Goal: Task Accomplishment & Management: Complete application form

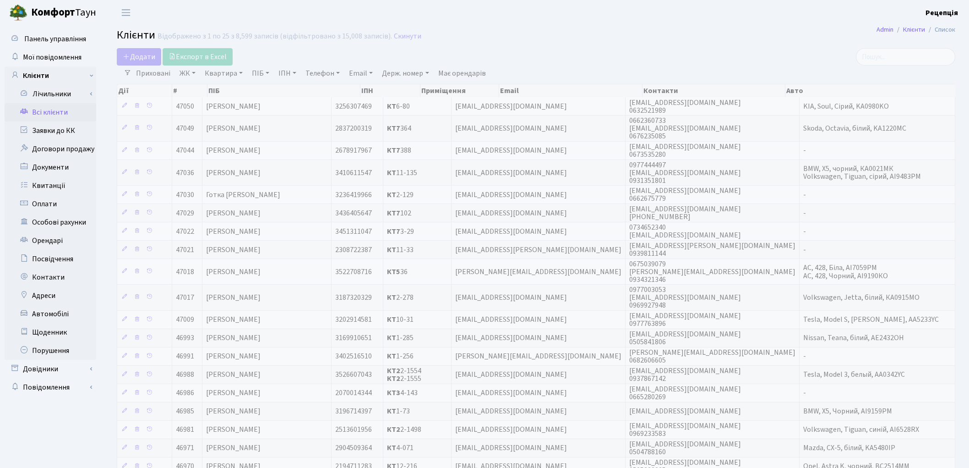
select select "25"
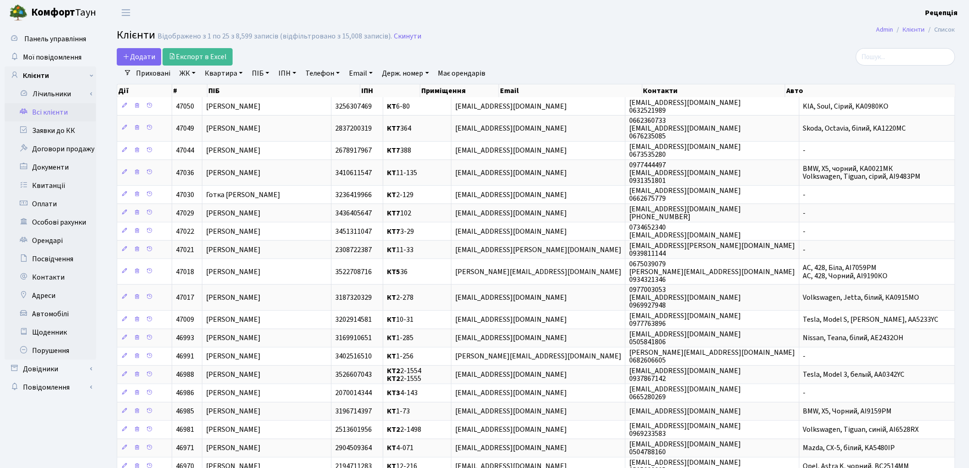
click at [194, 73] on link "ЖК" at bounding box center [187, 73] width 23 height 16
click at [192, 76] on link "ЖК" at bounding box center [187, 73] width 23 height 16
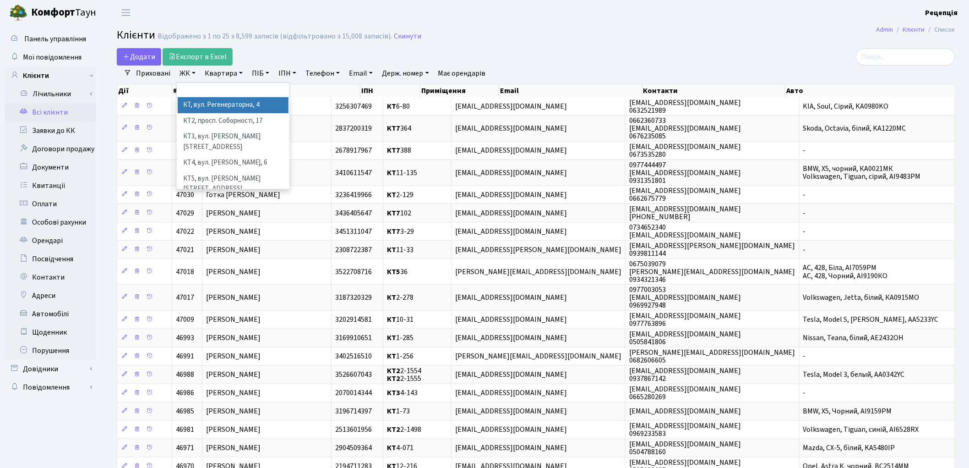
click at [214, 100] on li "КТ, вул. Регенераторна, 4" at bounding box center [233, 105] width 111 height 16
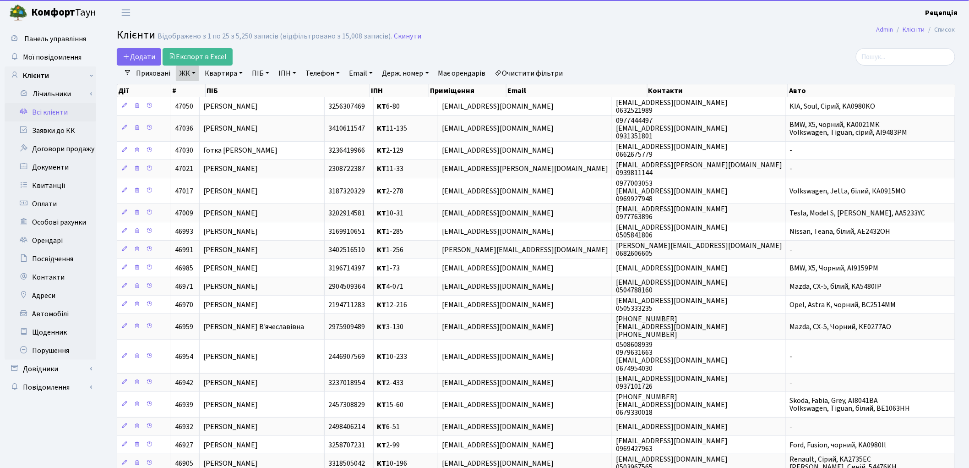
click at [225, 76] on link "Квартира" at bounding box center [223, 73] width 45 height 16
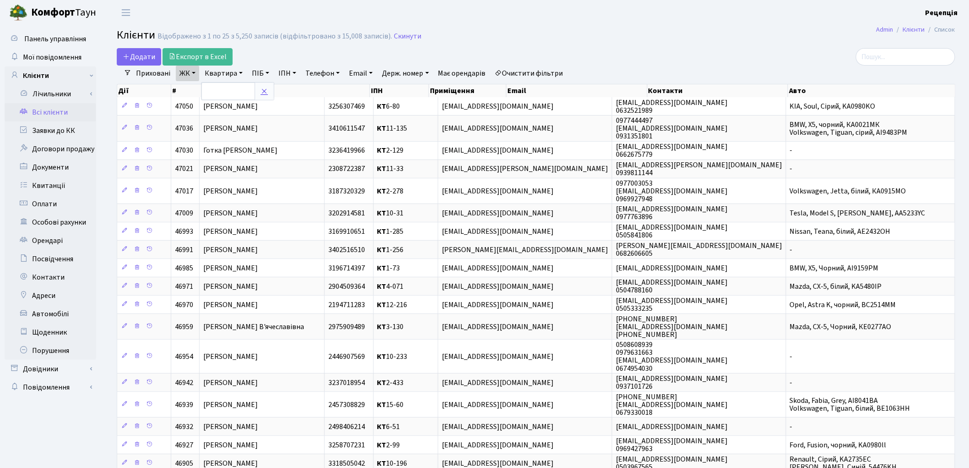
click at [264, 96] on link at bounding box center [264, 90] width 19 height 17
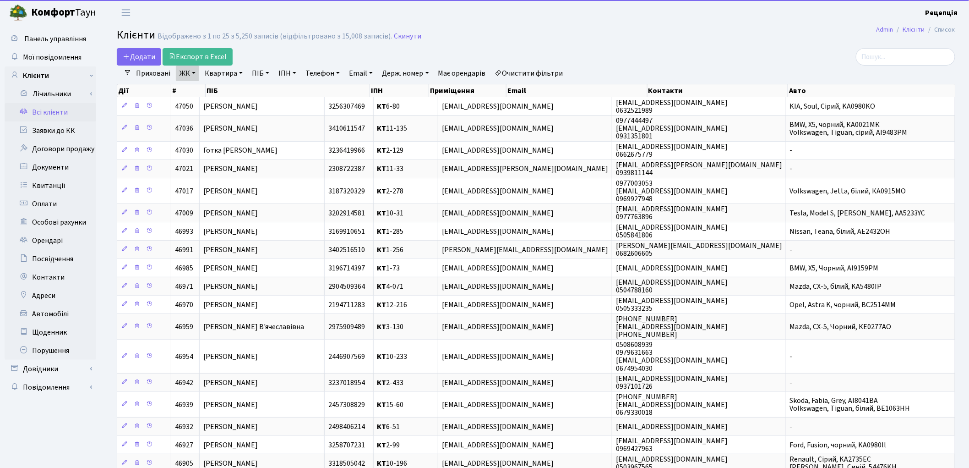
click at [535, 73] on link "Очистити фільтри" at bounding box center [529, 73] width 76 height 16
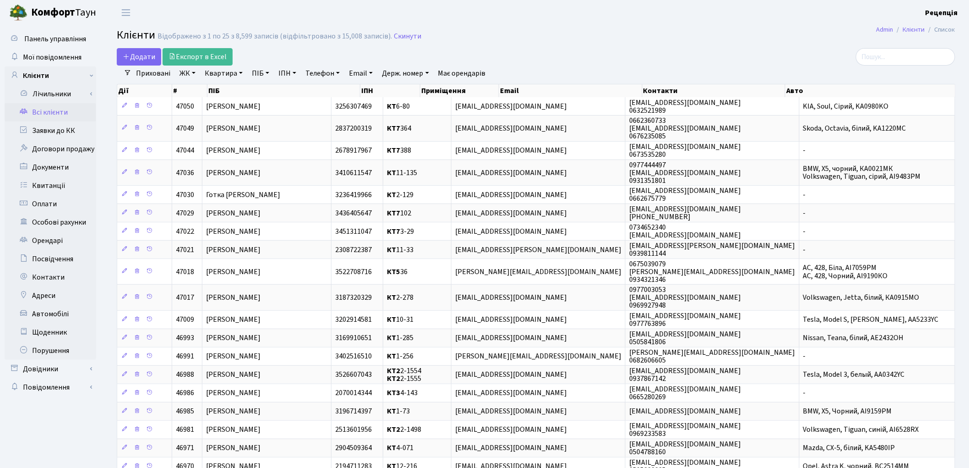
click at [259, 71] on link "ПІБ" at bounding box center [260, 73] width 25 height 16
type input "чаюк"
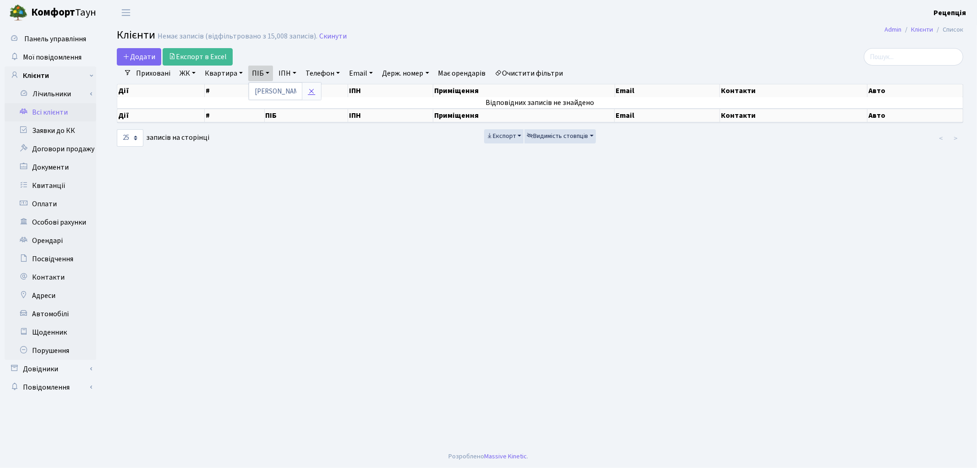
click at [321, 88] on link at bounding box center [311, 90] width 19 height 17
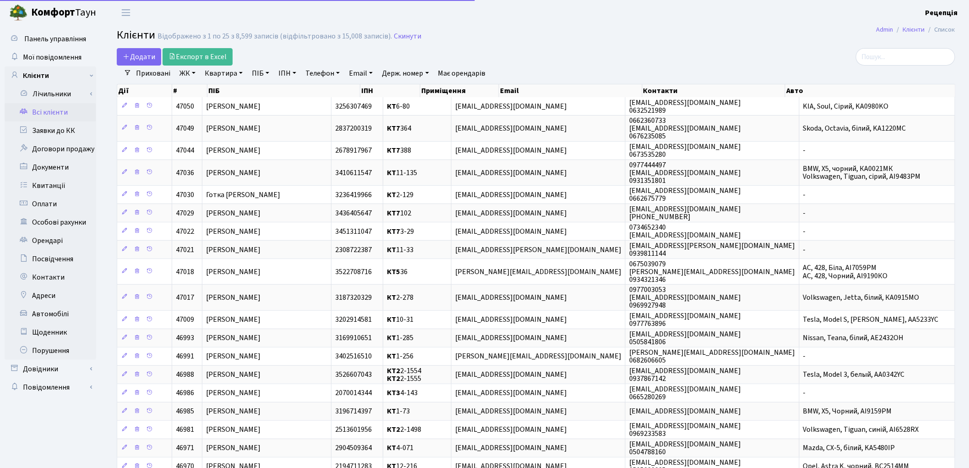
click at [264, 70] on link "ПІБ" at bounding box center [260, 73] width 25 height 16
click at [270, 93] on input "text" at bounding box center [276, 90] width 54 height 17
type input "чаюк"
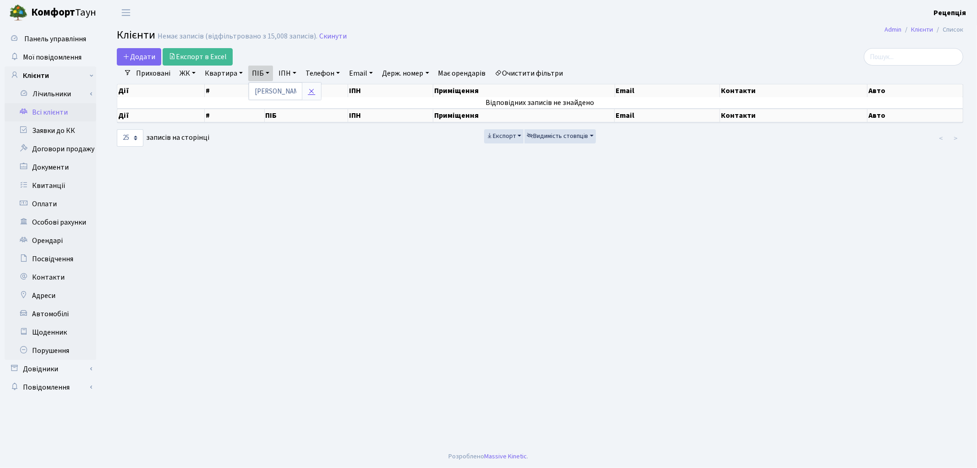
click at [316, 92] on link at bounding box center [311, 90] width 19 height 17
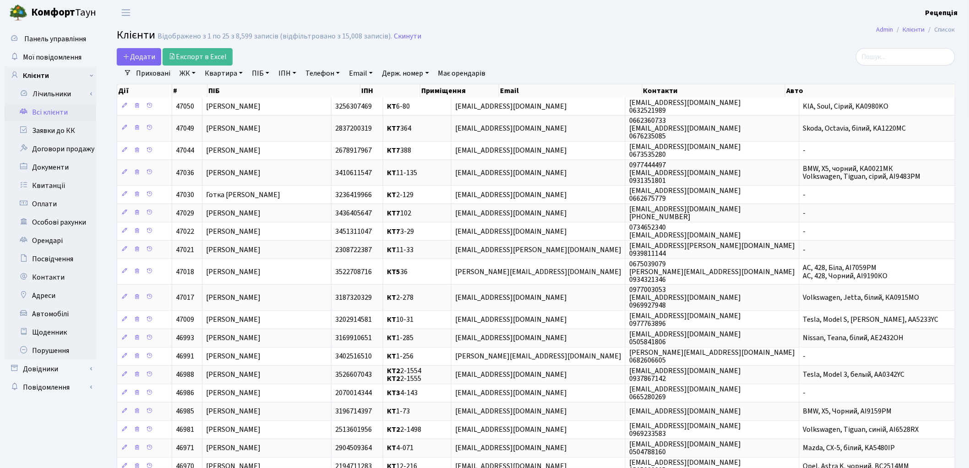
click at [185, 75] on link "ЖК" at bounding box center [187, 73] width 23 height 16
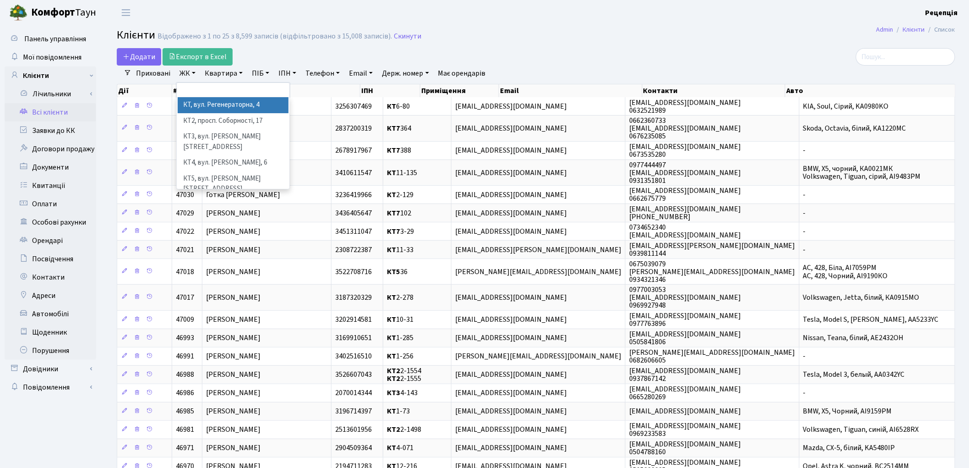
drag, startPoint x: 204, startPoint y: 106, endPoint x: 208, endPoint y: 95, distance: 11.6
click at [204, 106] on li "КТ, вул. Регенераторна, 4" at bounding box center [233, 105] width 111 height 16
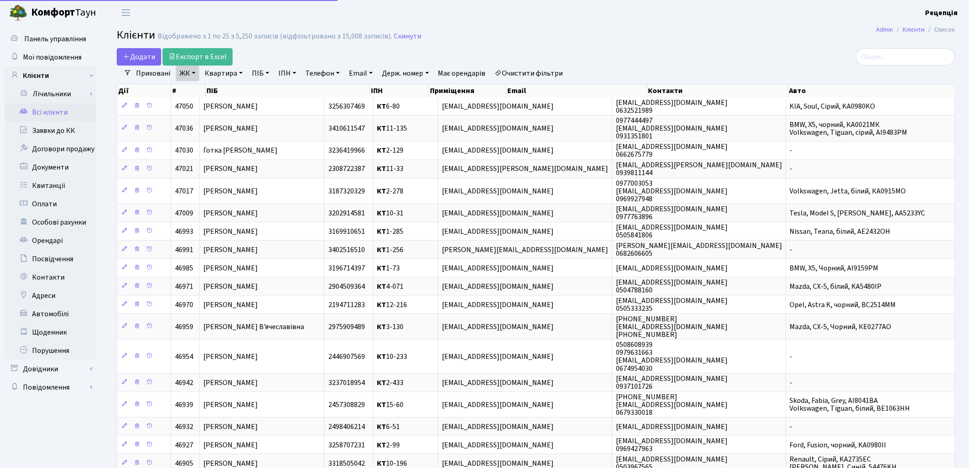
click at [227, 74] on link "Квартира" at bounding box center [223, 73] width 45 height 16
click at [229, 86] on input "text" at bounding box center [229, 90] width 54 height 17
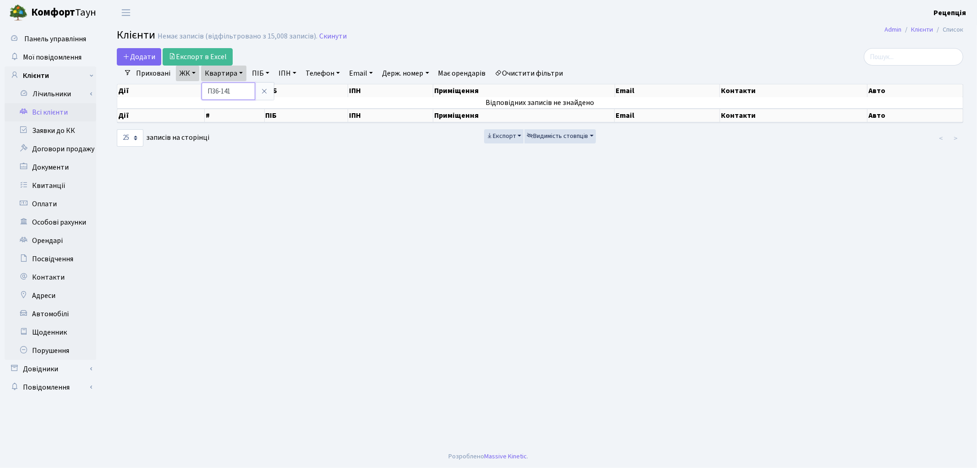
click at [216, 91] on input "П36-141" at bounding box center [229, 90] width 54 height 17
type input "П26-141"
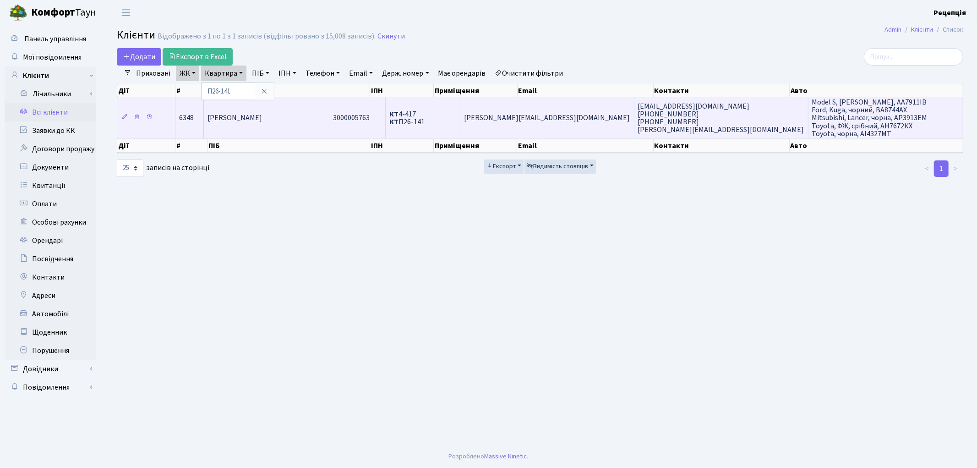
click at [254, 122] on td "[PERSON_NAME]" at bounding box center [266, 117] width 125 height 41
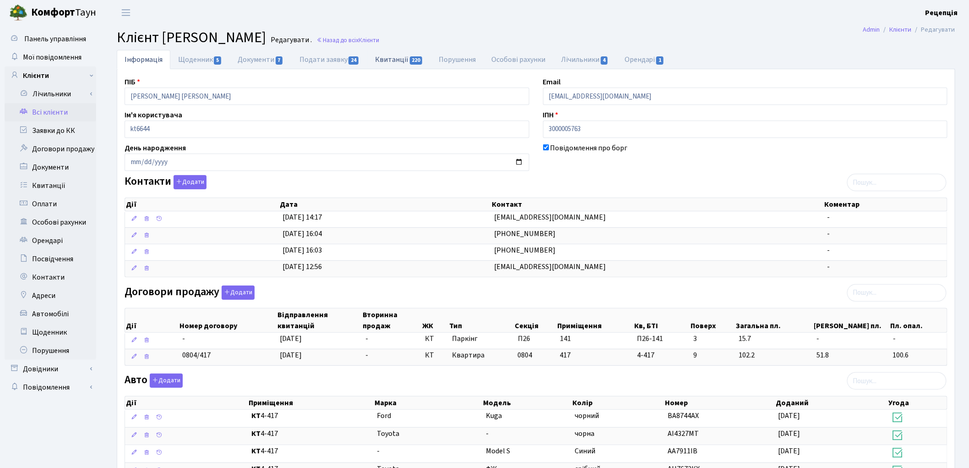
click at [395, 57] on link "Квитанції 220" at bounding box center [399, 59] width 64 height 19
select select "25"
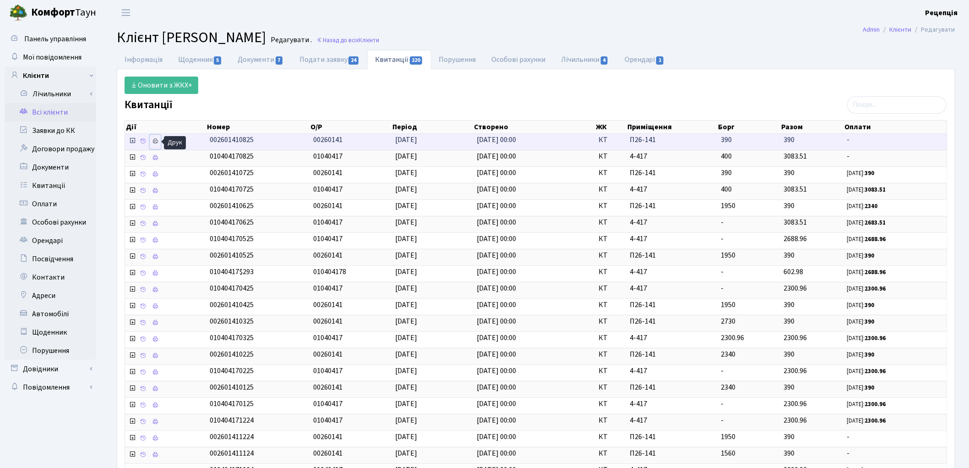
click at [158, 140] on icon at bounding box center [155, 141] width 6 height 6
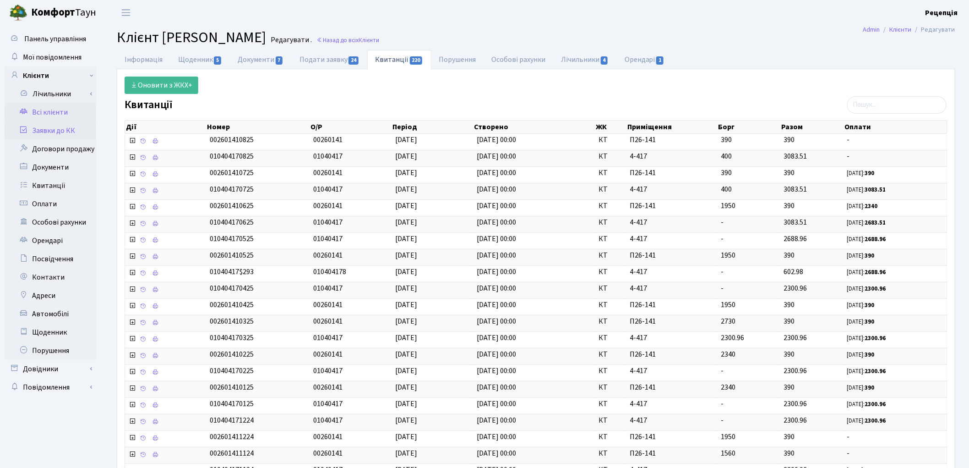
click at [67, 127] on link "Заявки до КК" at bounding box center [51, 130] width 92 height 18
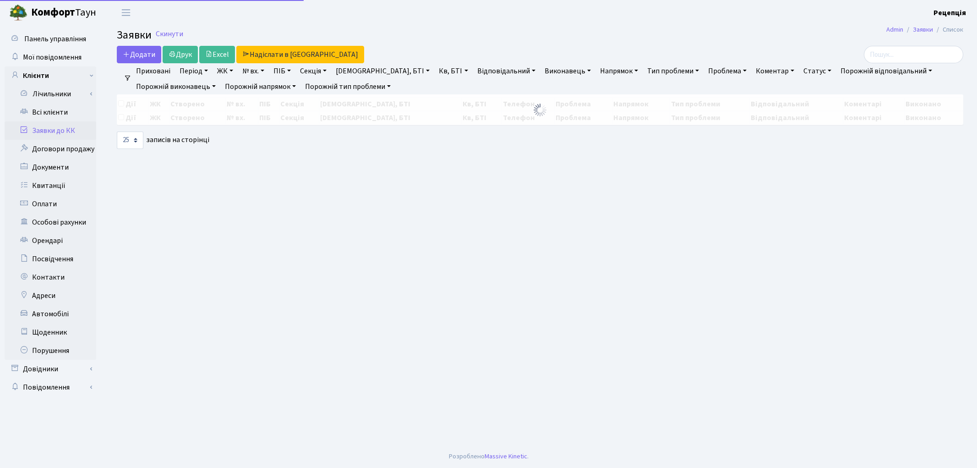
select select "25"
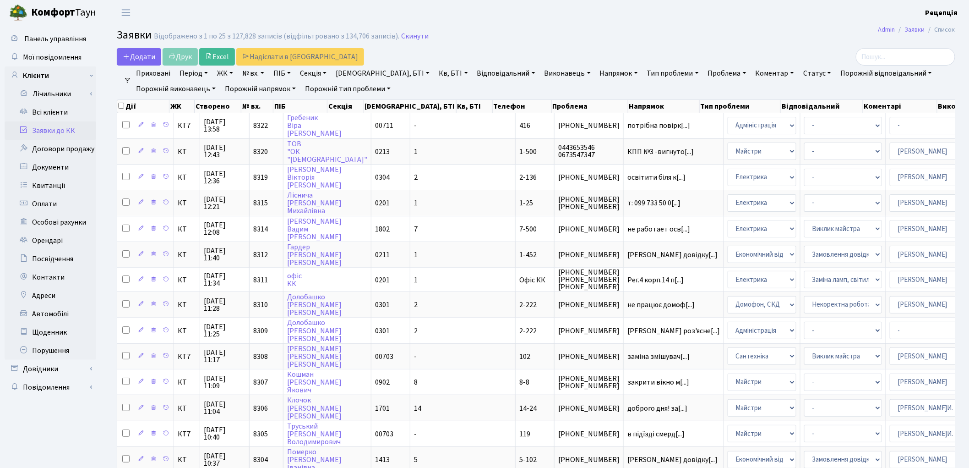
click at [293, 72] on link "ПІБ" at bounding box center [282, 73] width 25 height 16
type input "чадюк"
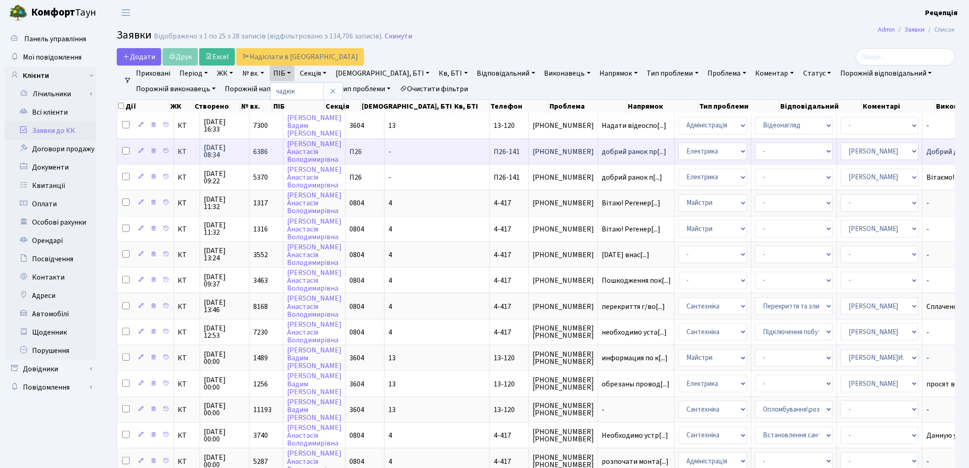
click at [598, 145] on td "добрий ранок пр[...]" at bounding box center [636, 151] width 77 height 26
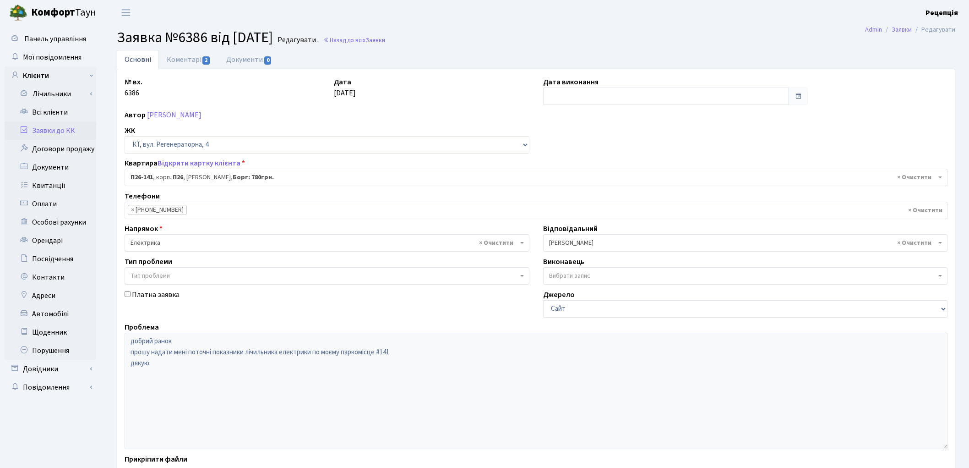
select select "8402"
click at [188, 57] on link "Коментарі 2" at bounding box center [189, 59] width 60 height 19
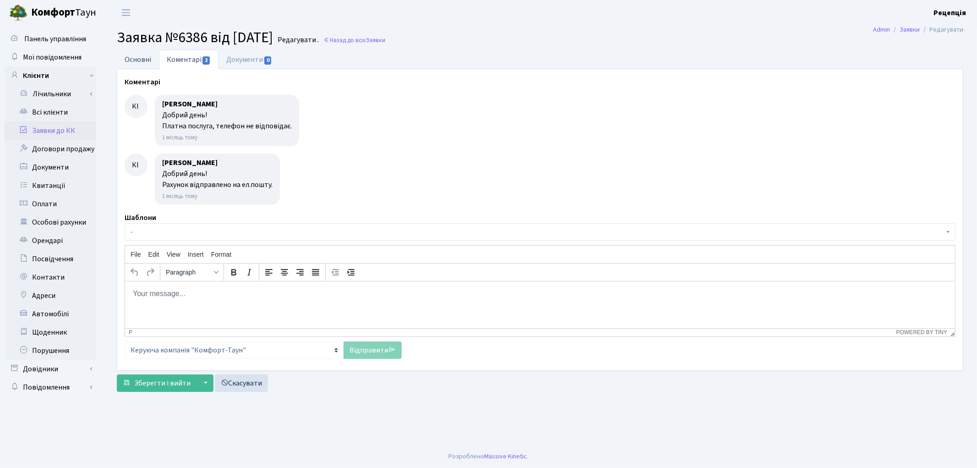
click at [135, 52] on link "Основні" at bounding box center [138, 59] width 42 height 19
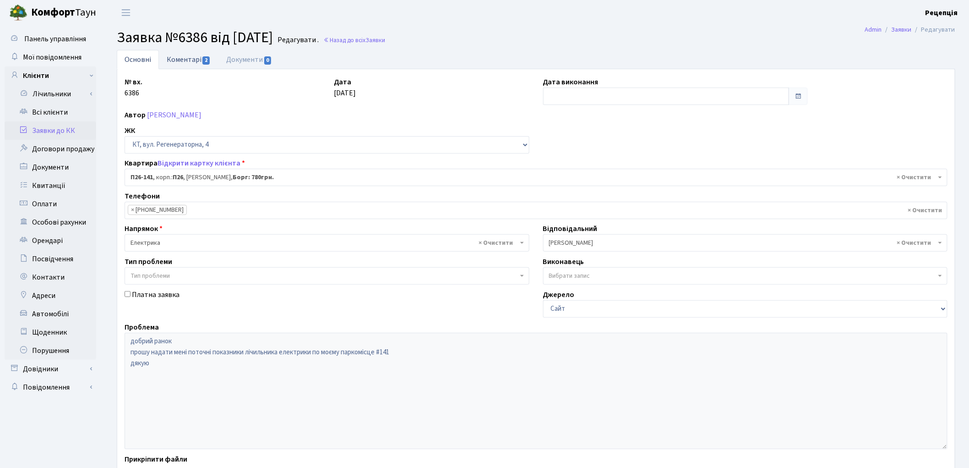
click at [182, 63] on link "Коментарі 2" at bounding box center [189, 59] width 60 height 19
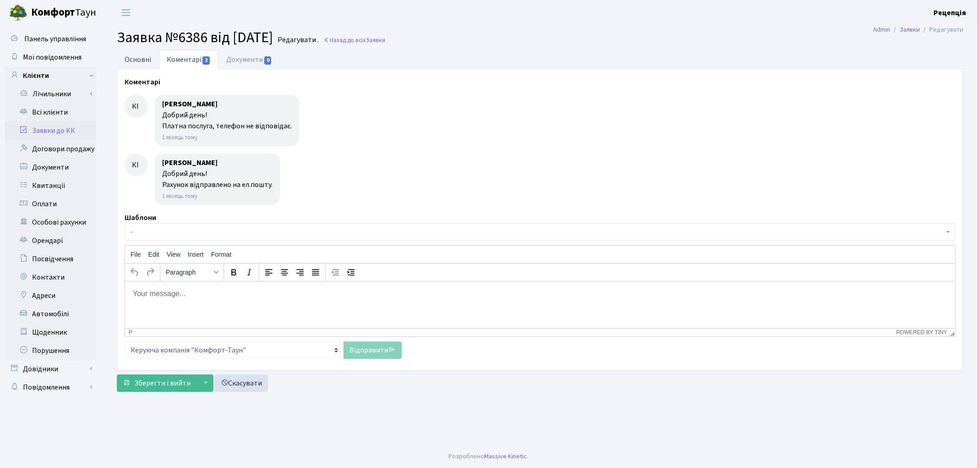
click at [134, 58] on link "Основні" at bounding box center [138, 59] width 42 height 19
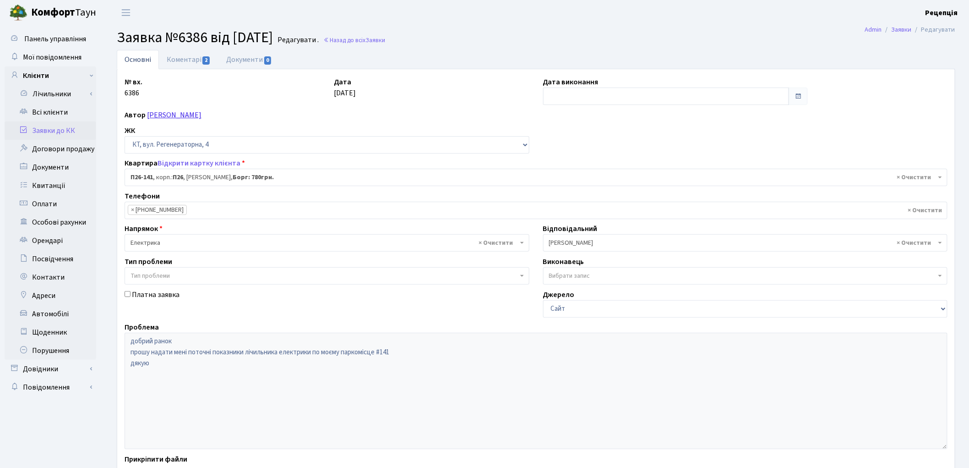
click at [158, 113] on link "[PERSON_NAME]" at bounding box center [174, 115] width 55 height 10
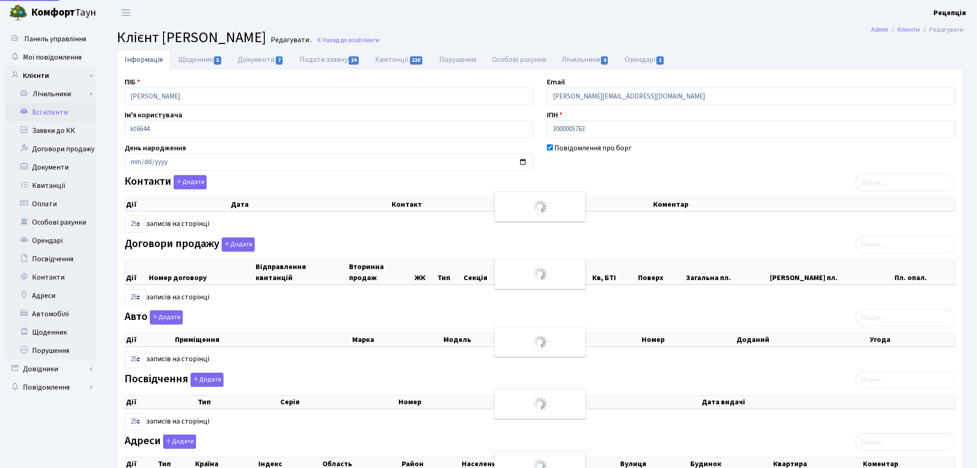
select select "25"
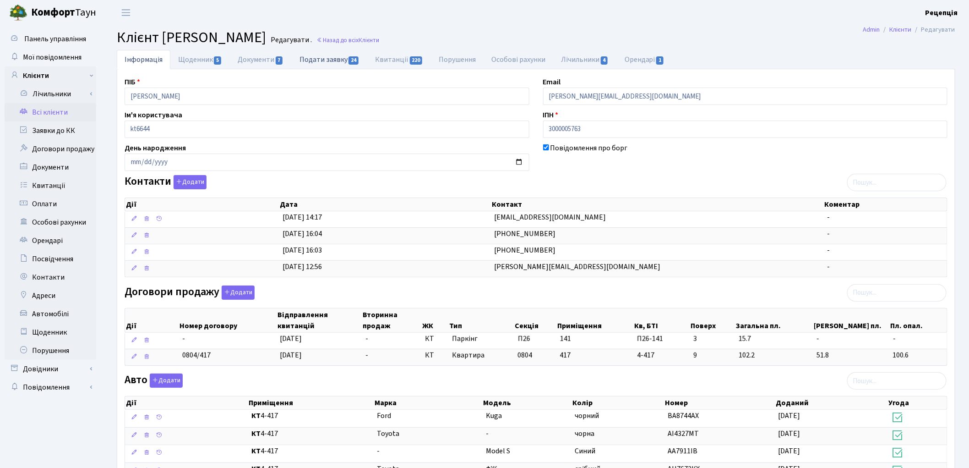
click at [310, 62] on link "Подати заявку 24" at bounding box center [330, 59] width 76 height 19
select select "25"
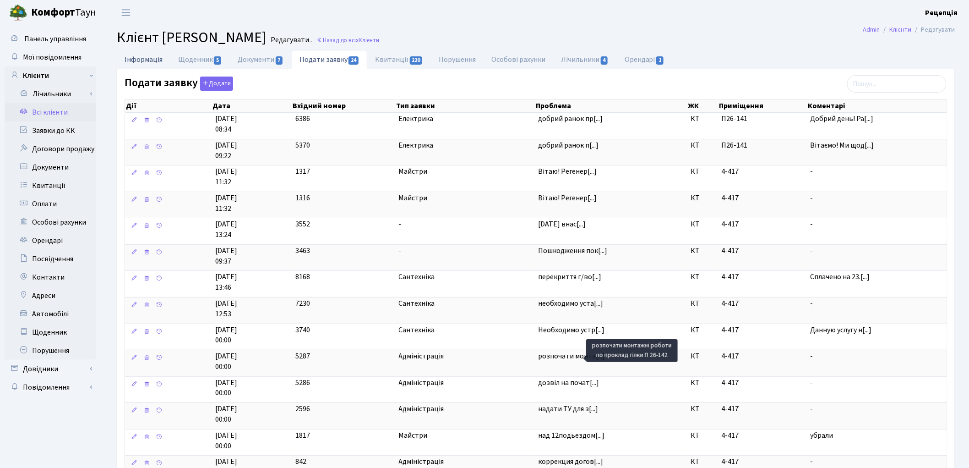
drag, startPoint x: 571, startPoint y: 361, endPoint x: 148, endPoint y: 57, distance: 520.5
click at [148, 57] on link "Інформація" at bounding box center [144, 59] width 54 height 19
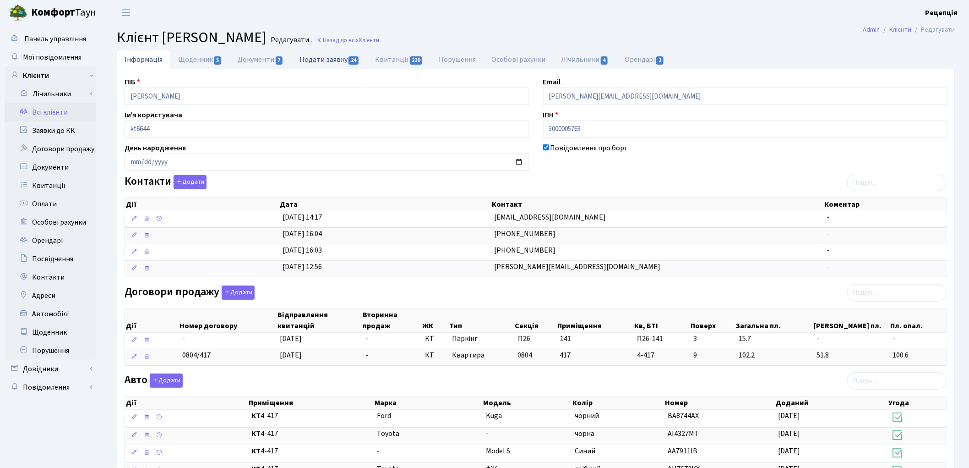
click at [305, 60] on link "Подати заявку 24" at bounding box center [330, 59] width 76 height 19
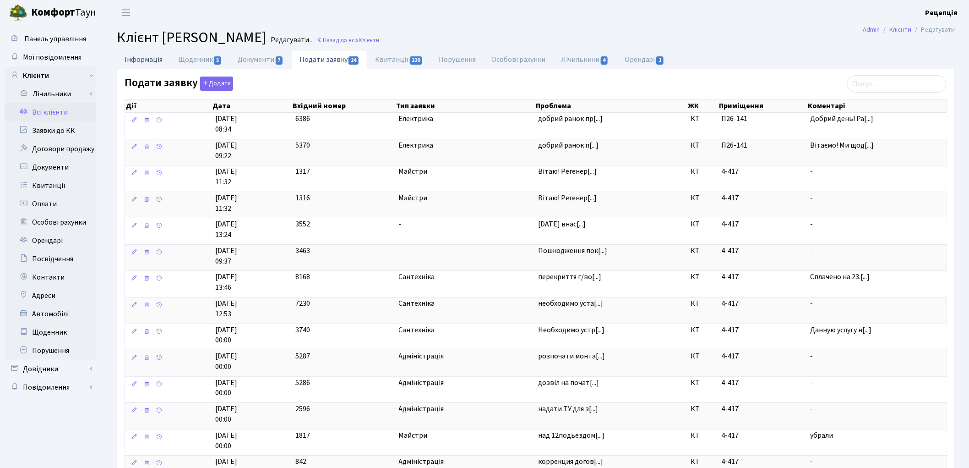
click at [153, 60] on link "Інформація" at bounding box center [144, 59] width 54 height 19
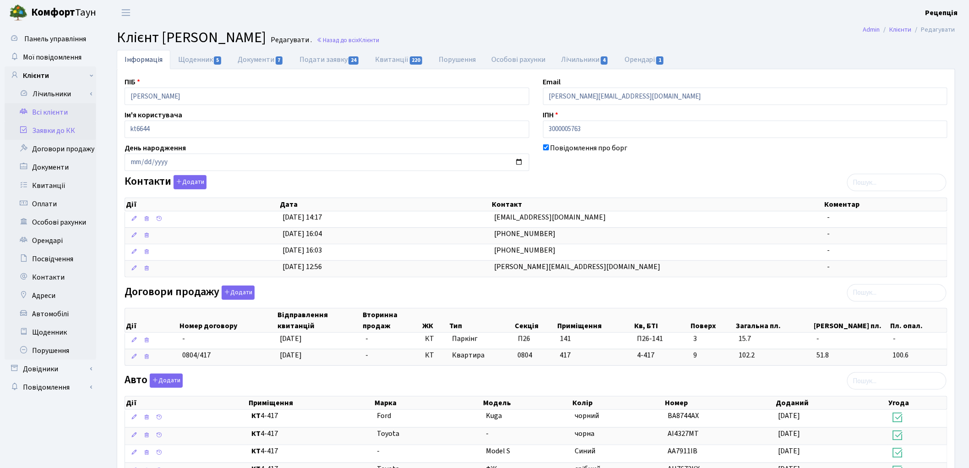
click at [62, 126] on link "Заявки до КК" at bounding box center [51, 130] width 92 height 18
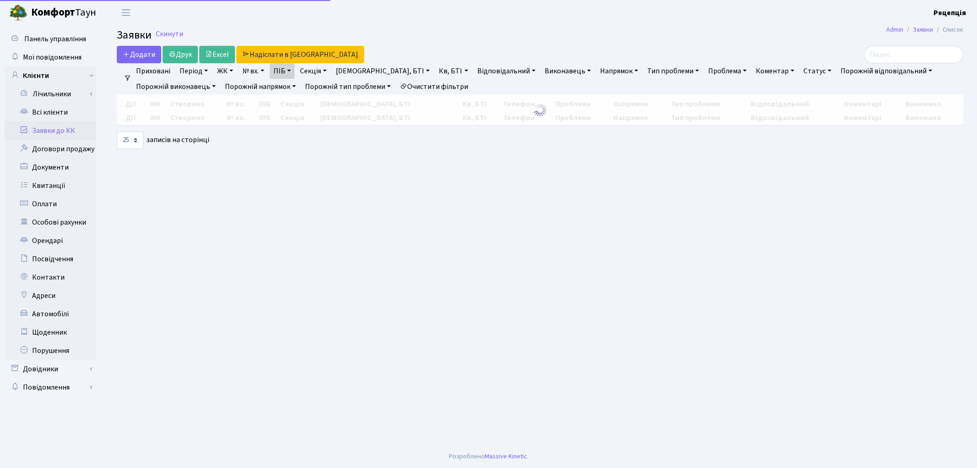
select select "25"
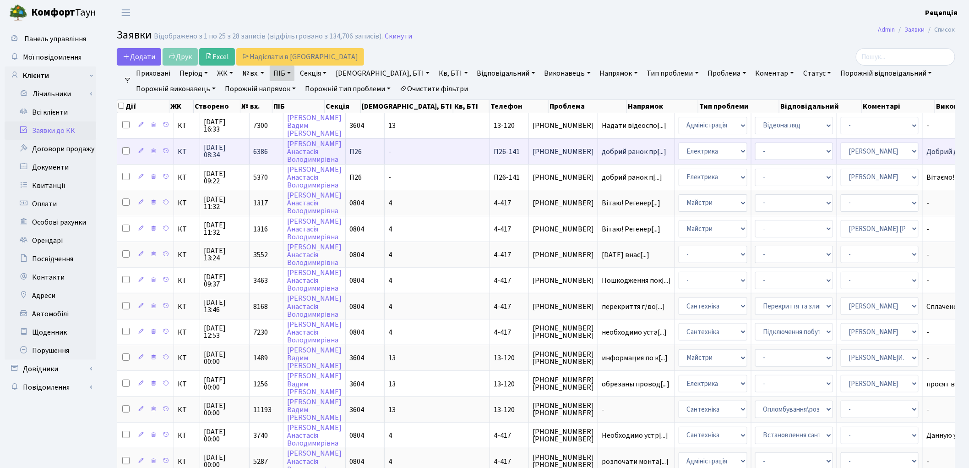
click at [399, 147] on td "-" at bounding box center [437, 151] width 105 height 26
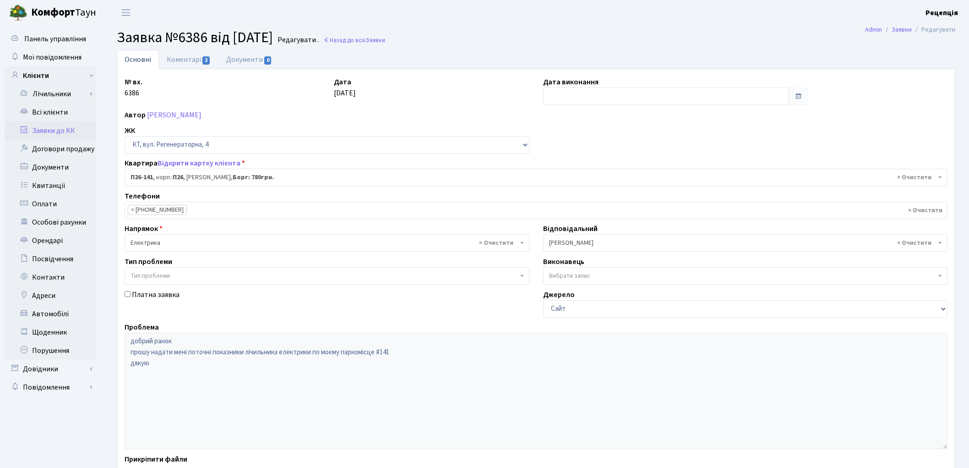
select select "8402"
click at [198, 62] on link "Коментарі 2" at bounding box center [189, 59] width 60 height 19
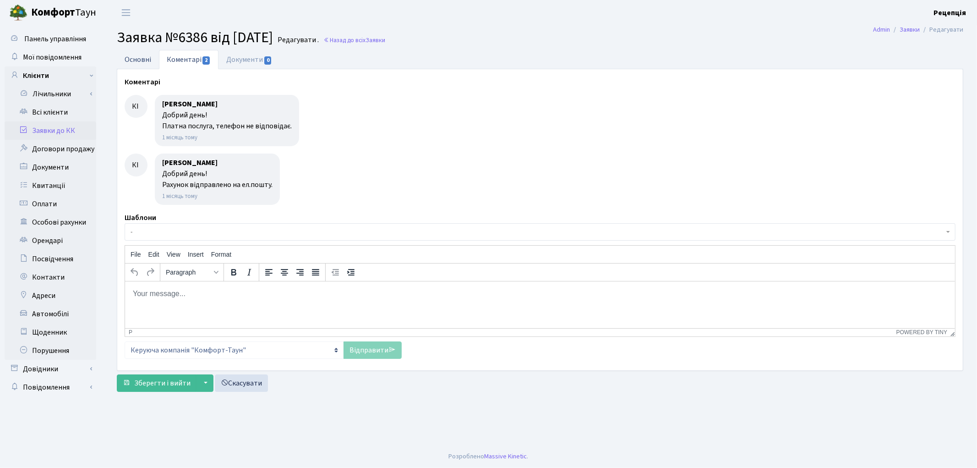
click at [135, 61] on link "Основні" at bounding box center [138, 59] width 42 height 19
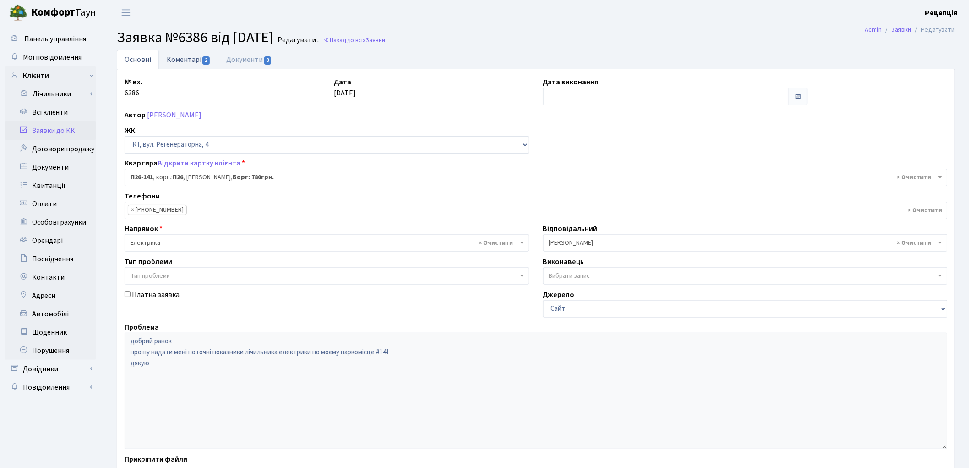
click at [198, 58] on link "Коментарі 2" at bounding box center [189, 59] width 60 height 19
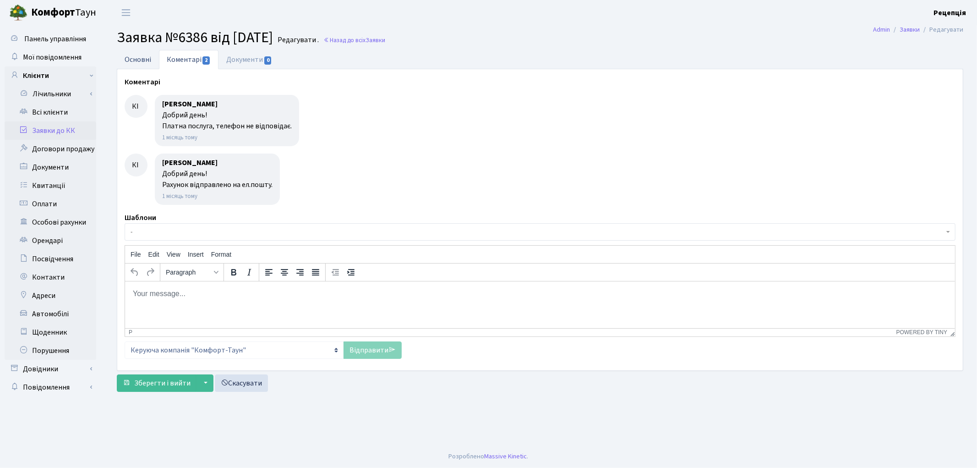
click at [131, 60] on link "Основні" at bounding box center [138, 59] width 42 height 19
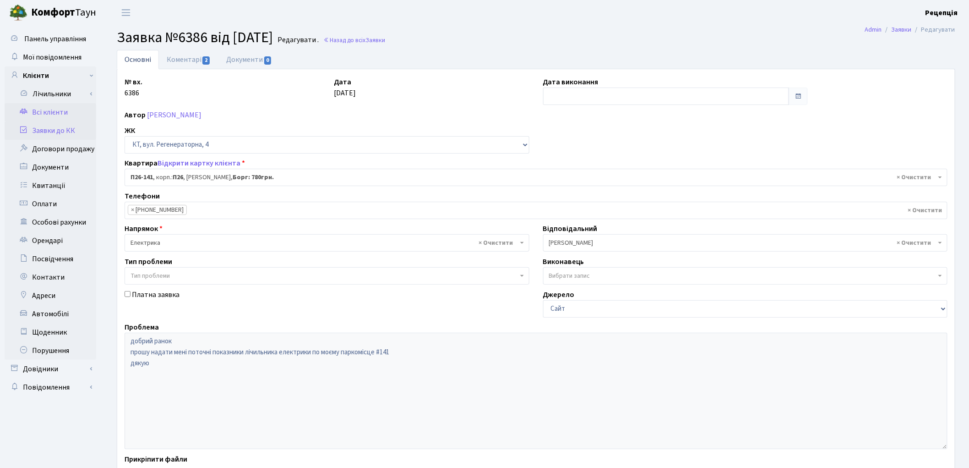
click at [56, 108] on link "Всі клієнти" at bounding box center [51, 112] width 92 height 18
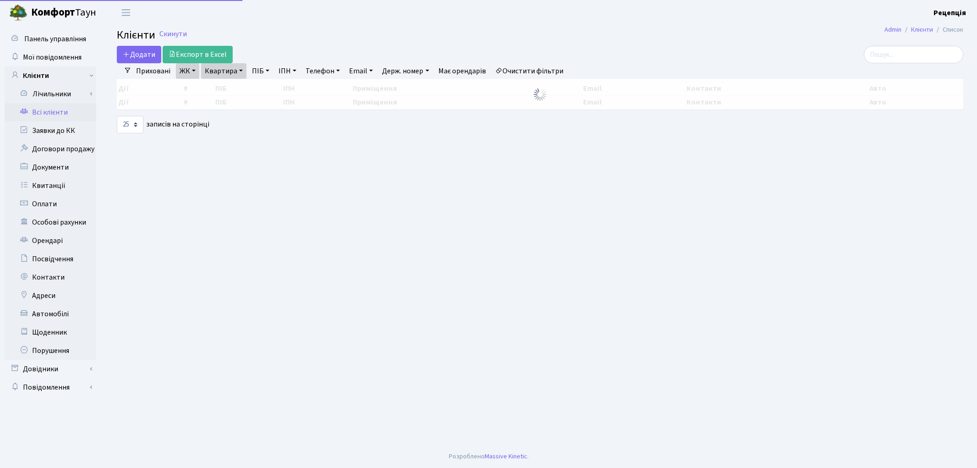
select select "25"
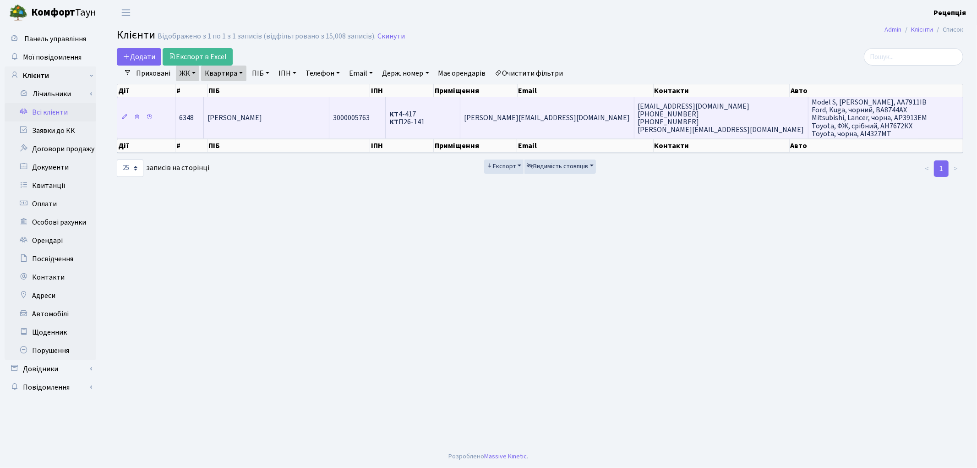
click at [282, 110] on td "[PERSON_NAME]" at bounding box center [266, 117] width 125 height 41
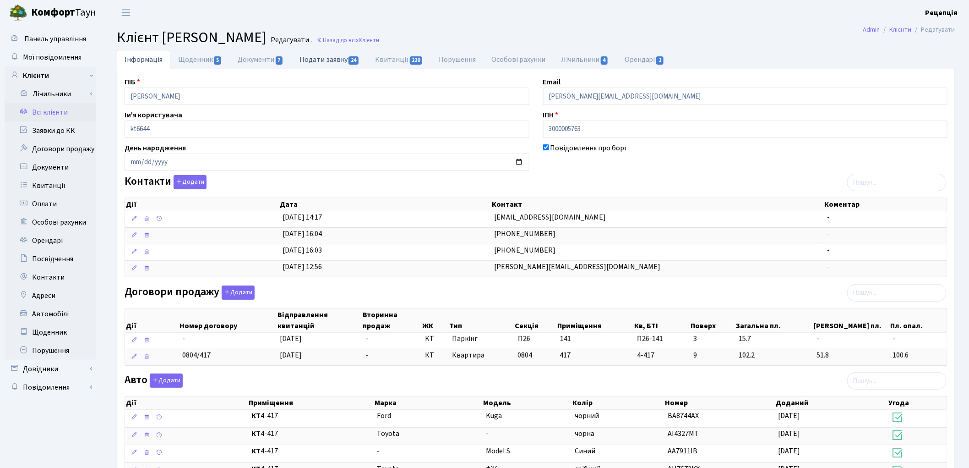
click at [318, 56] on link "Подати заявку 24" at bounding box center [330, 59] width 76 height 19
select select "25"
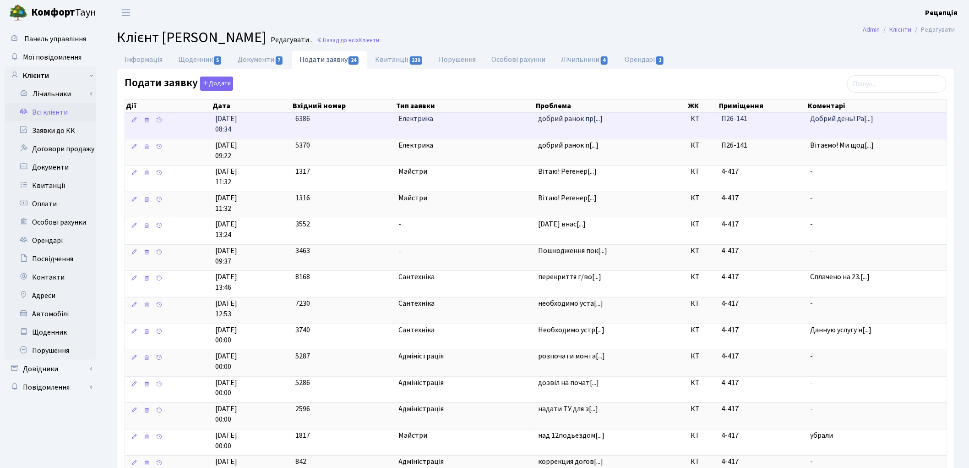
click at [587, 127] on td "добрий ранок пр[...]" at bounding box center [611, 126] width 153 height 26
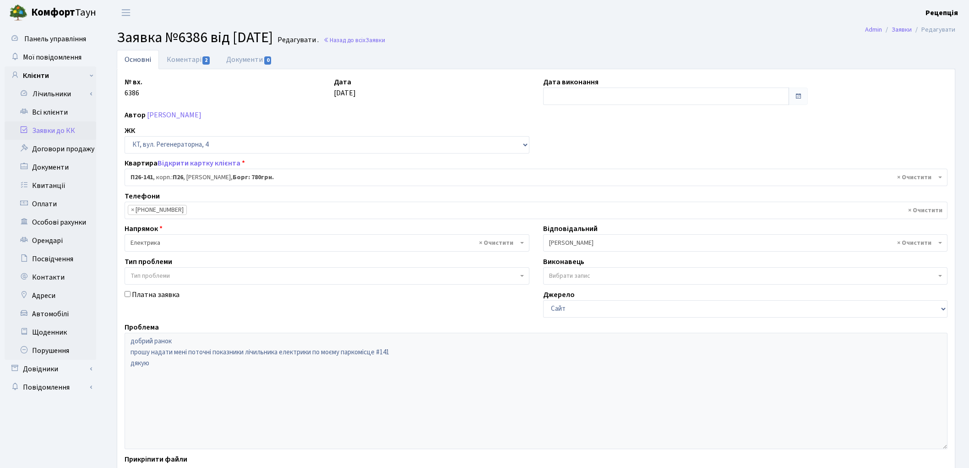
select select "8402"
click at [194, 63] on link "Коментарі 2" at bounding box center [189, 59] width 60 height 19
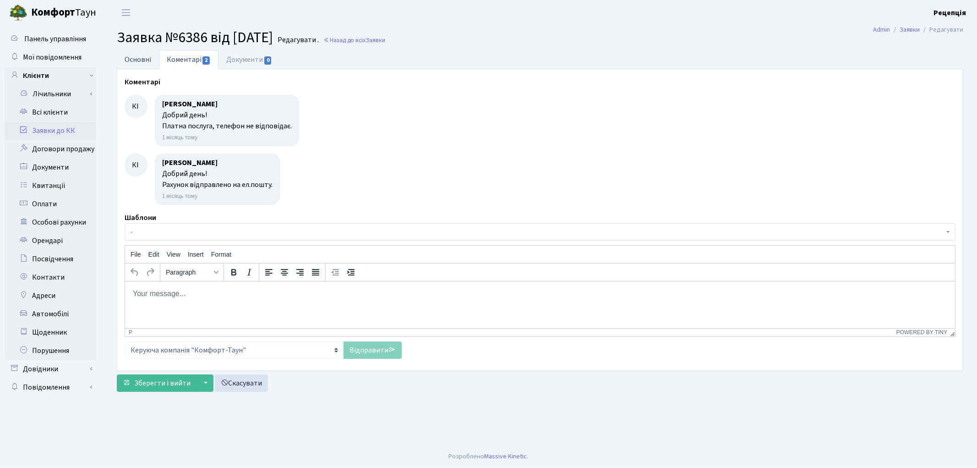
click at [130, 62] on link "Основні" at bounding box center [138, 59] width 42 height 19
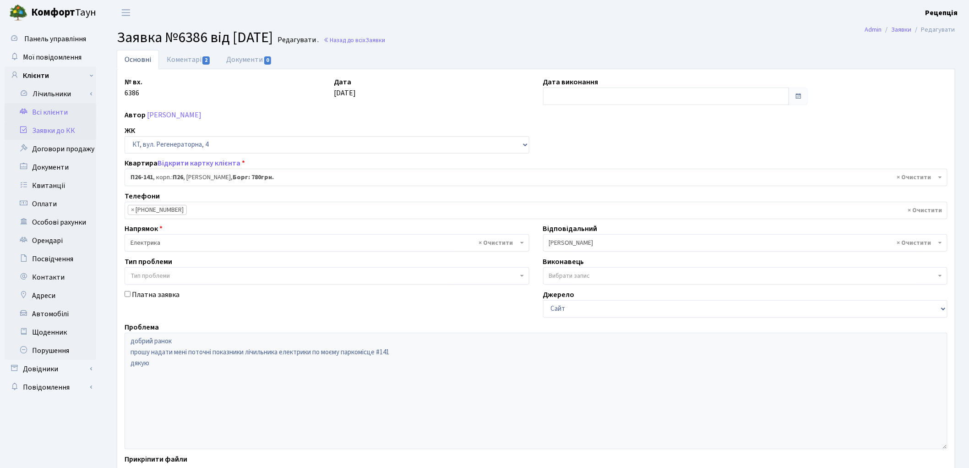
click at [40, 111] on link "Всі клієнти" at bounding box center [51, 112] width 92 height 18
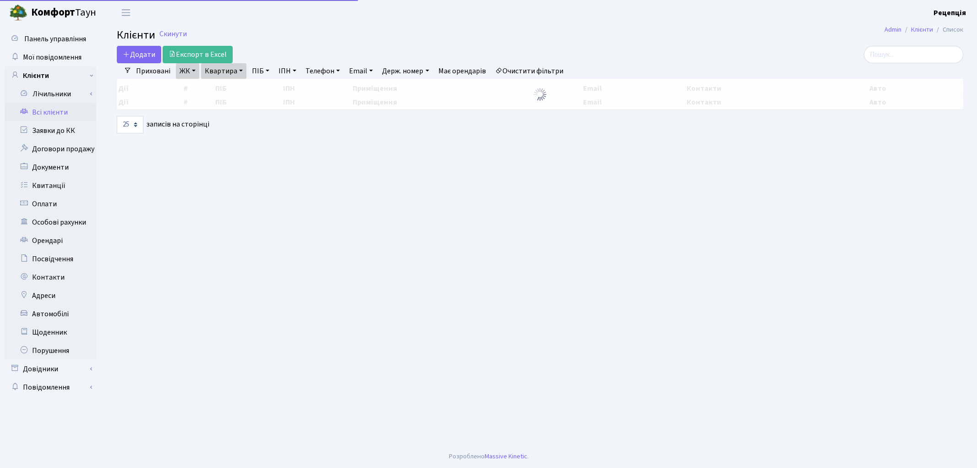
select select "25"
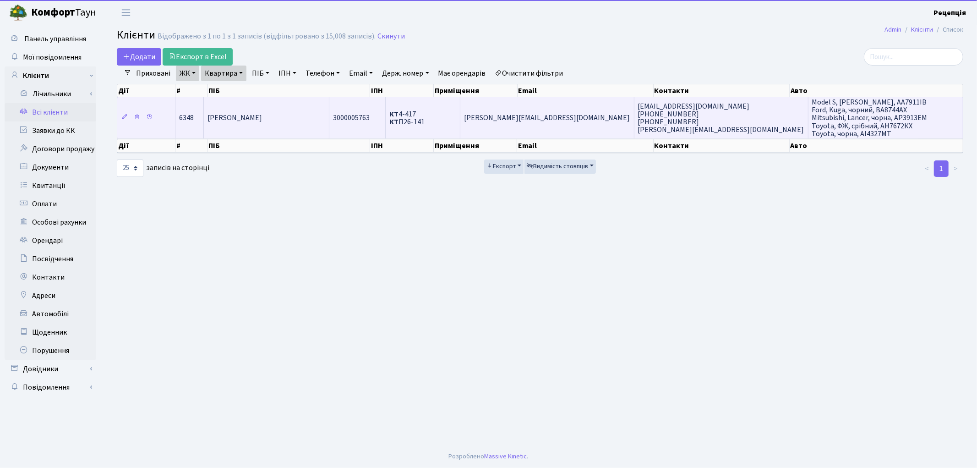
click at [262, 120] on span "[PERSON_NAME]" at bounding box center [234, 118] width 55 height 10
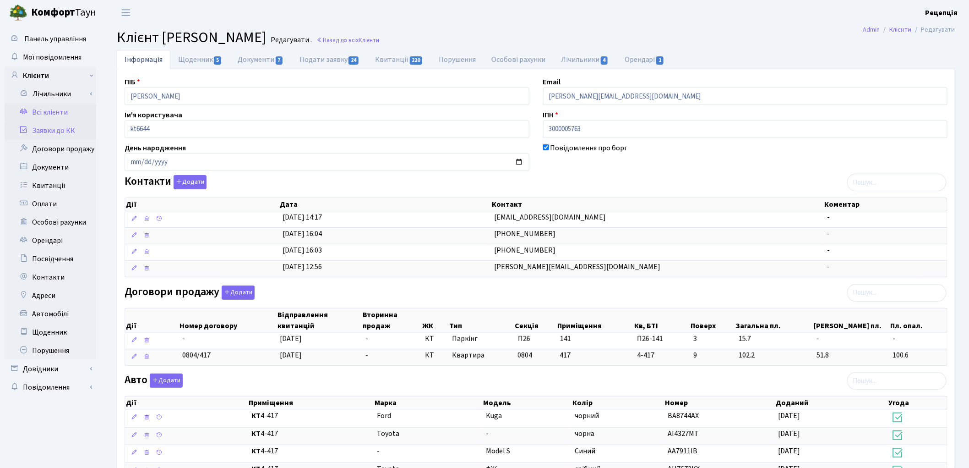
click at [54, 131] on link "Заявки до КК" at bounding box center [51, 130] width 92 height 18
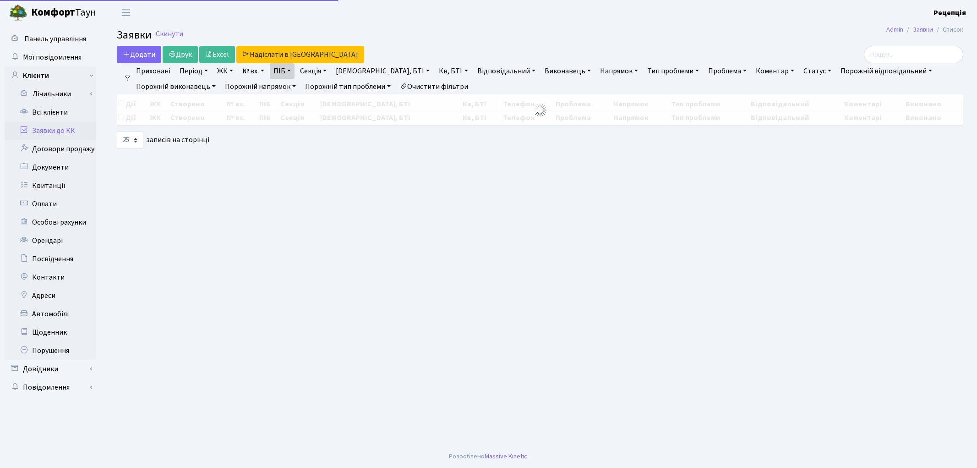
select select
select select "25"
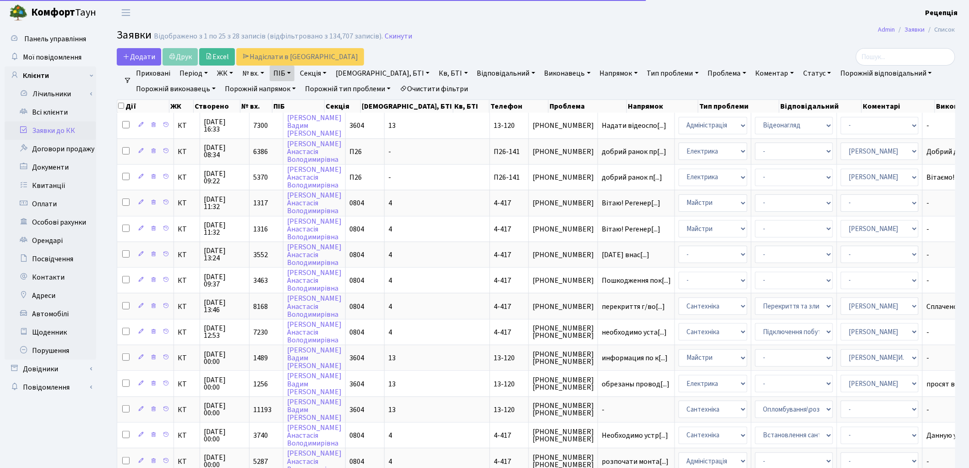
click at [438, 86] on link "Очистити фільтри" at bounding box center [434, 89] width 76 height 16
select select
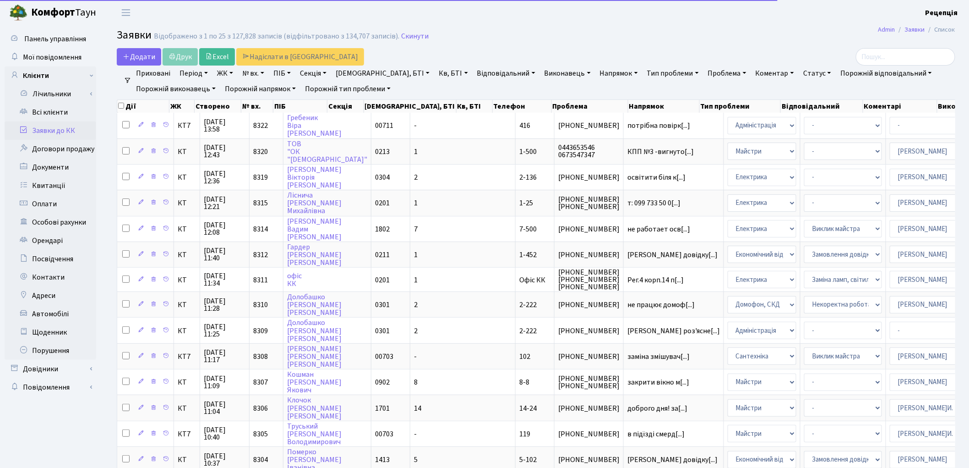
click at [231, 69] on link "ЖК" at bounding box center [224, 73] width 23 height 16
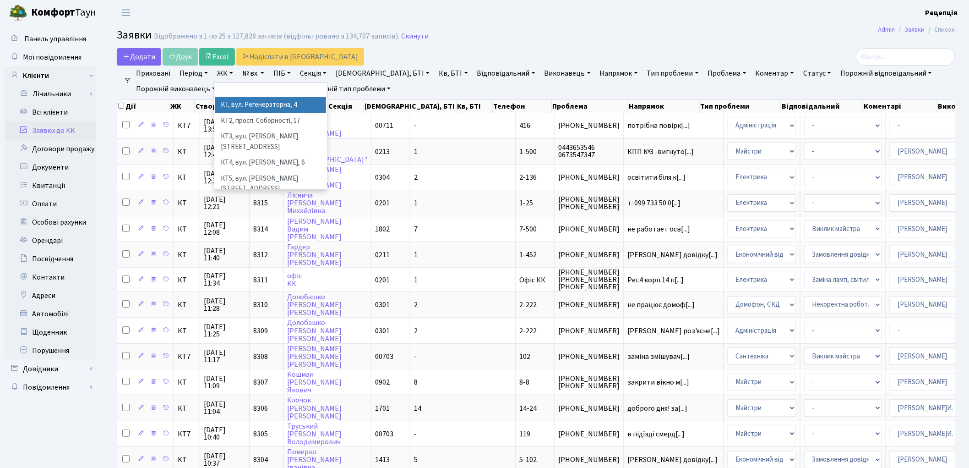
click at [287, 108] on li "КТ, вул. Регенераторна, 4" at bounding box center [270, 105] width 111 height 16
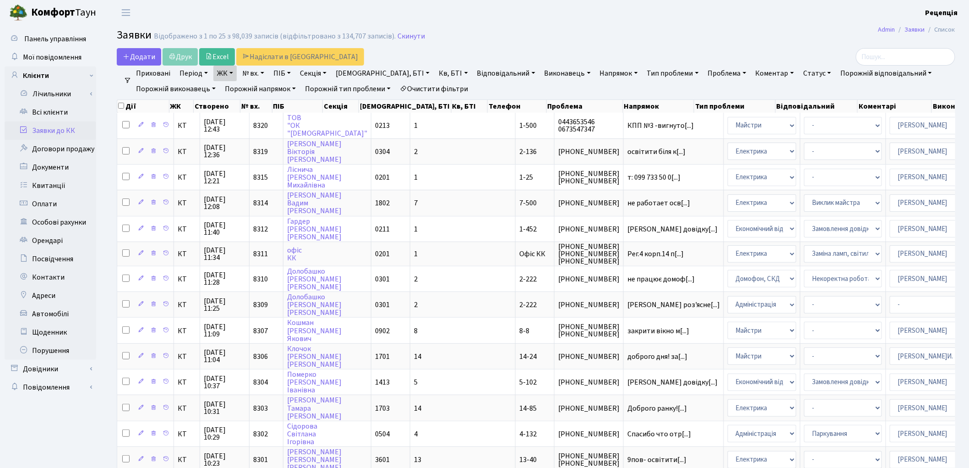
click at [435, 71] on link "Кв, БТІ" at bounding box center [453, 73] width 36 height 16
type input "3-132"
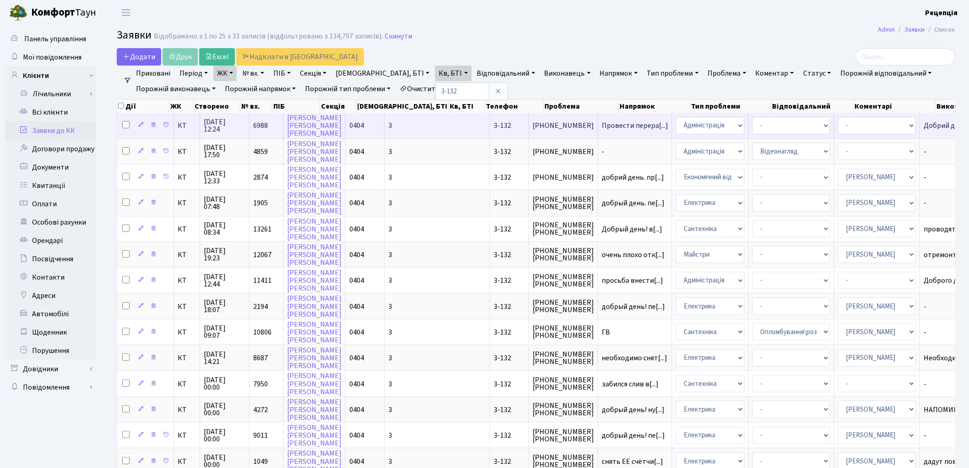
click at [385, 129] on td "3" at bounding box center [437, 125] width 105 height 25
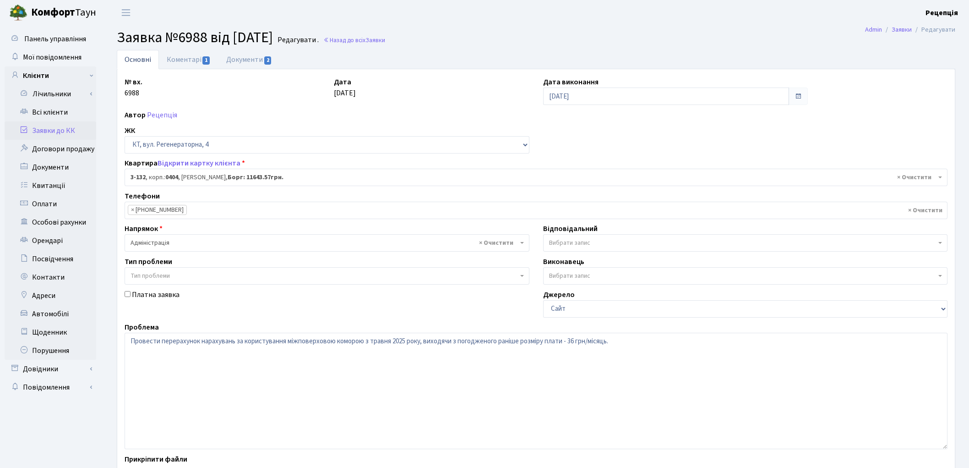
select select "941"
click at [234, 54] on link "Документи 2" at bounding box center [248, 59] width 61 height 19
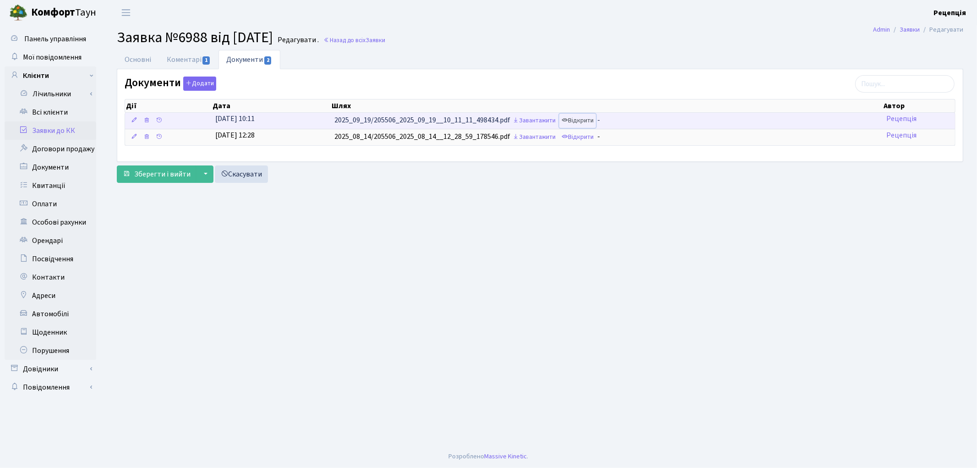
click at [578, 122] on link "Відкрити" at bounding box center [577, 121] width 37 height 14
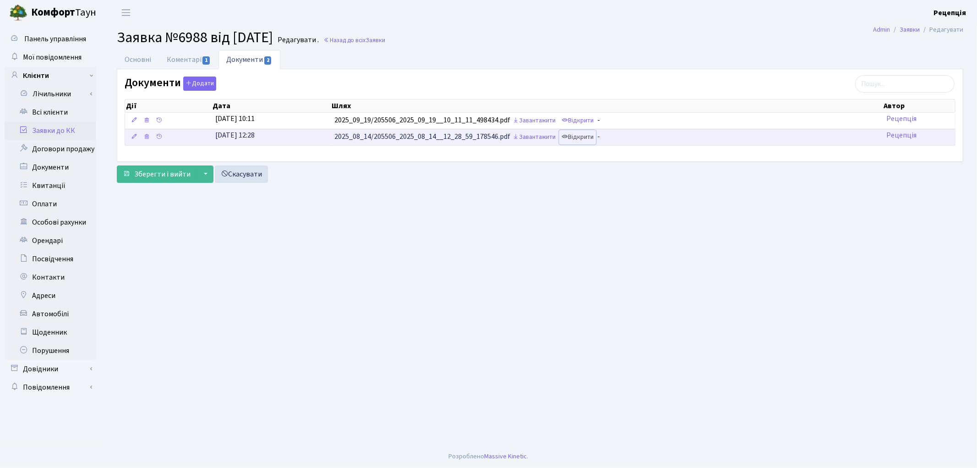
click at [574, 141] on link "Відкрити" at bounding box center [577, 137] width 37 height 14
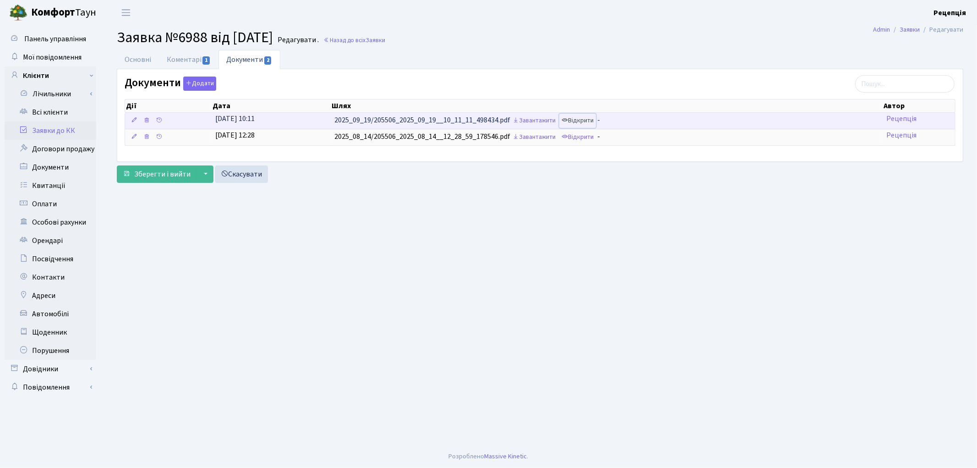
click at [584, 120] on link "Відкрити" at bounding box center [577, 121] width 37 height 14
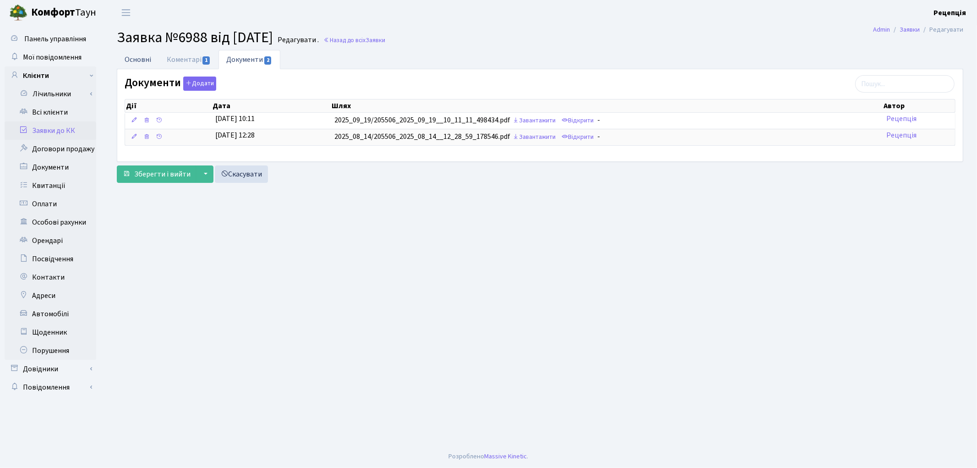
click at [130, 55] on link "Основні" at bounding box center [138, 59] width 42 height 19
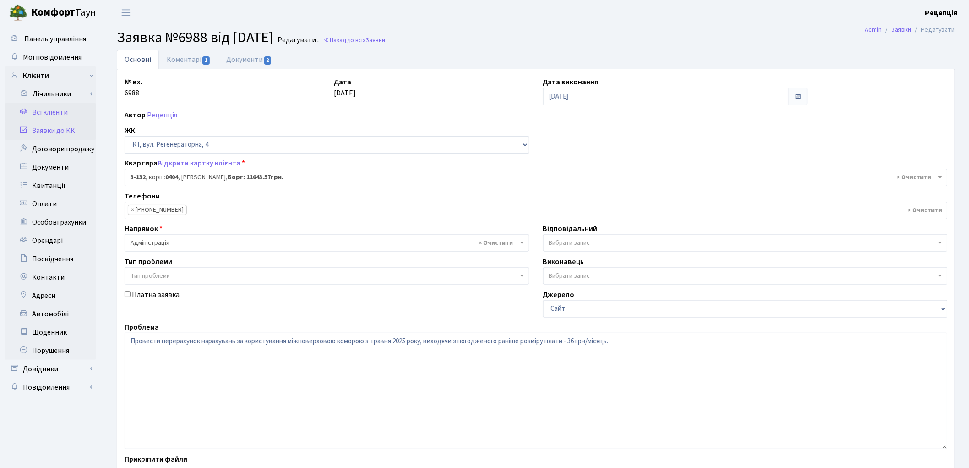
click at [56, 110] on link "Всі клієнти" at bounding box center [51, 112] width 92 height 18
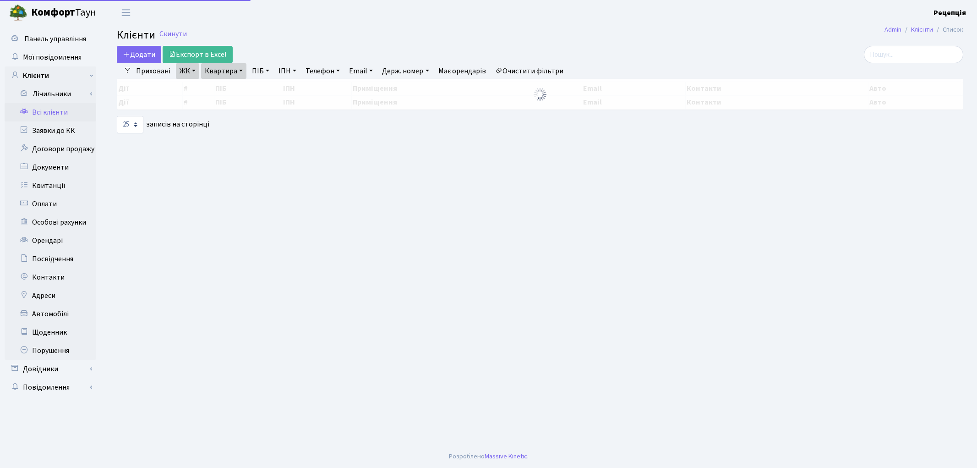
select select "25"
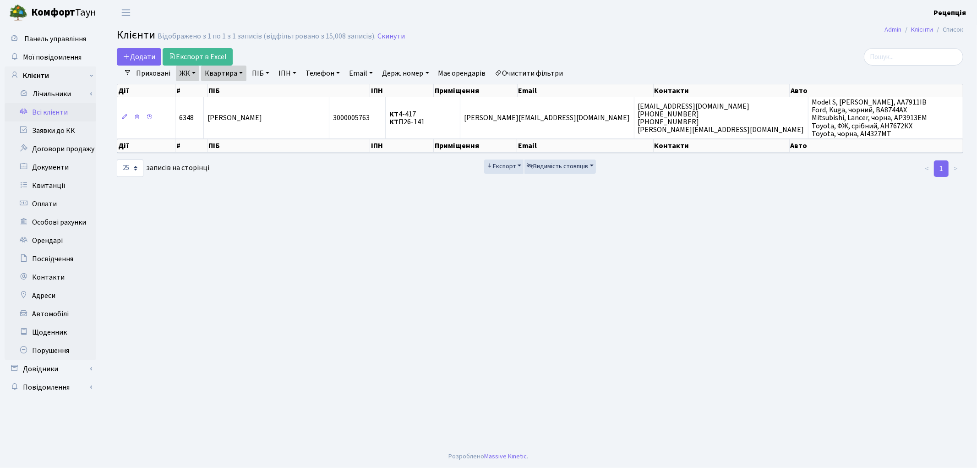
click at [539, 73] on link "Очистити фільтри" at bounding box center [529, 73] width 76 height 16
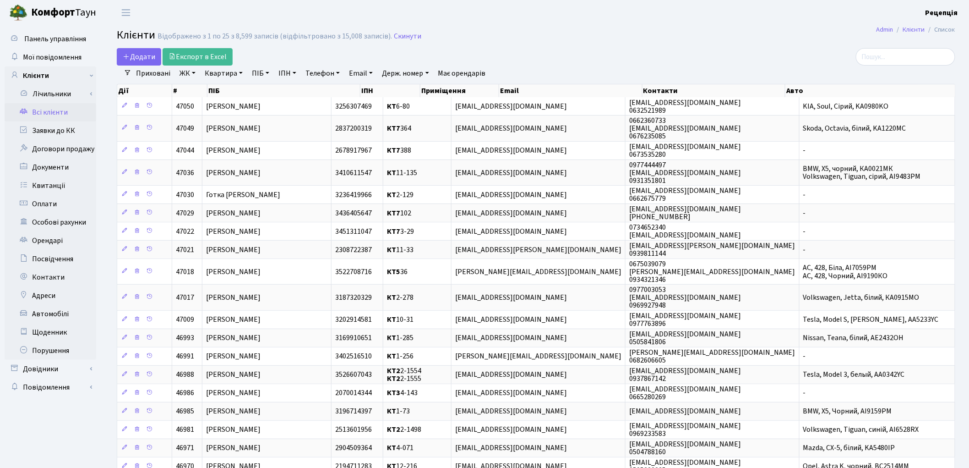
click at [182, 74] on link "ЖК" at bounding box center [187, 73] width 23 height 16
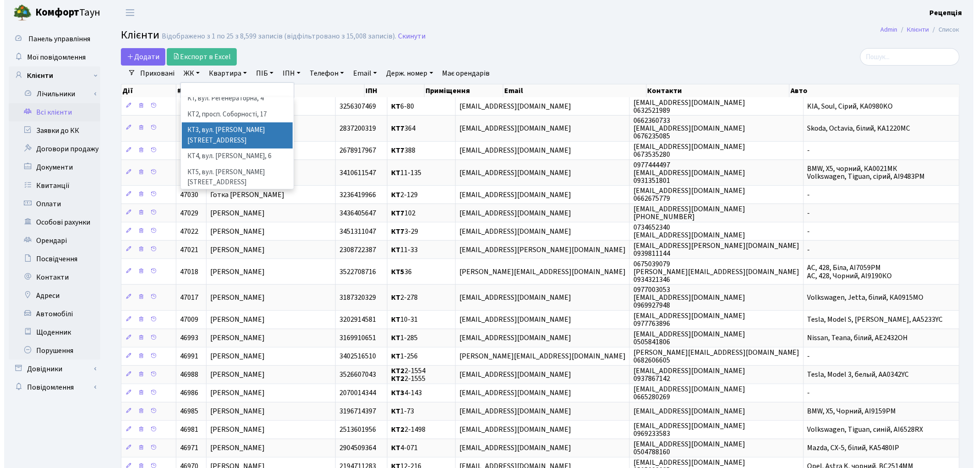
scroll to position [19, 0]
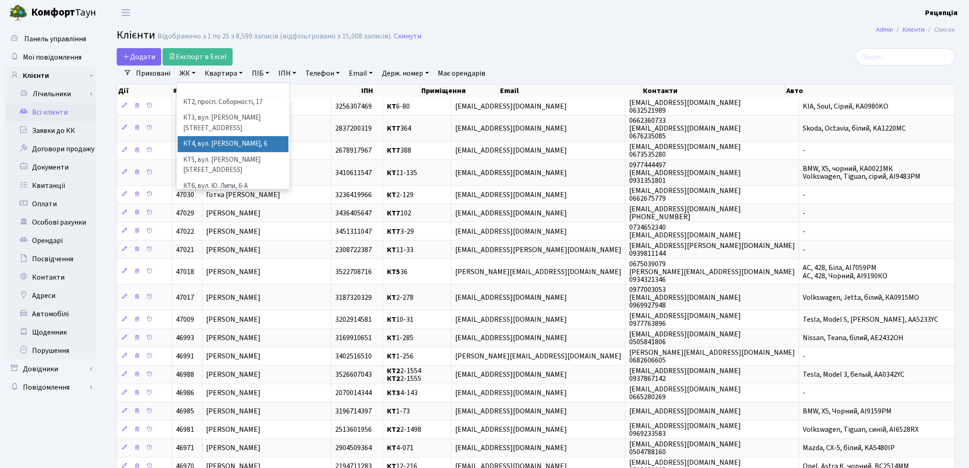
click at [259, 136] on li "КТ4, вул. [PERSON_NAME], 6" at bounding box center [233, 144] width 111 height 16
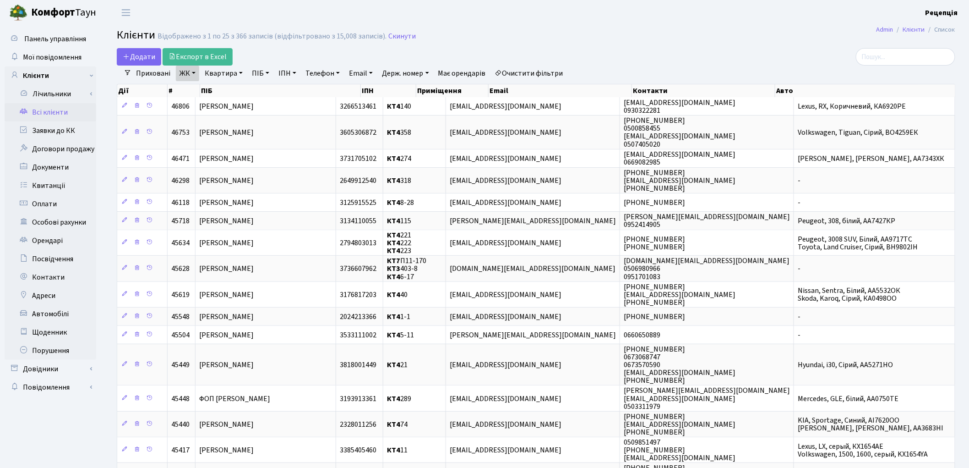
click at [222, 74] on link "Квартира" at bounding box center [223, 73] width 45 height 16
type input "2-28"
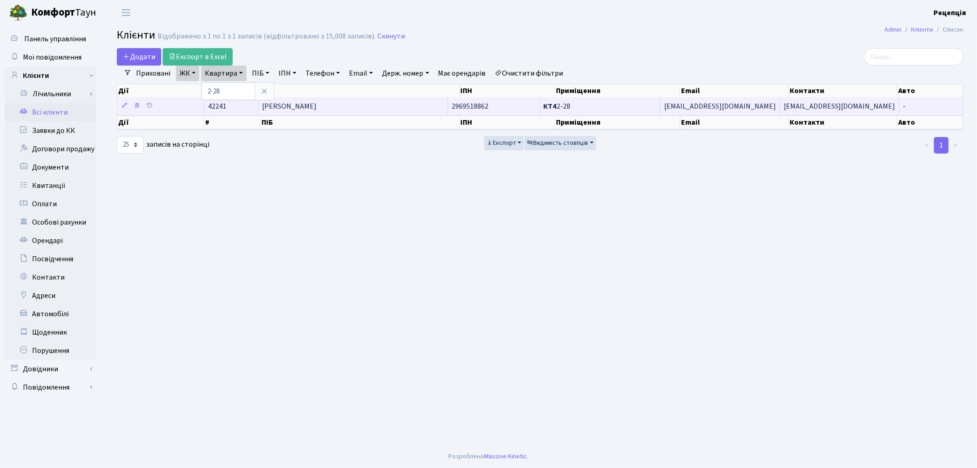
click at [314, 104] on span "[PERSON_NAME]" at bounding box center [289, 106] width 55 height 10
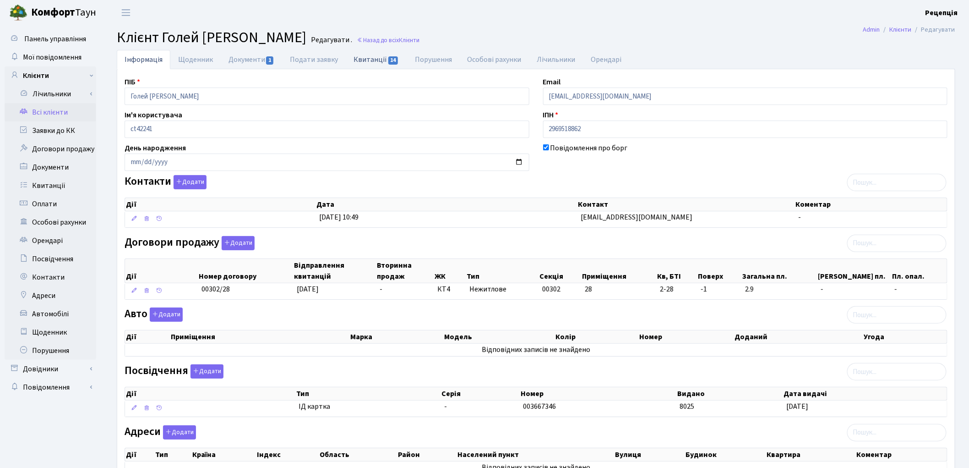
click at [355, 59] on link "Квитанції 14" at bounding box center [376, 59] width 61 height 19
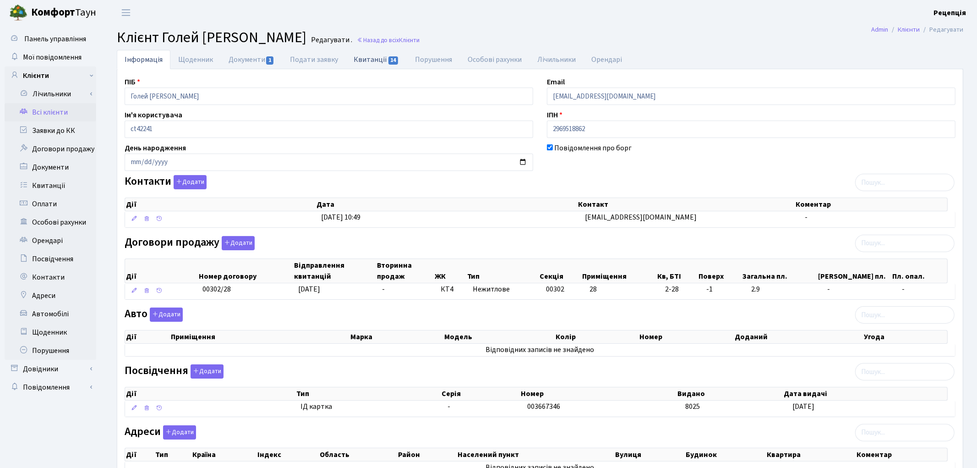
select select "25"
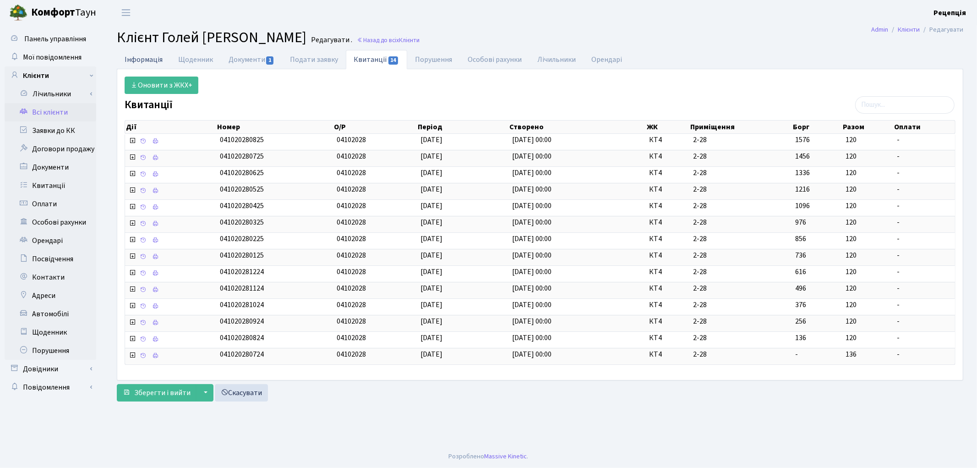
click at [157, 63] on link "Інформація" at bounding box center [144, 59] width 54 height 19
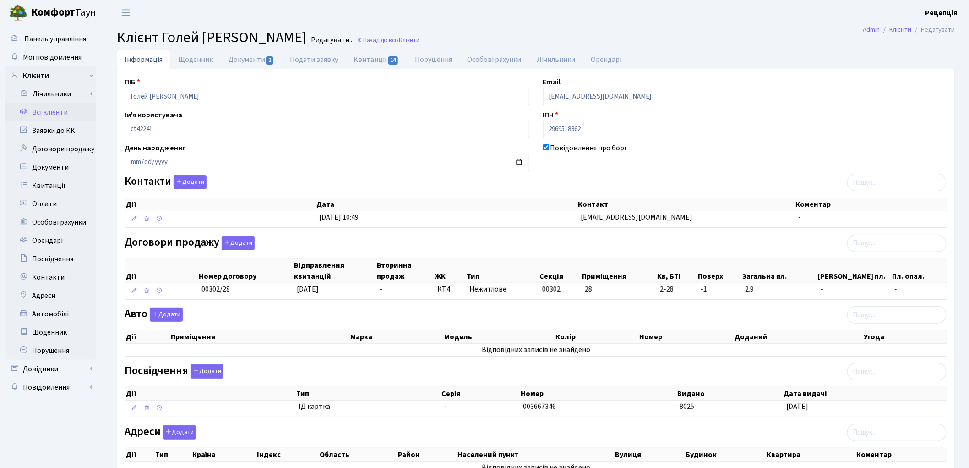
click at [51, 115] on link "Всі клієнти" at bounding box center [51, 112] width 92 height 18
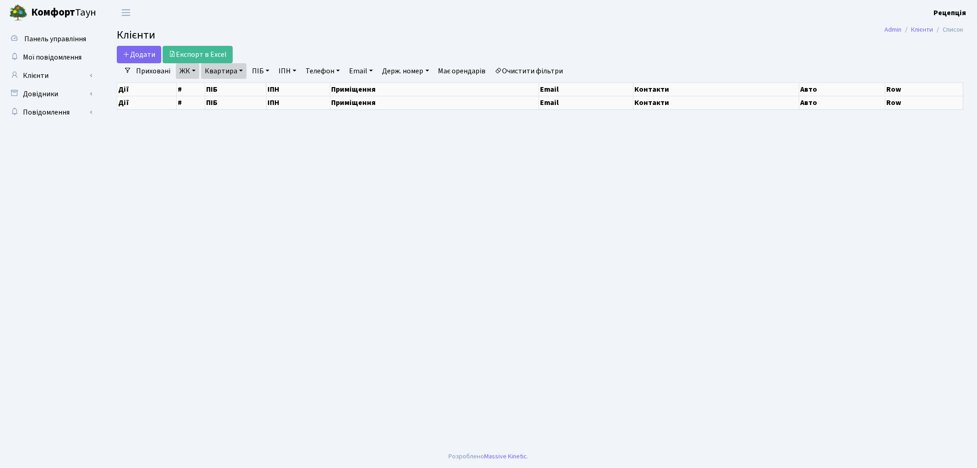
select select "25"
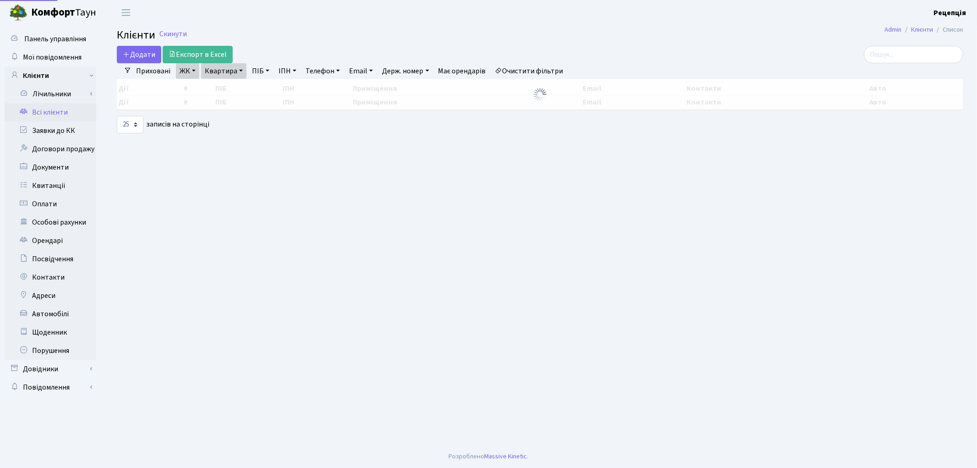
click at [530, 71] on link "Очистити фільтри" at bounding box center [529, 71] width 76 height 16
select select
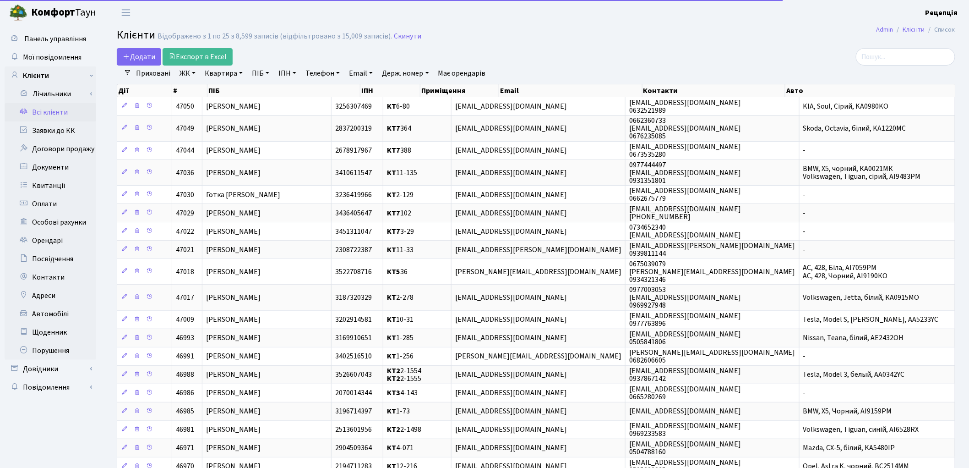
click at [193, 72] on link "ЖК" at bounding box center [187, 73] width 23 height 16
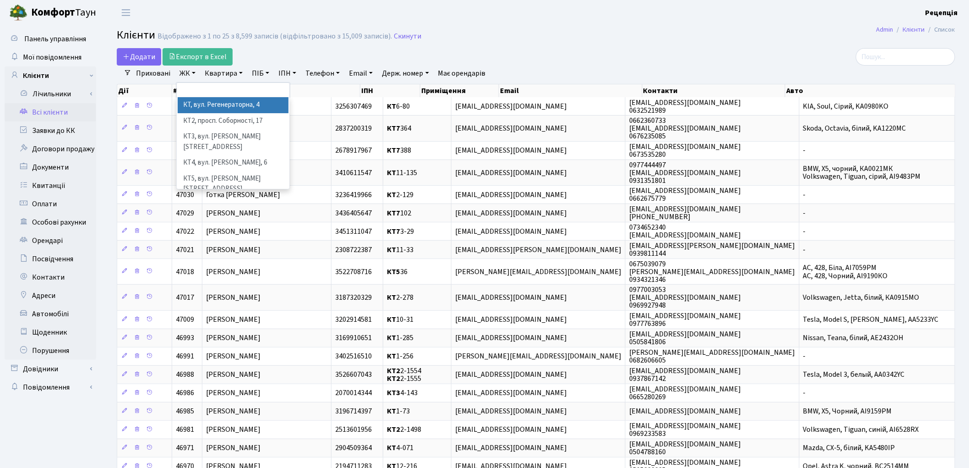
click at [250, 102] on li "КТ, вул. Регенераторна, 4" at bounding box center [233, 105] width 111 height 16
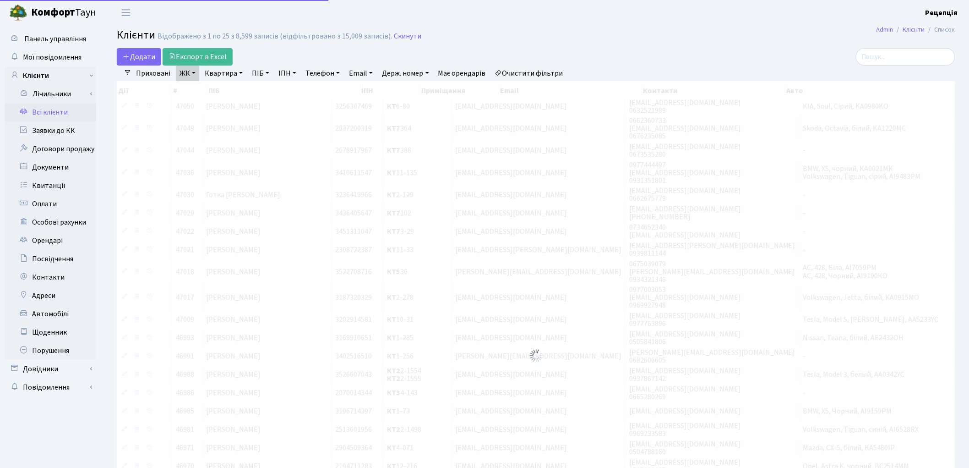
click at [231, 72] on link "Квартира" at bounding box center [223, 73] width 45 height 16
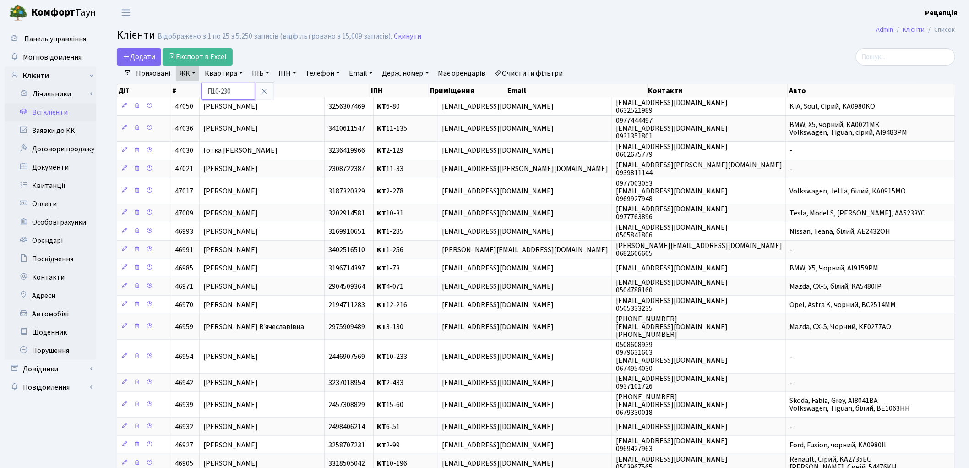
type input "П10-230"
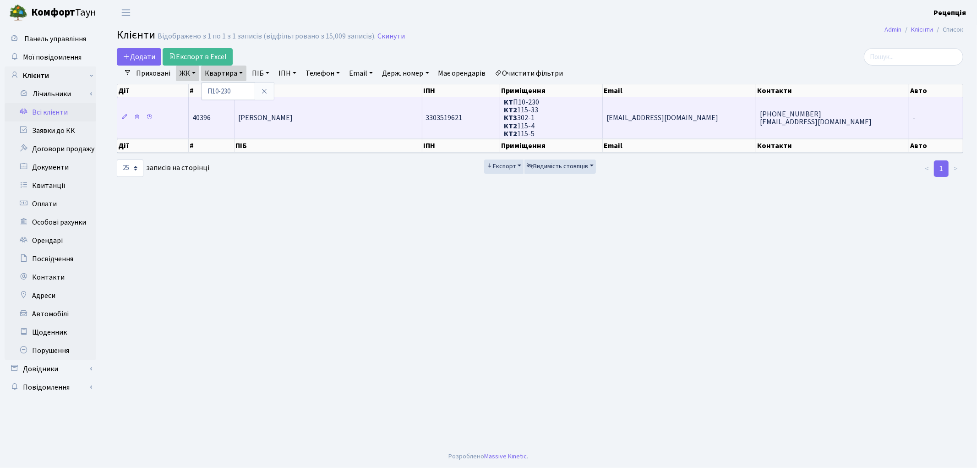
click at [281, 103] on td "Прудько Ірина Володимирівна" at bounding box center [328, 117] width 187 height 41
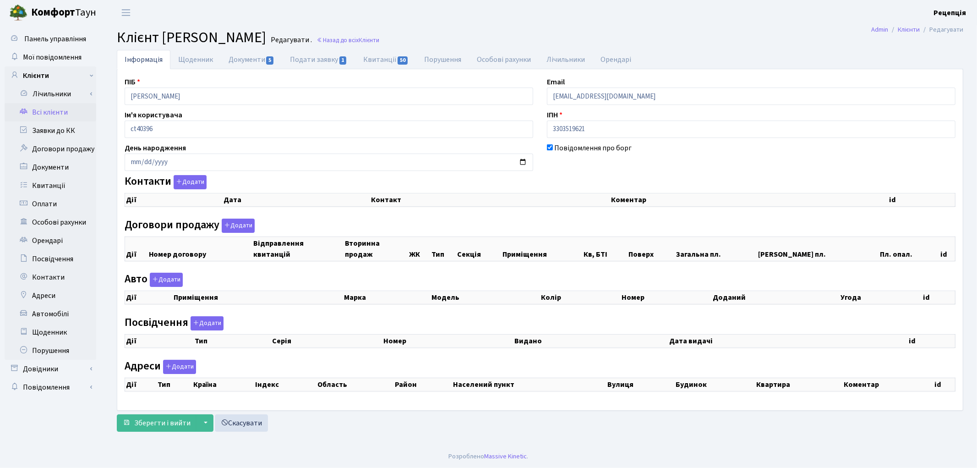
checkbox input "true"
select select "25"
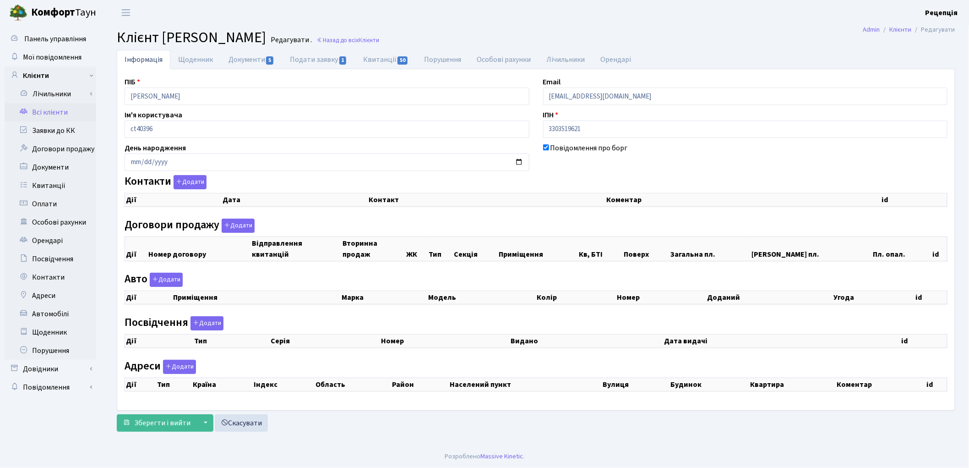
select select "25"
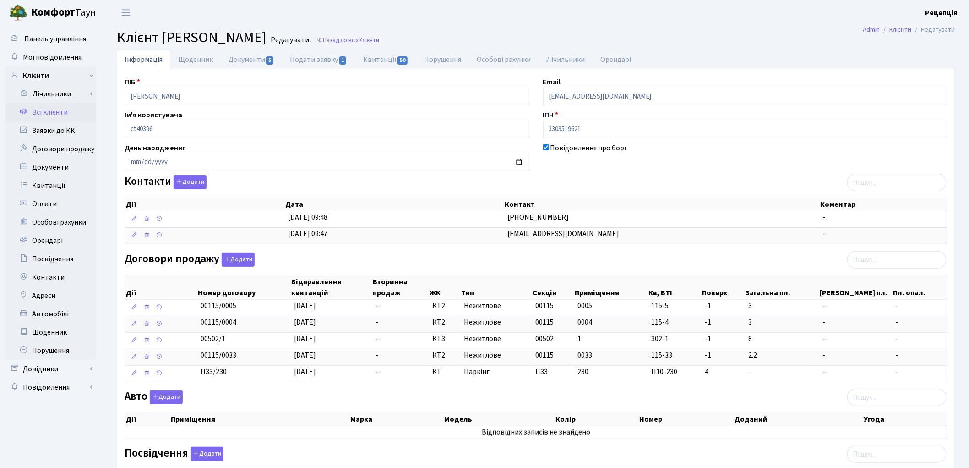
click at [55, 108] on link "Всі клієнти" at bounding box center [51, 112] width 92 height 18
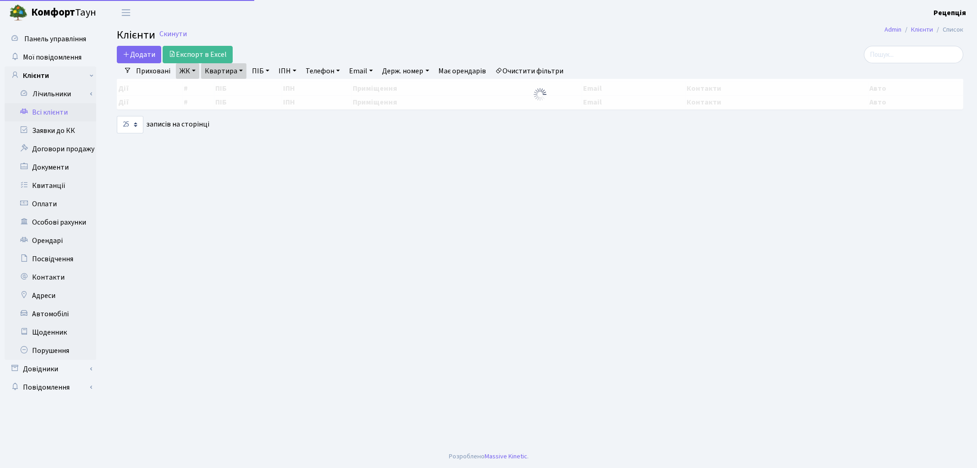
select select "25"
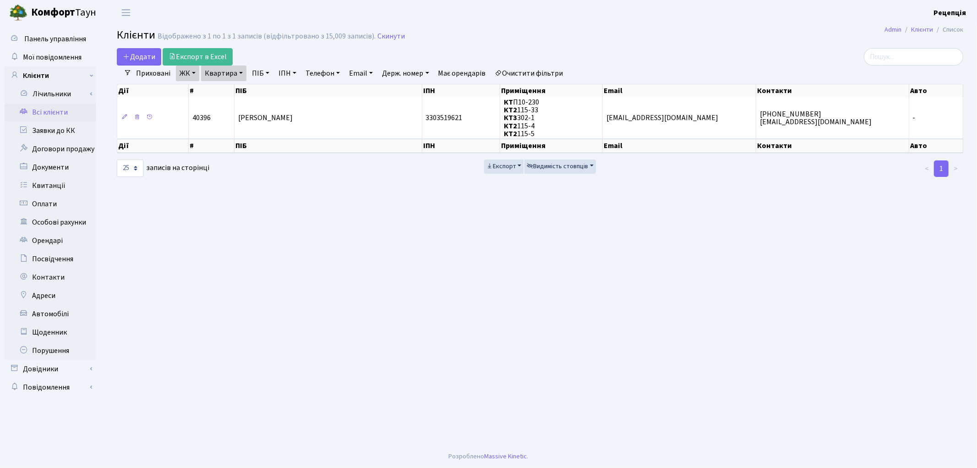
click at [511, 73] on link "Очистити фільтри" at bounding box center [529, 73] width 76 height 16
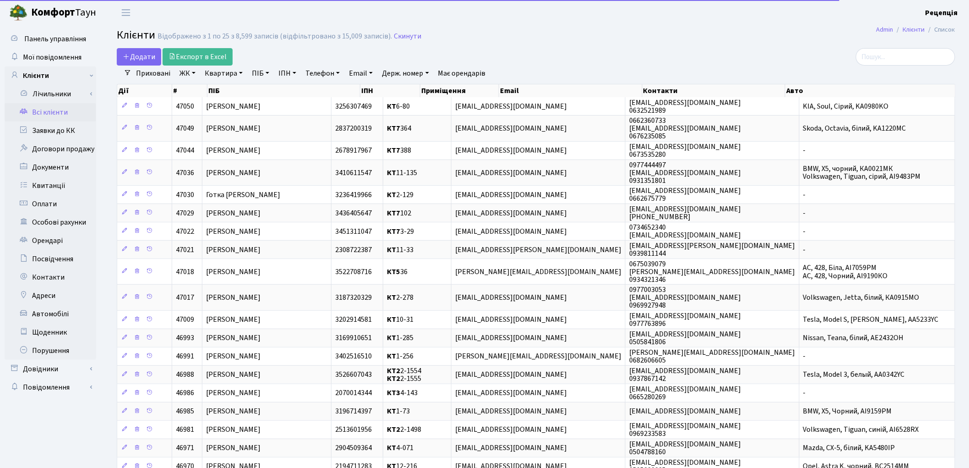
click at [266, 73] on link "ПІБ" at bounding box center [260, 73] width 25 height 16
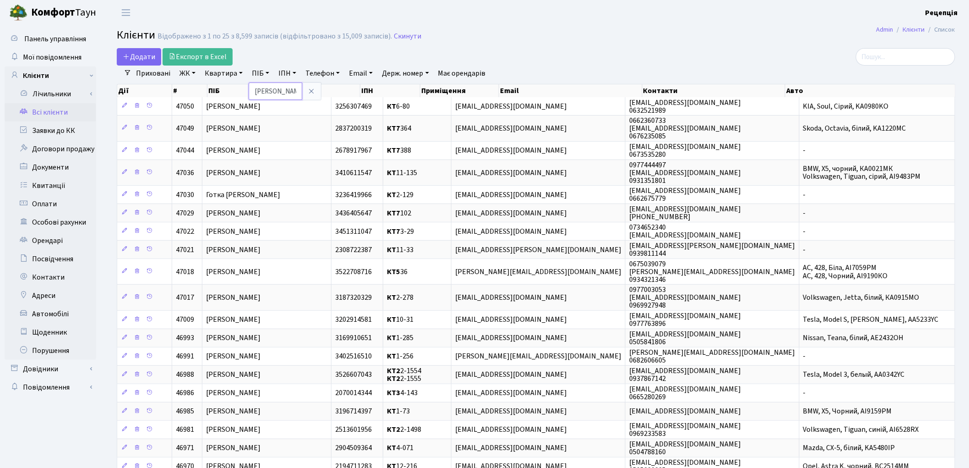
type input "[PERSON_NAME]"
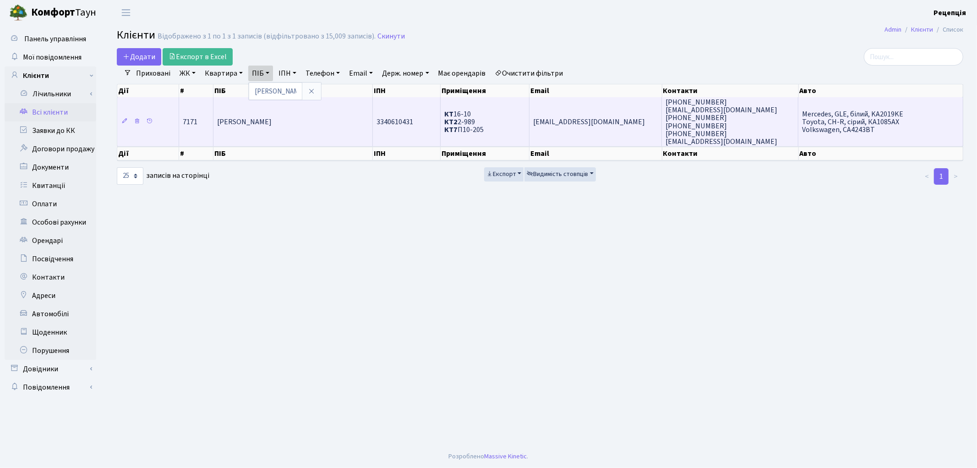
click at [268, 122] on span "[PERSON_NAME]" at bounding box center [244, 122] width 55 height 10
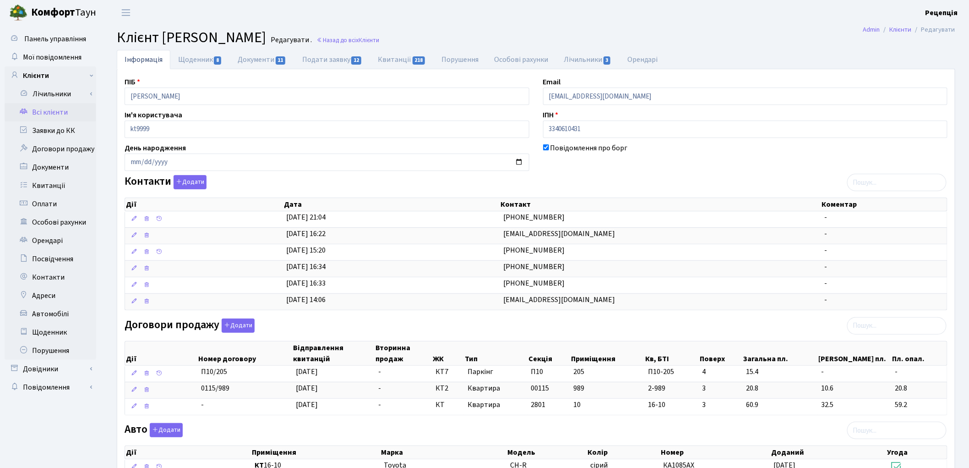
click at [45, 115] on link "Всі клієнти" at bounding box center [51, 112] width 92 height 18
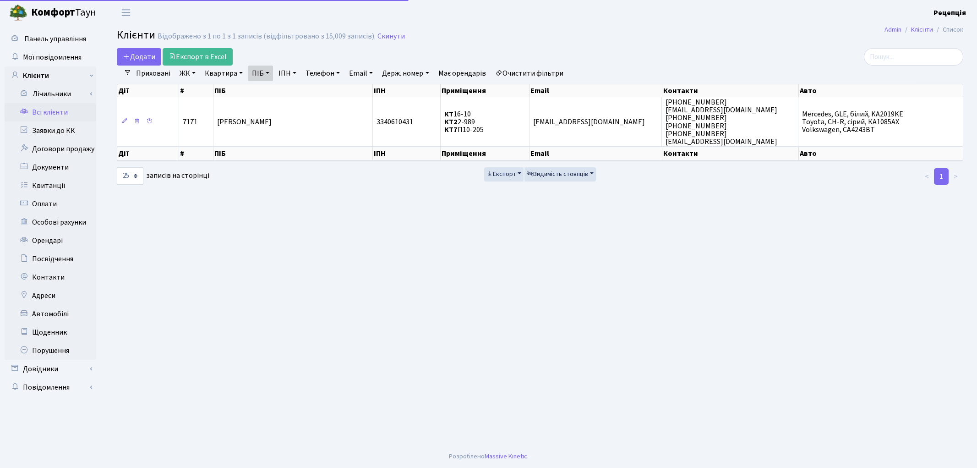
select select "25"
click at [260, 73] on link "ПІБ" at bounding box center [260, 73] width 25 height 16
drag, startPoint x: 281, startPoint y: 91, endPoint x: 308, endPoint y: 93, distance: 27.6
click at [308, 93] on div "[PERSON_NAME]" at bounding box center [285, 90] width 72 height 17
click at [263, 73] on link "ПІБ" at bounding box center [260, 73] width 25 height 16
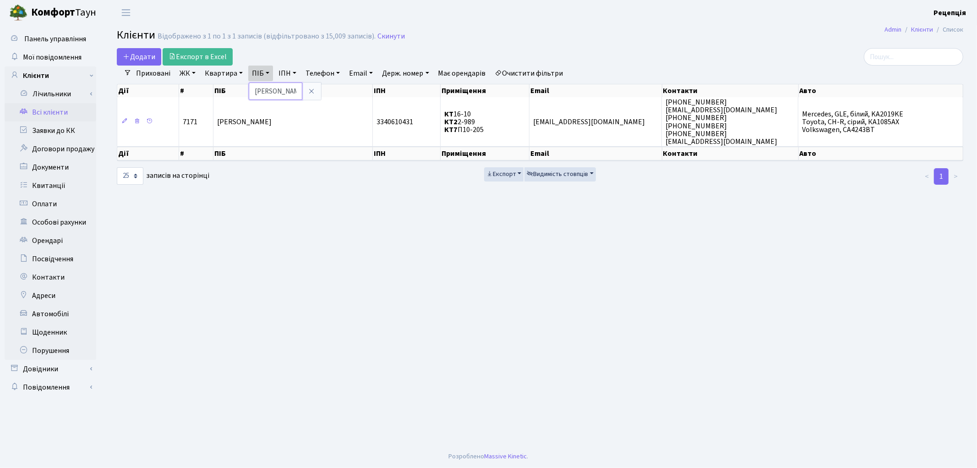
type input "[PERSON_NAME]"
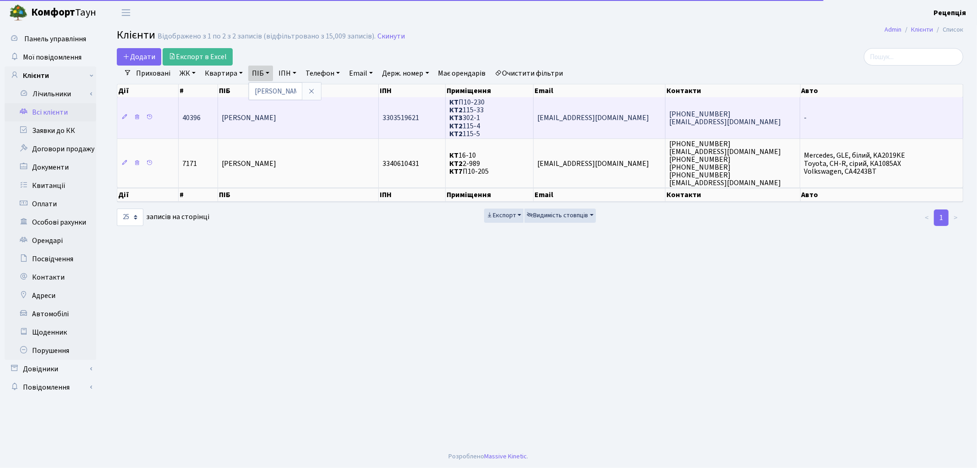
click at [276, 117] on span "[PERSON_NAME]" at bounding box center [249, 118] width 55 height 10
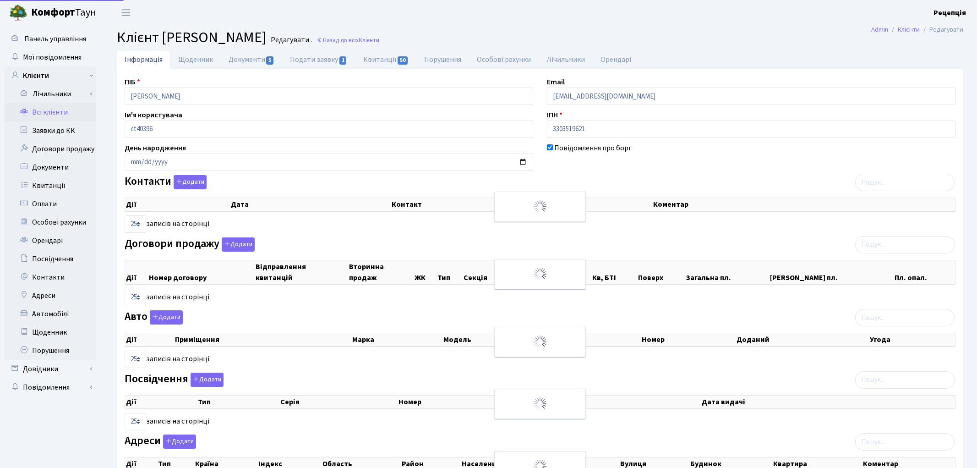
select select "25"
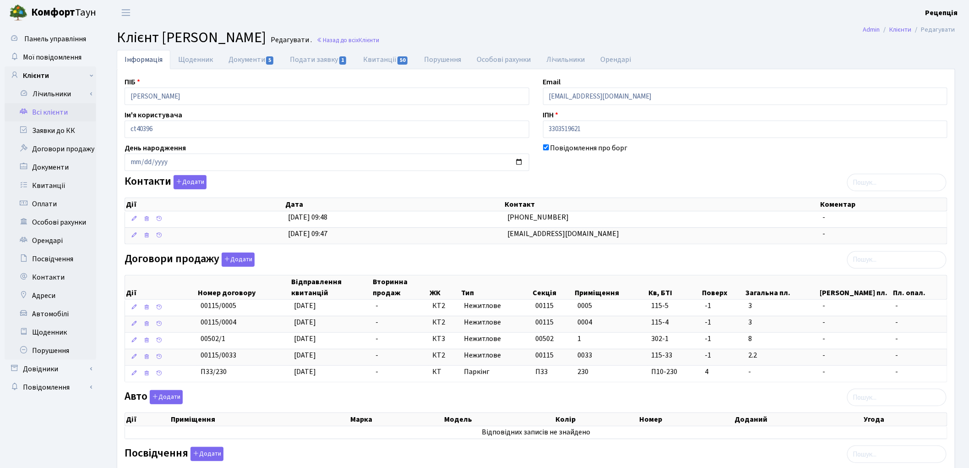
click at [57, 110] on link "Всі клієнти" at bounding box center [51, 112] width 92 height 18
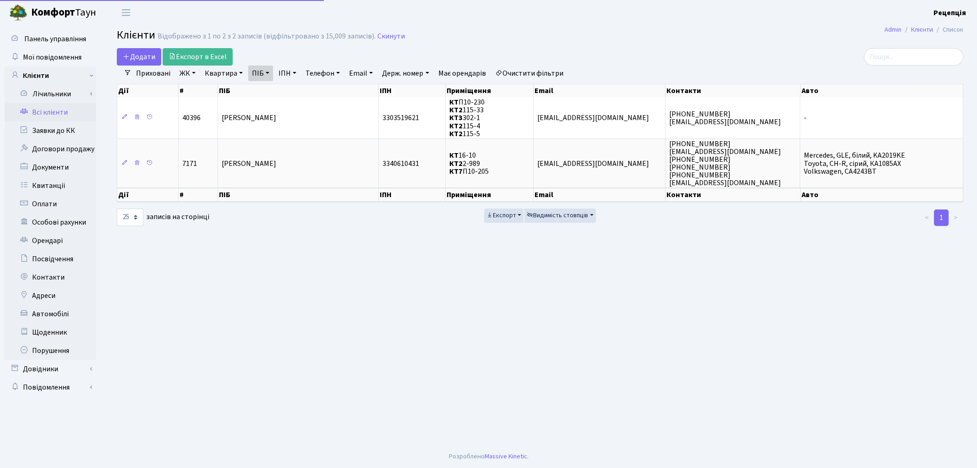
select select "25"
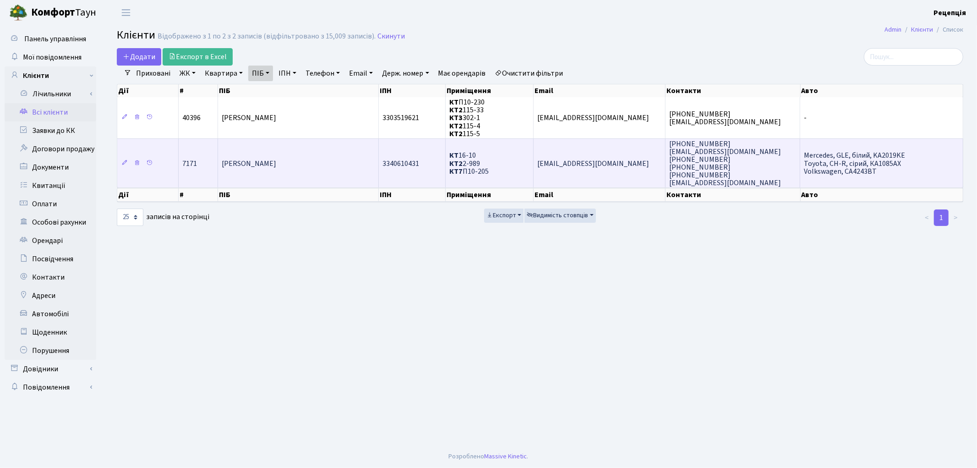
click at [276, 158] on span "Прудько Іван Володимирович" at bounding box center [249, 163] width 55 height 10
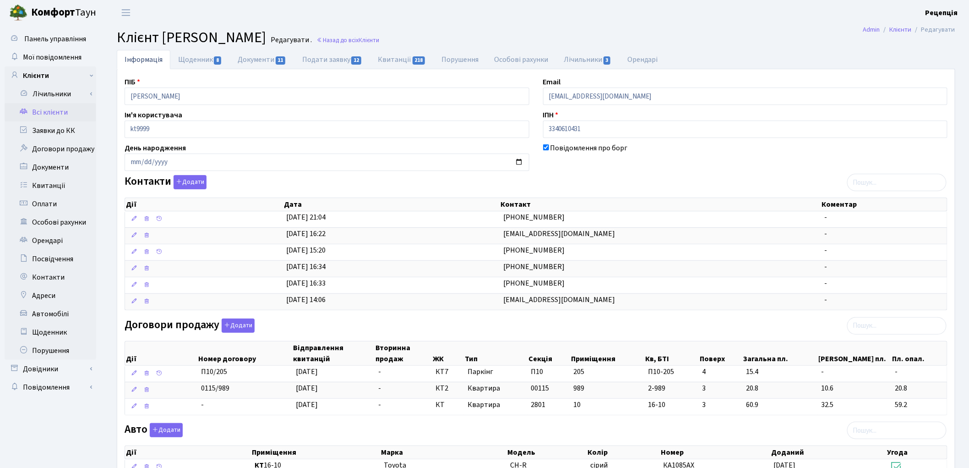
click at [49, 109] on link "Всі клієнти" at bounding box center [51, 112] width 92 height 18
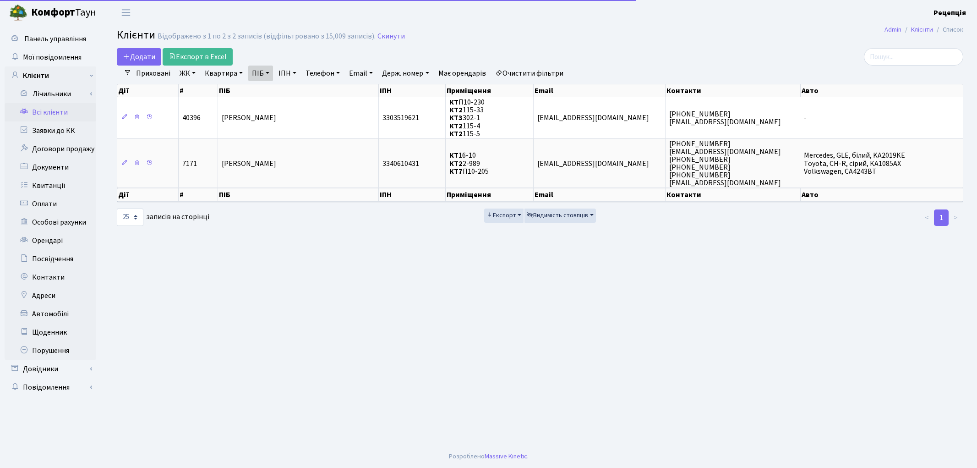
select select "25"
drag, startPoint x: 527, startPoint y: 69, endPoint x: 529, endPoint y: 56, distance: 13.0
click at [528, 68] on link "Очистити фільтри" at bounding box center [529, 73] width 76 height 16
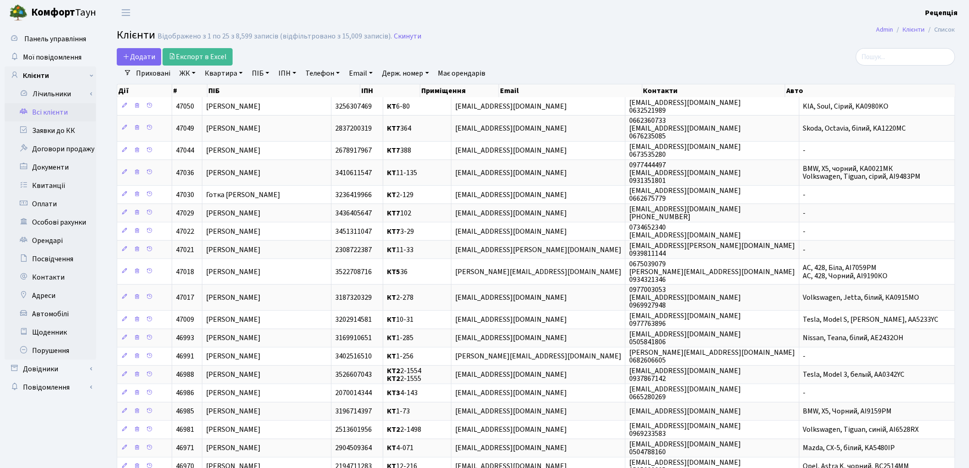
click at [191, 76] on link "ЖК" at bounding box center [187, 73] width 23 height 16
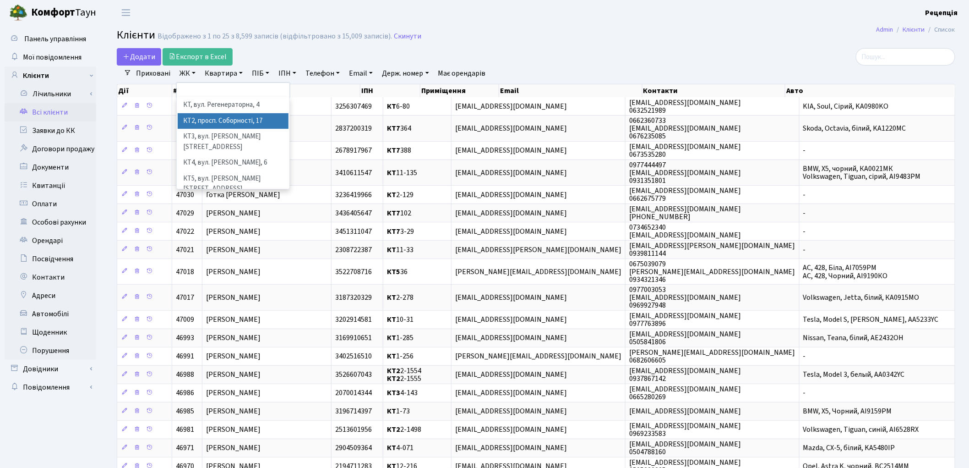
click at [230, 118] on li "КТ2, просп. Соборності, 17" at bounding box center [233, 121] width 111 height 16
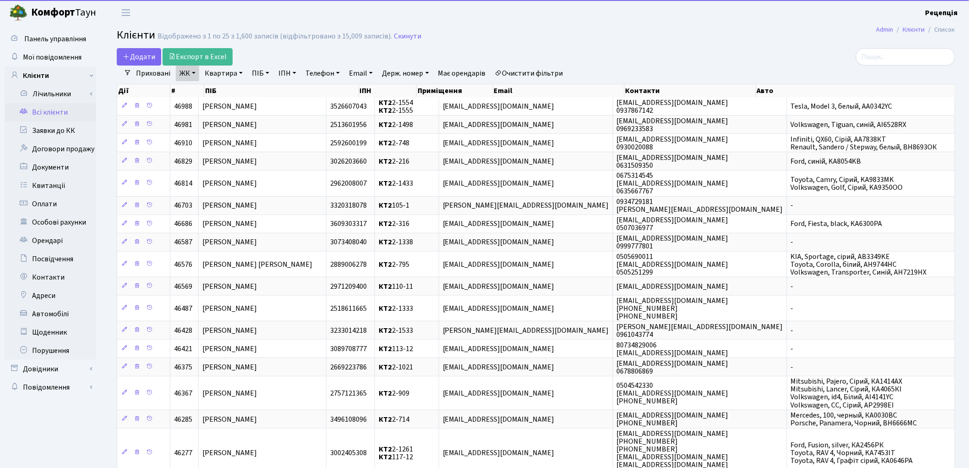
click at [223, 71] on link "Квартира" at bounding box center [223, 73] width 45 height 16
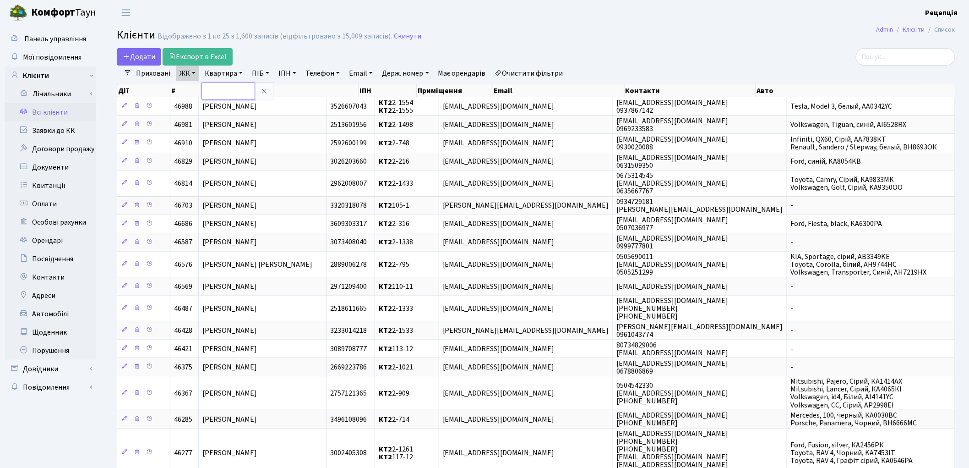
click at [223, 87] on input "text" at bounding box center [229, 90] width 54 height 17
type input "2-1378"
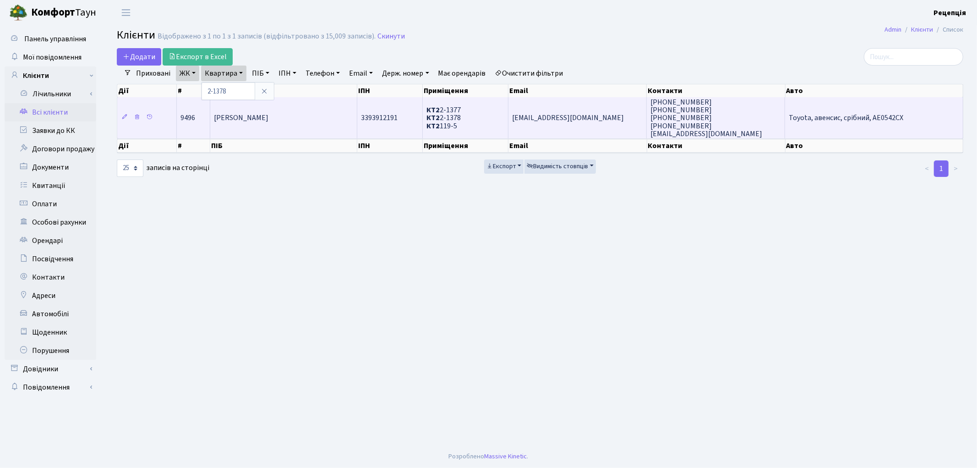
click at [266, 126] on td "[PERSON_NAME]" at bounding box center [283, 117] width 147 height 41
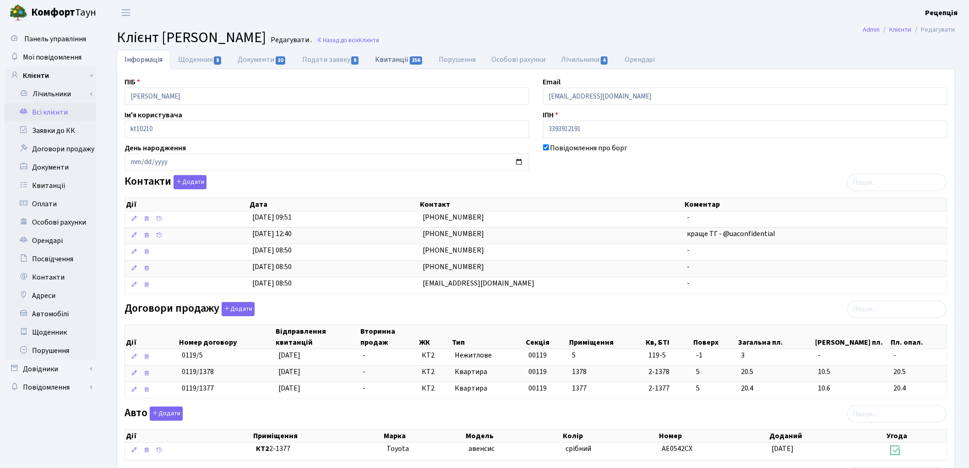
click at [391, 61] on link "Квитанції 256" at bounding box center [399, 59] width 64 height 19
select select "25"
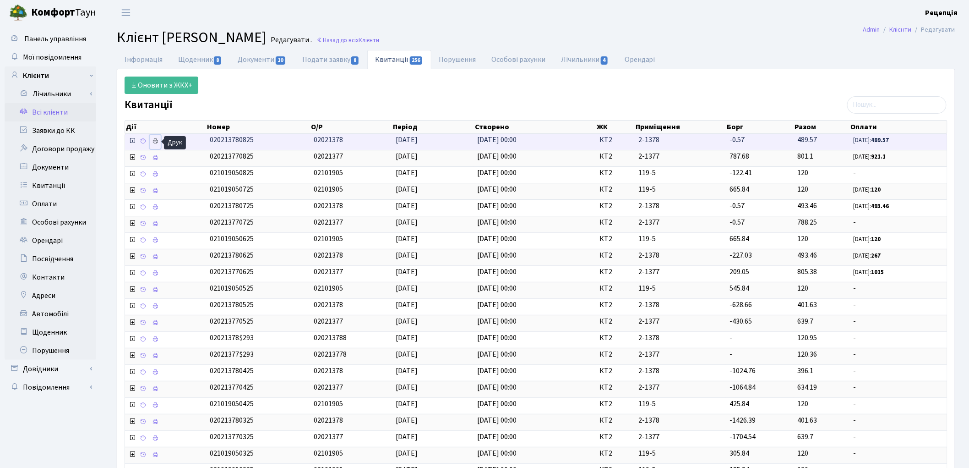
click at [157, 141] on icon at bounding box center [155, 141] width 6 height 6
click at [154, 144] on icon at bounding box center [155, 141] width 6 height 6
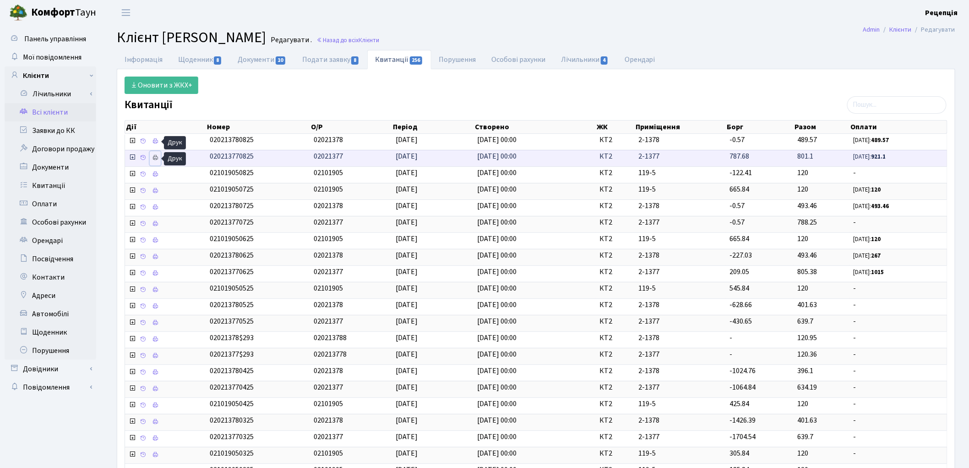
click at [156, 158] on icon at bounding box center [155, 157] width 6 height 6
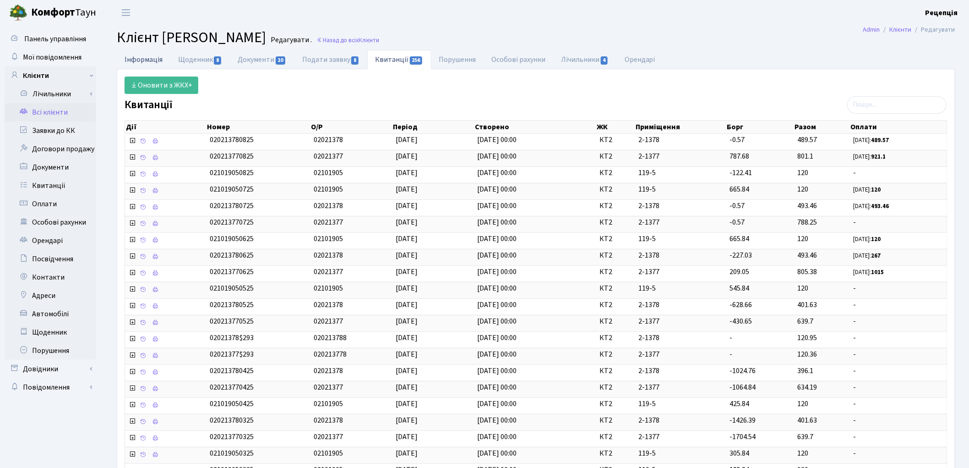
click at [131, 56] on link "Інформація" at bounding box center [144, 59] width 54 height 19
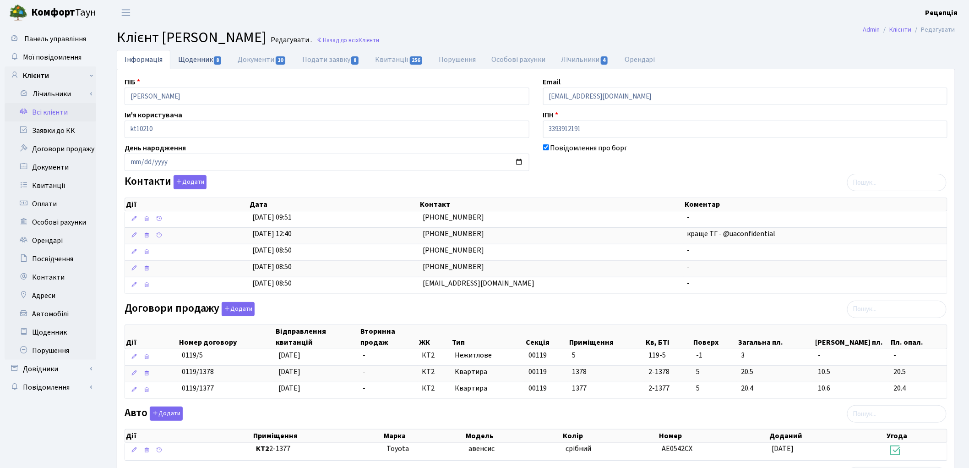
click at [207, 60] on link "Щоденник 8" at bounding box center [200, 59] width 60 height 19
select select "25"
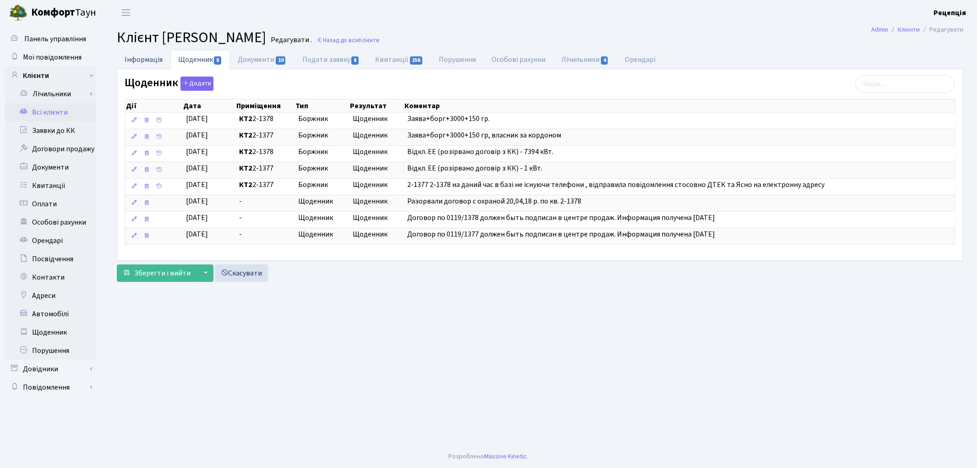
click at [144, 60] on link "Інформація" at bounding box center [144, 59] width 54 height 19
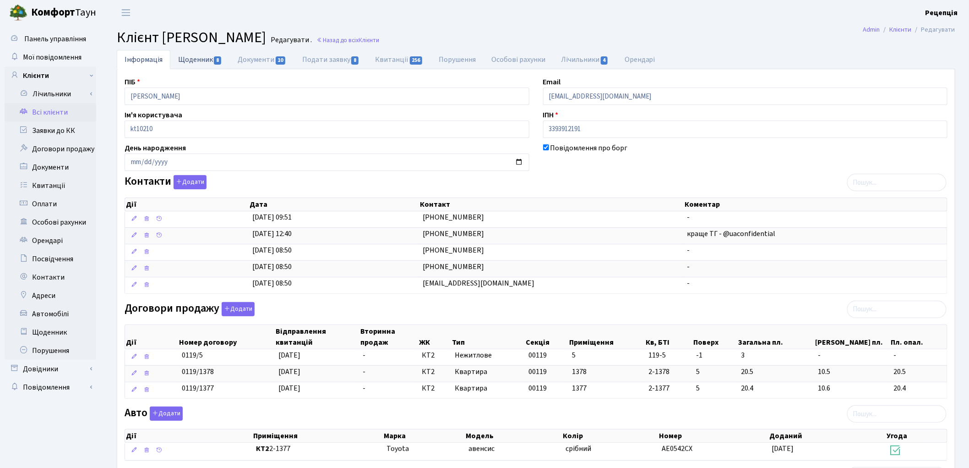
click at [205, 62] on link "Щоденник 8" at bounding box center [200, 59] width 60 height 19
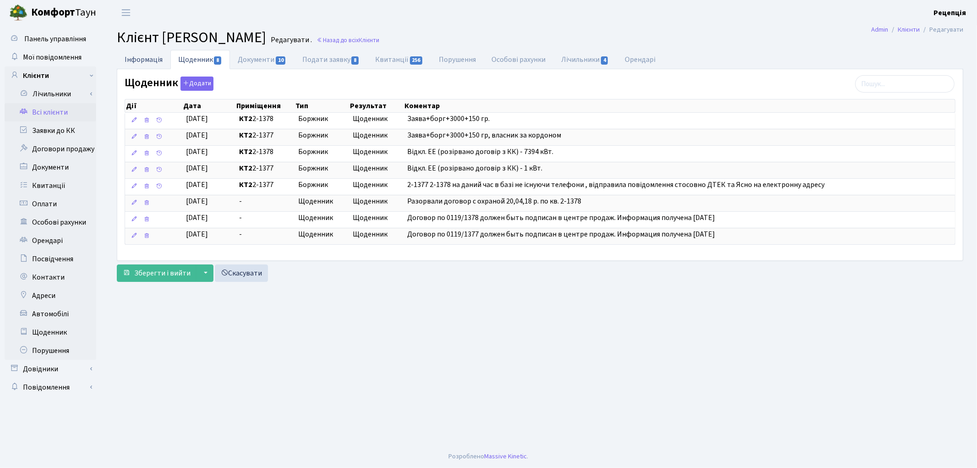
click at [157, 60] on link "Інформація" at bounding box center [144, 59] width 54 height 19
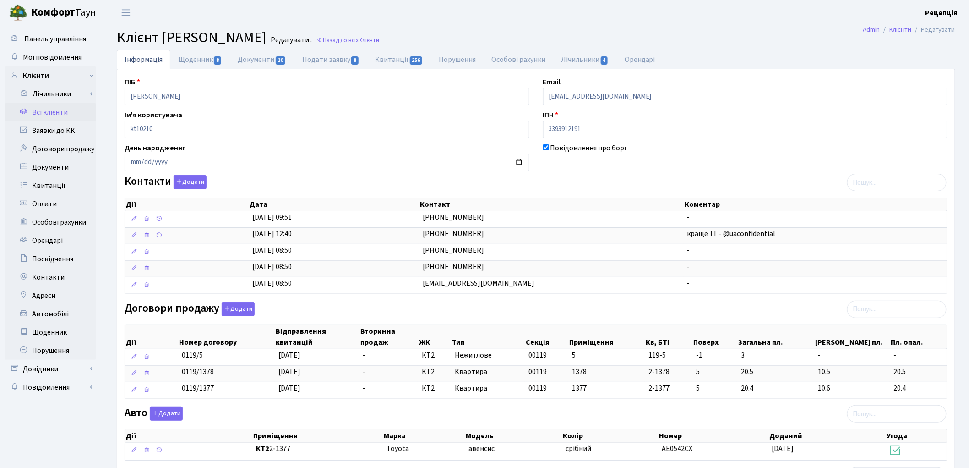
click at [44, 111] on link "Всі клієнти" at bounding box center [51, 112] width 92 height 18
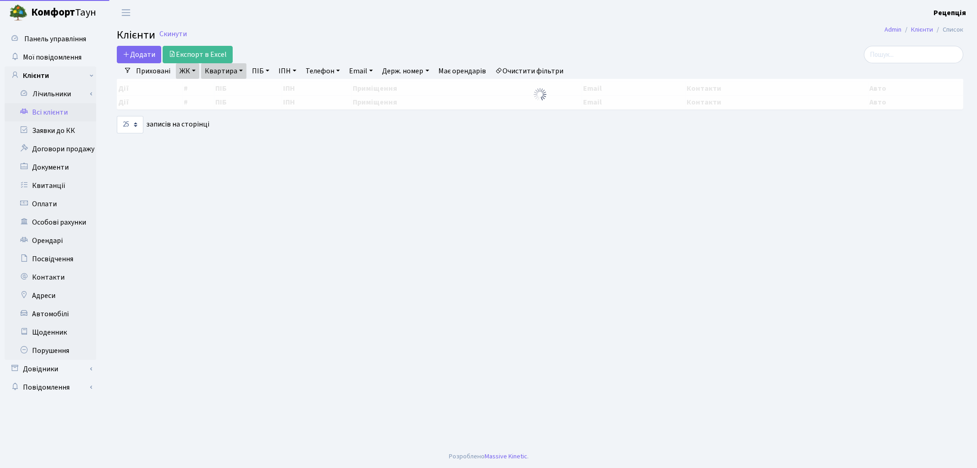
select select "25"
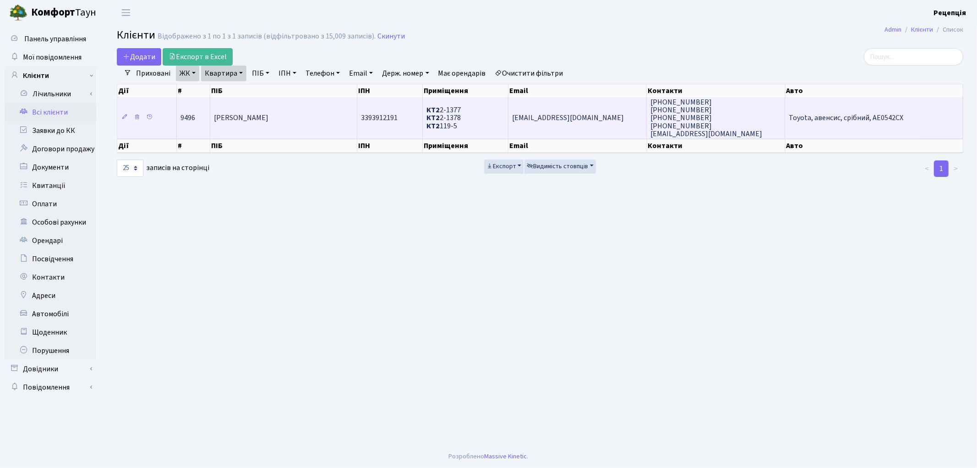
click at [291, 131] on td "[PERSON_NAME]" at bounding box center [283, 117] width 147 height 41
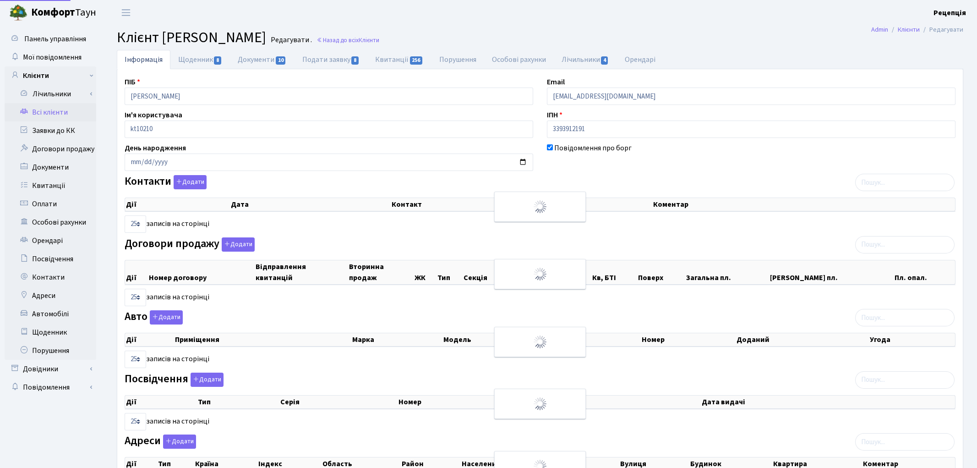
select select "25"
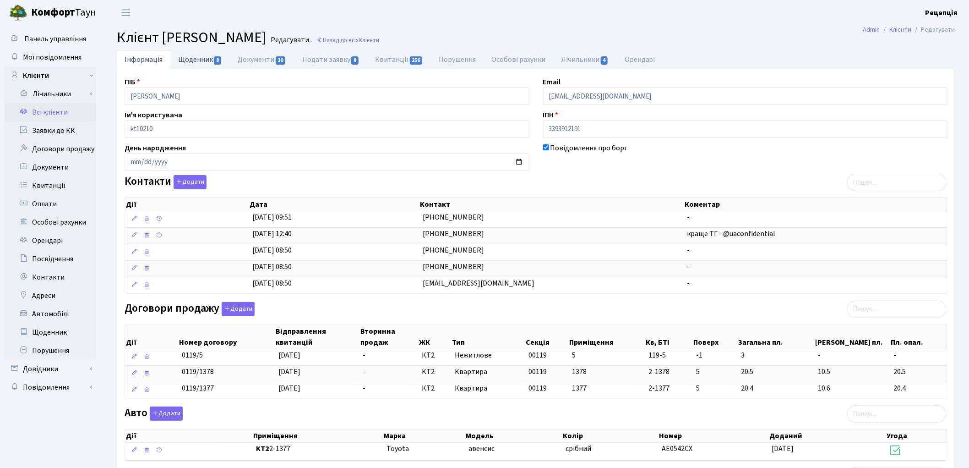
click at [198, 63] on link "Щоденник 8" at bounding box center [200, 59] width 60 height 19
select select "25"
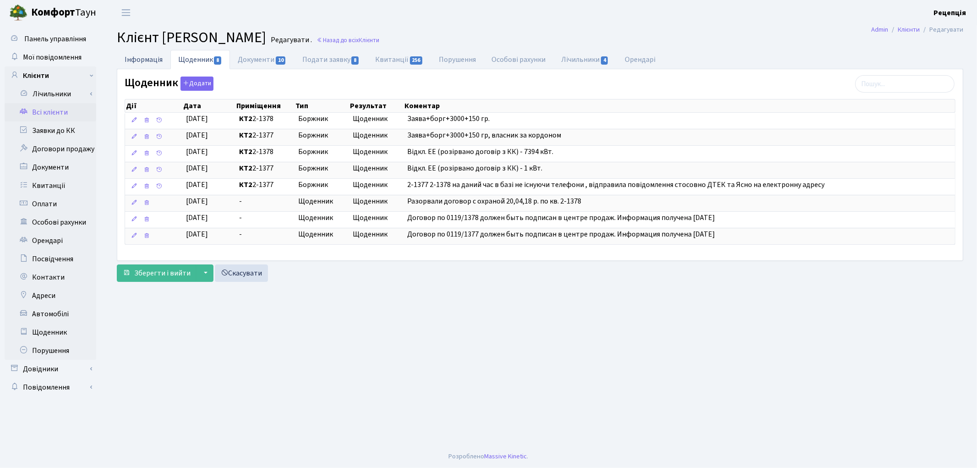
click at [140, 61] on link "Інформація" at bounding box center [144, 59] width 54 height 19
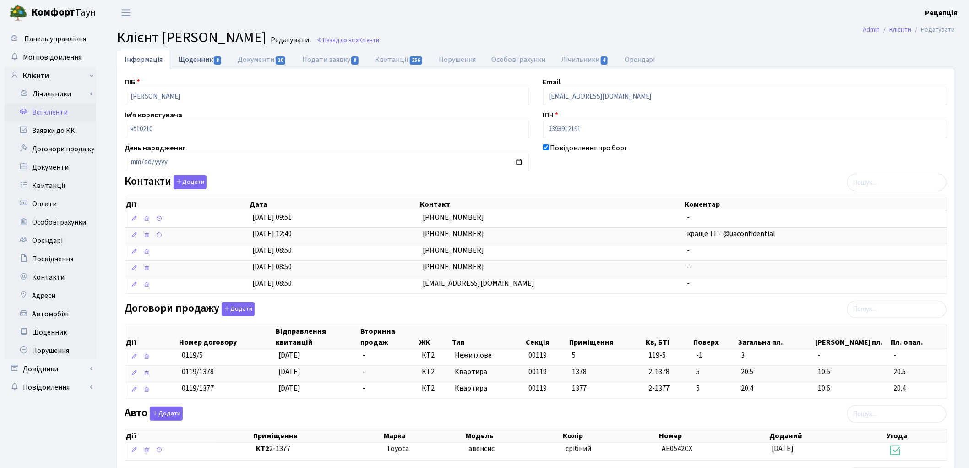
click at [195, 61] on link "Щоденник 8" at bounding box center [200, 59] width 60 height 19
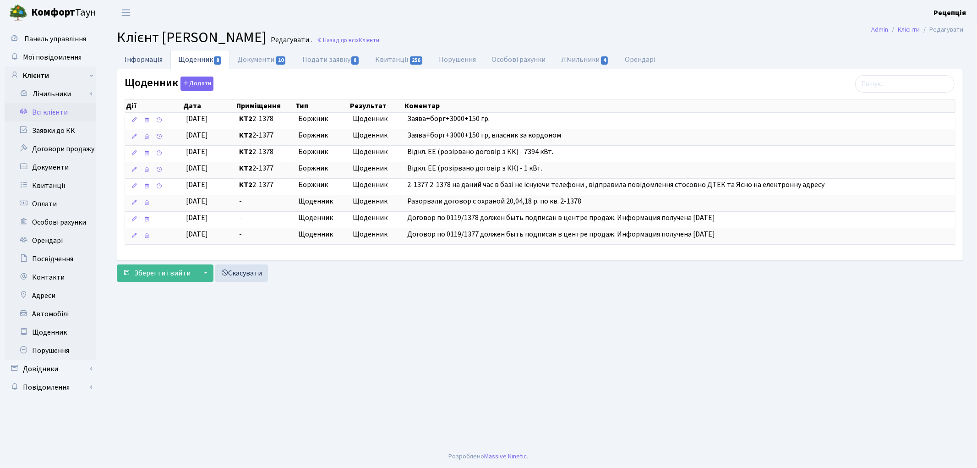
click at [161, 56] on link "Інформація" at bounding box center [144, 59] width 54 height 19
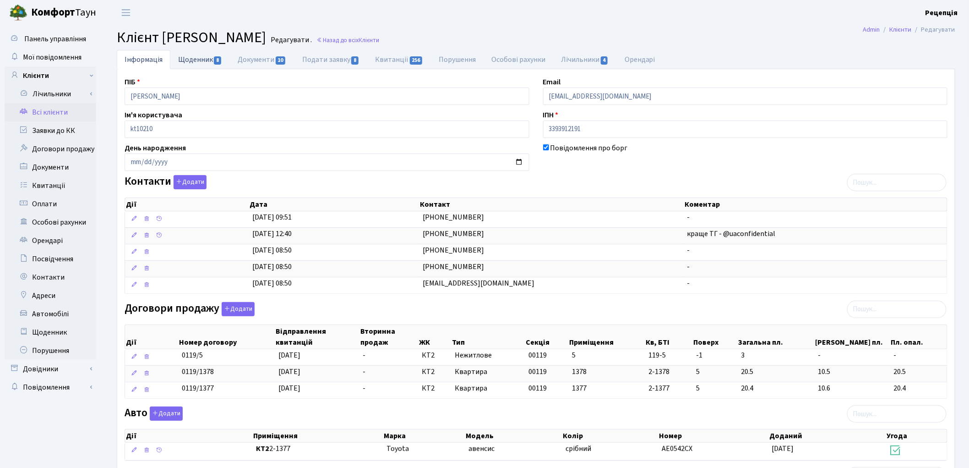
click at [201, 58] on link "Щоденник 8" at bounding box center [200, 59] width 60 height 19
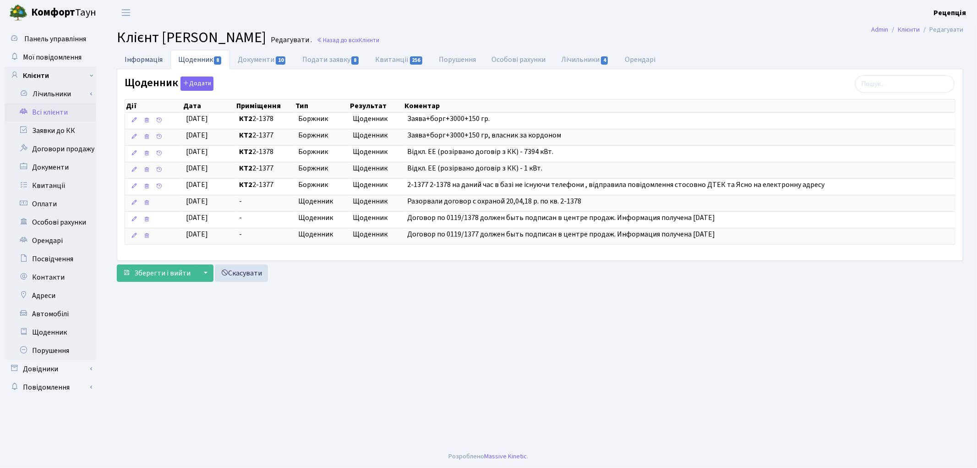
click at [138, 61] on link "Інформація" at bounding box center [144, 59] width 54 height 19
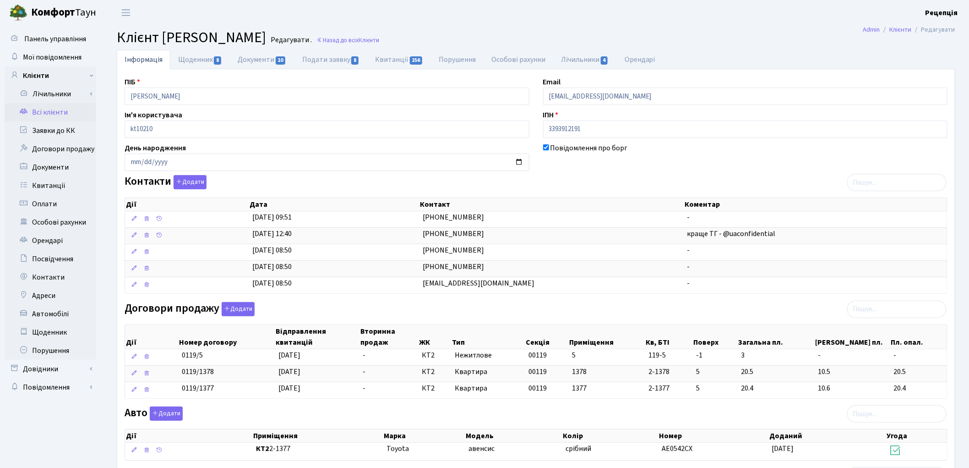
click at [71, 116] on link "Всі клієнти" at bounding box center [51, 112] width 92 height 18
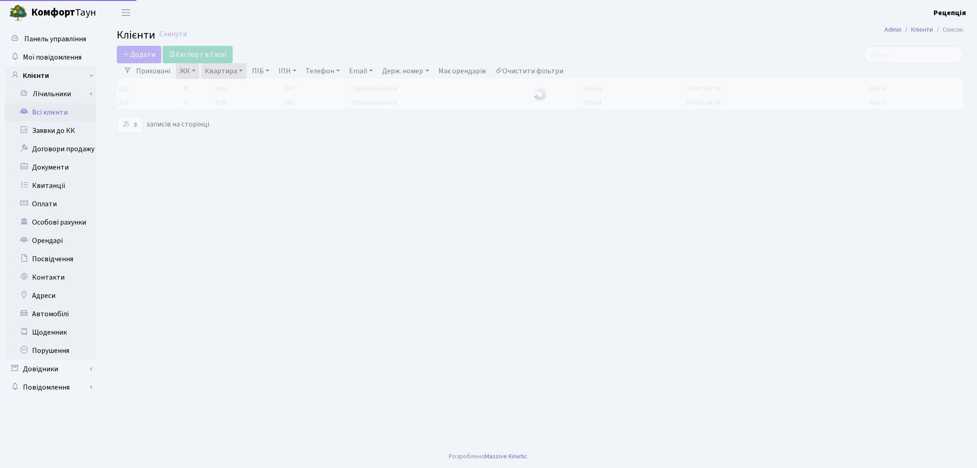
select select "25"
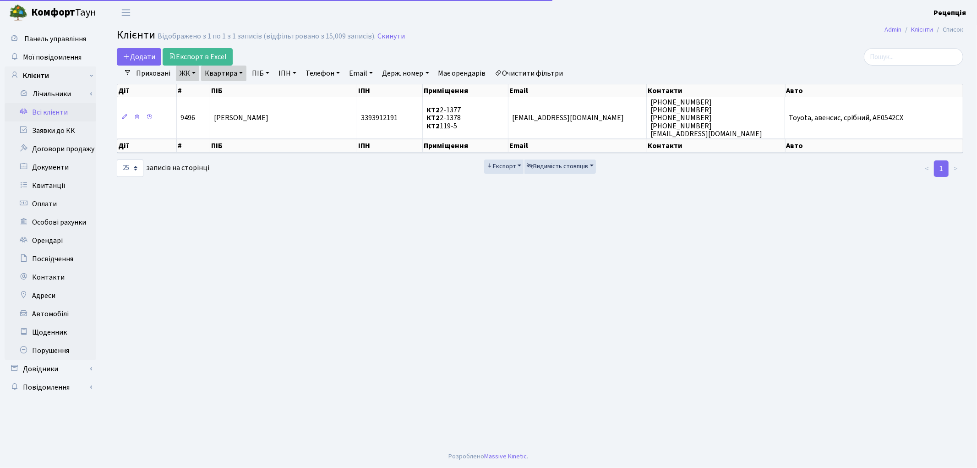
click at [527, 71] on link "Очистити фільтри" at bounding box center [529, 73] width 76 height 16
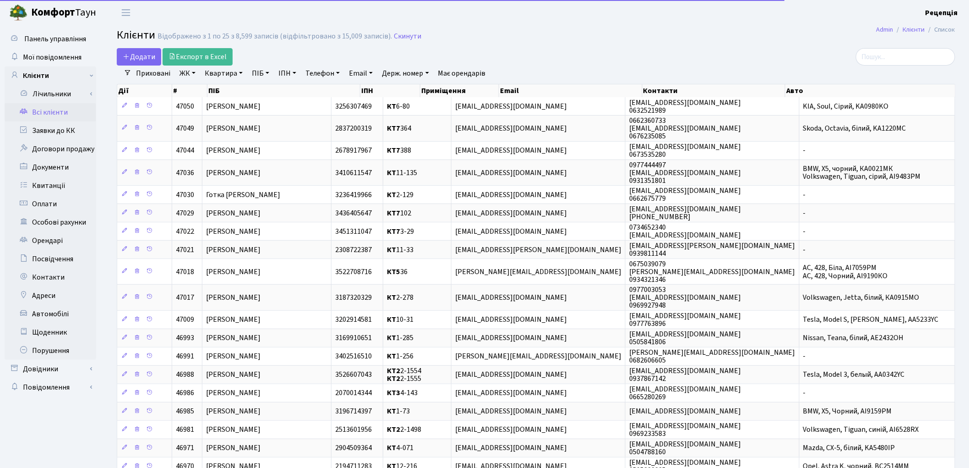
click at [185, 71] on link "ЖК" at bounding box center [187, 73] width 23 height 16
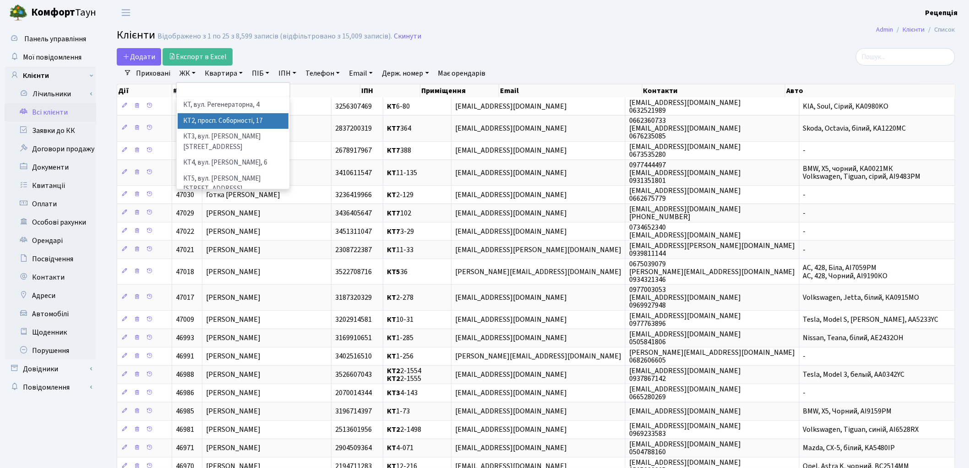
click at [222, 115] on li "КТ2, просп. Соборності, 17" at bounding box center [233, 121] width 111 height 16
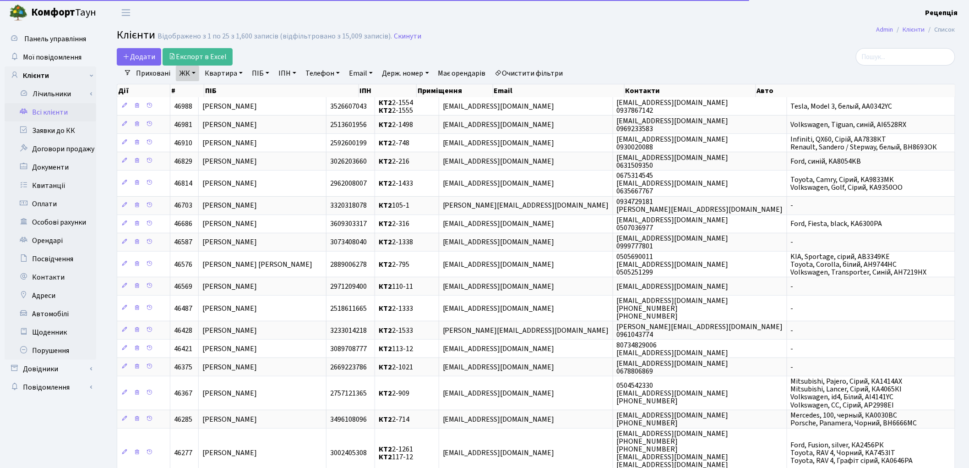
click at [222, 78] on link "Квартира" at bounding box center [223, 73] width 45 height 16
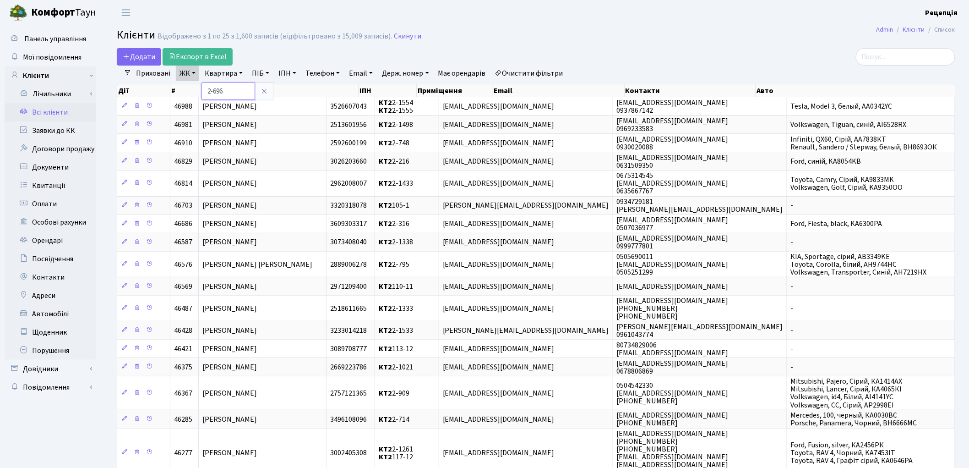
type input "2-696"
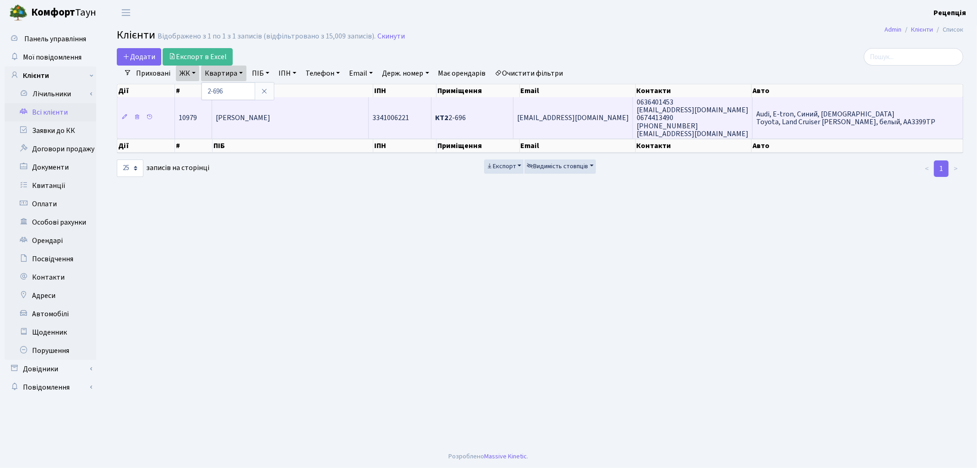
click at [244, 119] on span "[PERSON_NAME]" at bounding box center [243, 118] width 55 height 10
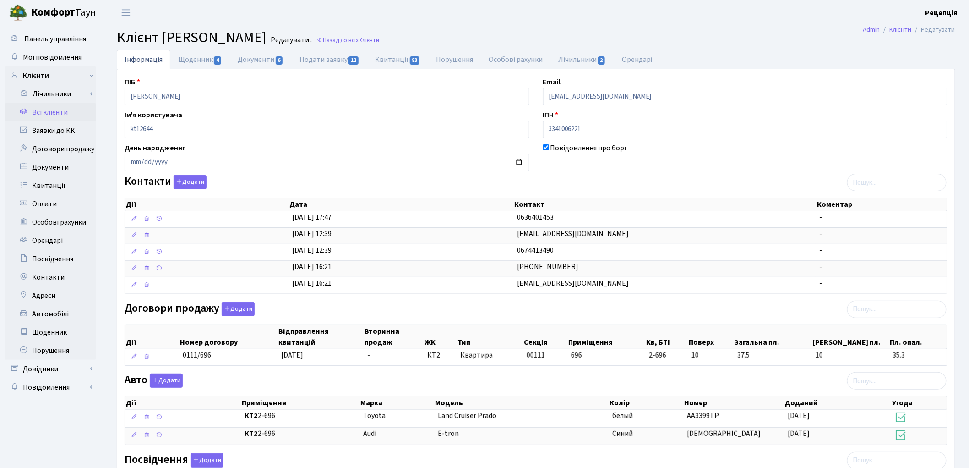
click at [47, 110] on link "Всі клієнти" at bounding box center [51, 112] width 92 height 18
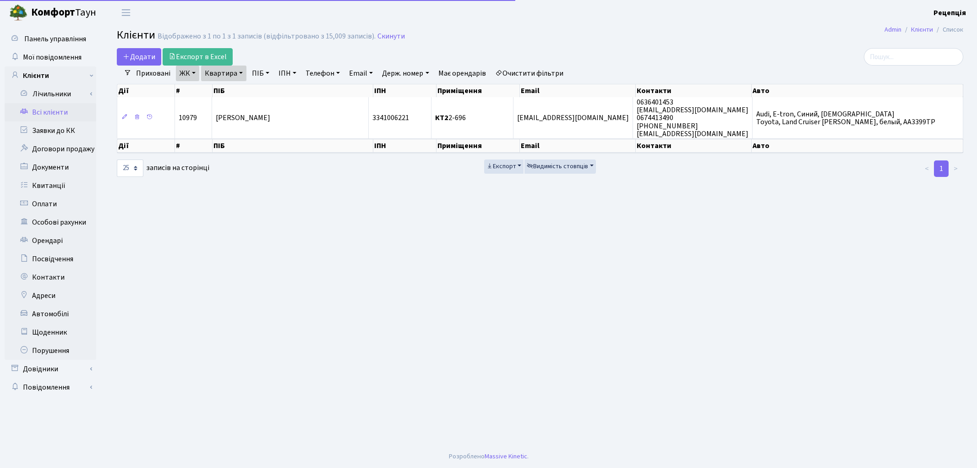
select select "25"
click at [527, 69] on link "Очистити фільтри" at bounding box center [529, 73] width 76 height 16
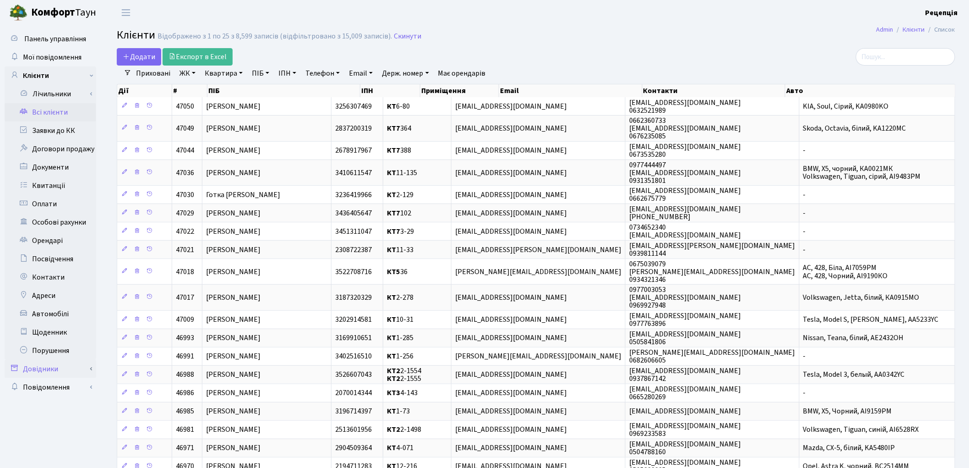
click at [60, 364] on link "Довідники" at bounding box center [51, 369] width 92 height 18
click at [76, 450] on link "Приміщення" at bounding box center [54, 453] width 86 height 18
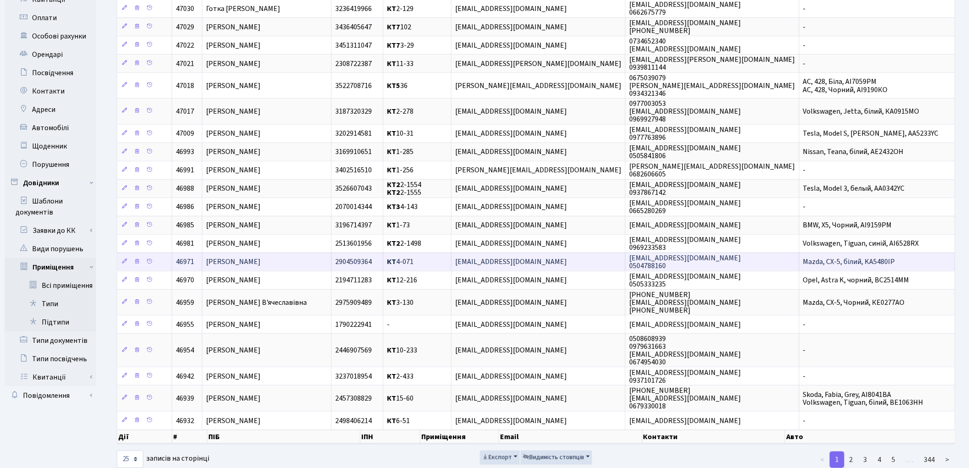
scroll to position [191, 0]
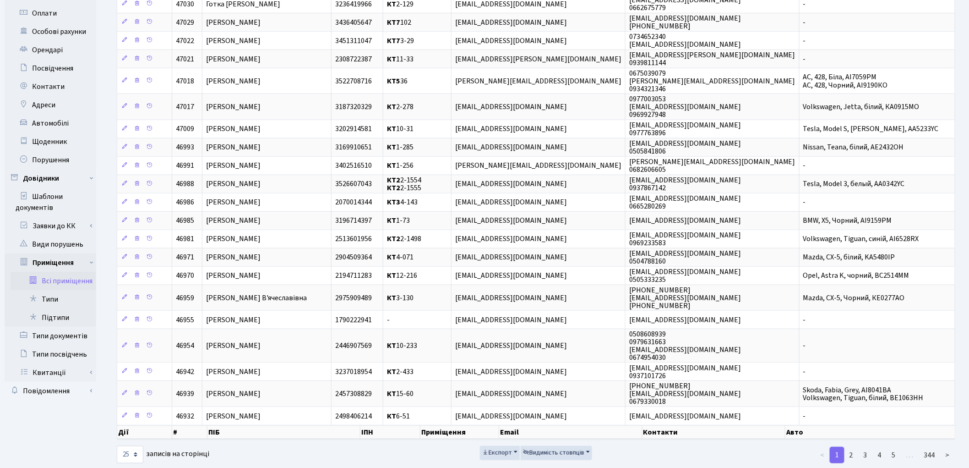
click at [79, 277] on link "Всі приміщення" at bounding box center [54, 281] width 86 height 18
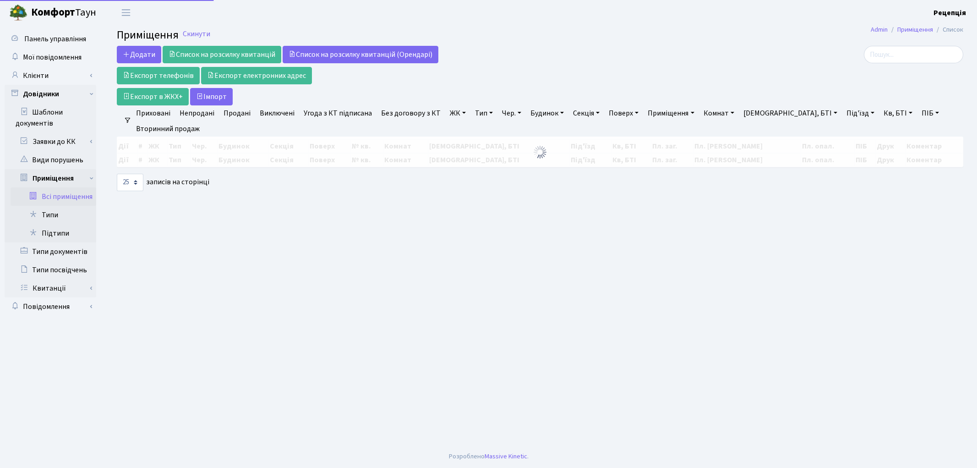
select select "25"
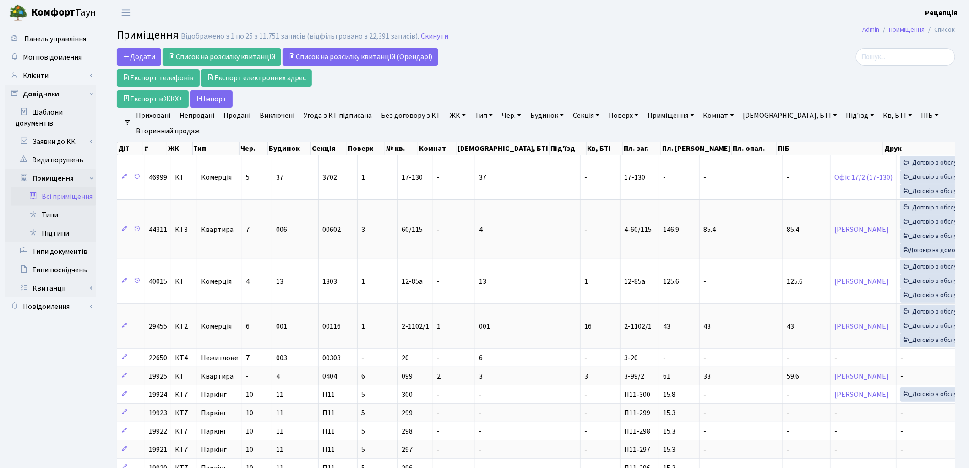
click at [452, 116] on link "ЖК" at bounding box center [457, 116] width 23 height 16
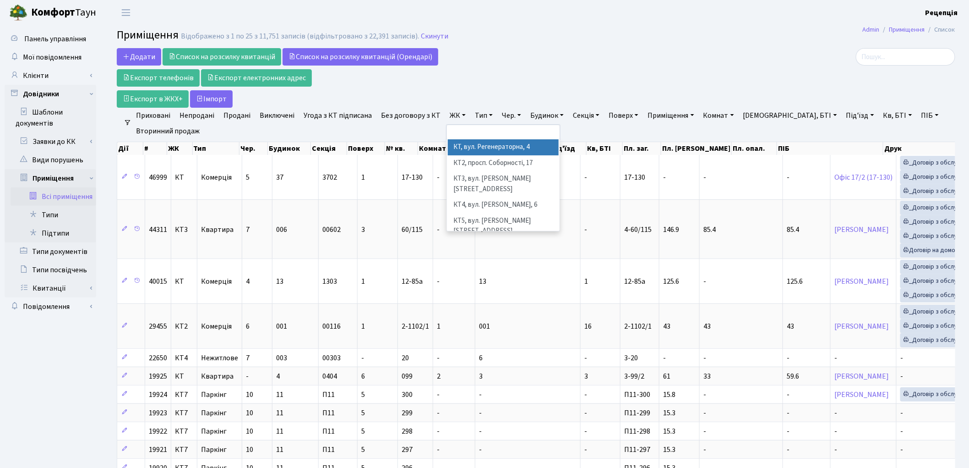
click at [470, 147] on li "КТ, вул. Регенераторна, 4" at bounding box center [503, 147] width 111 height 16
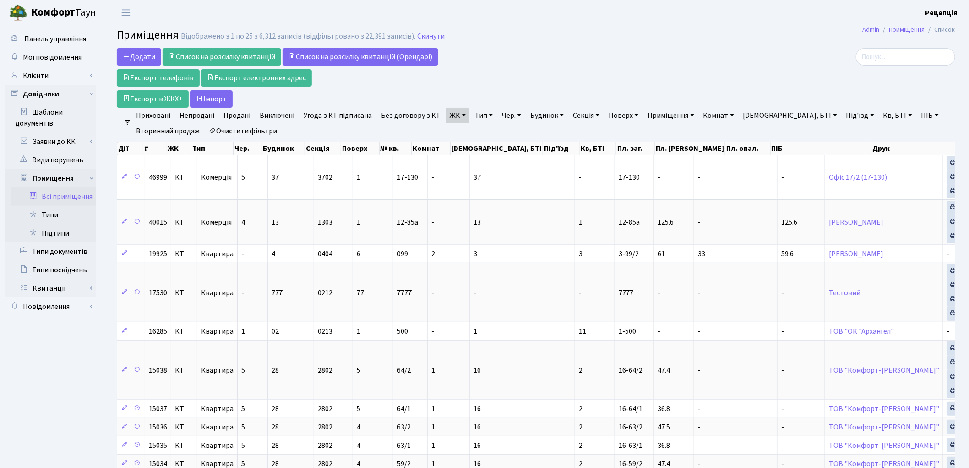
click at [880, 118] on link "Кв, БТІ" at bounding box center [898, 116] width 36 height 16
type input "10-105"
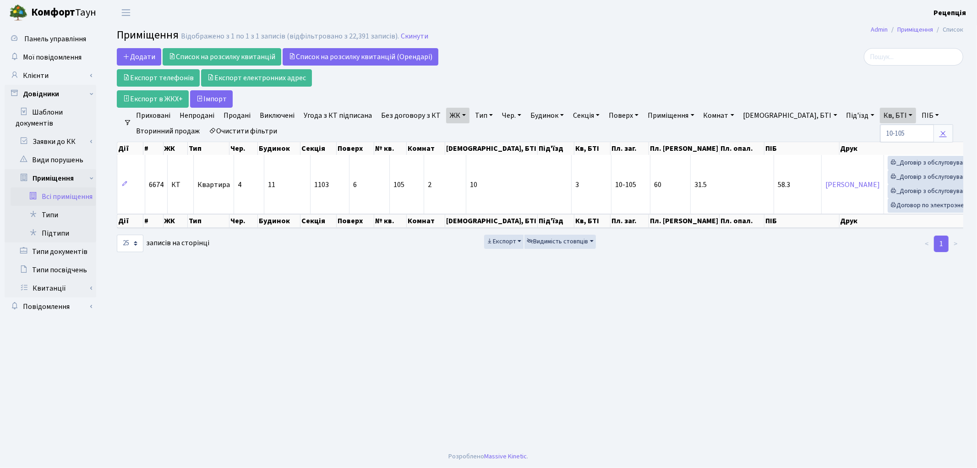
click at [933, 130] on link at bounding box center [942, 133] width 19 height 17
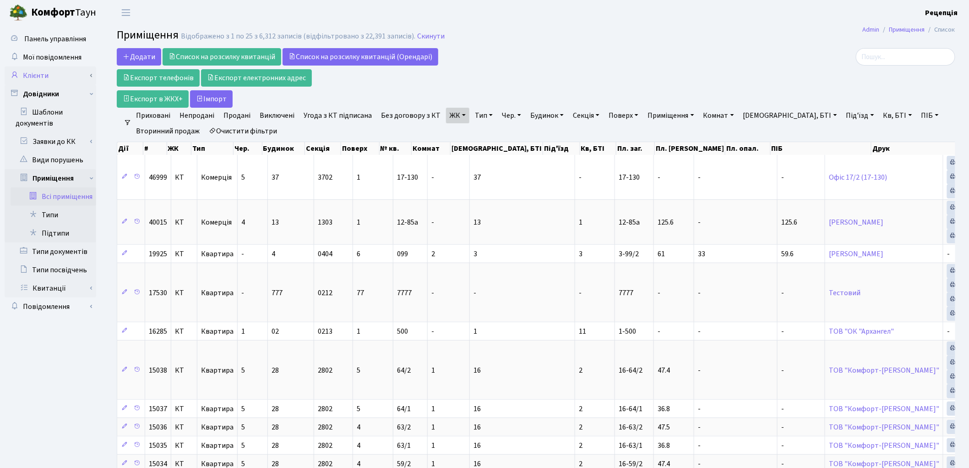
click at [51, 78] on link "Клієнти" at bounding box center [51, 75] width 92 height 18
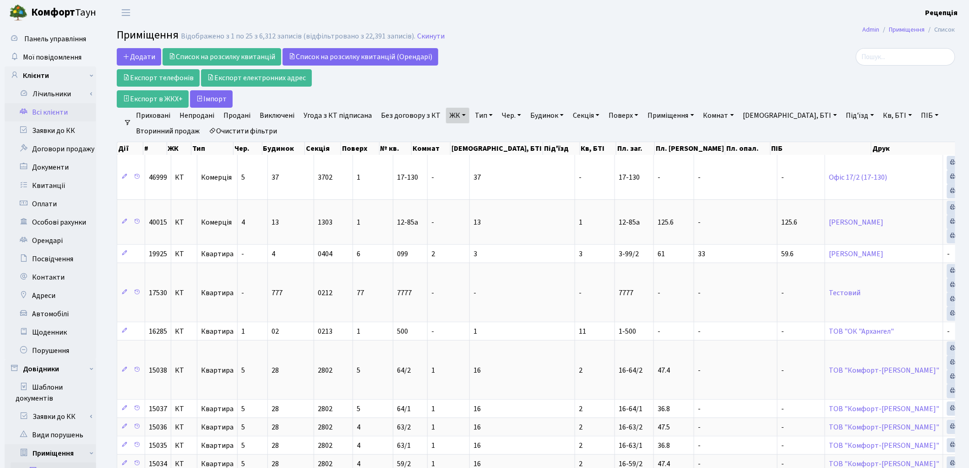
click at [45, 110] on link "Всі клієнти" at bounding box center [51, 112] width 92 height 18
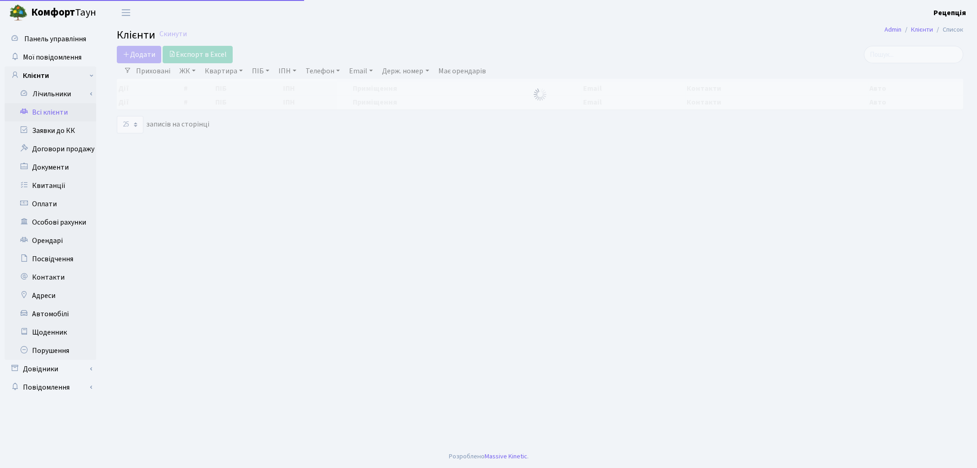
select select "25"
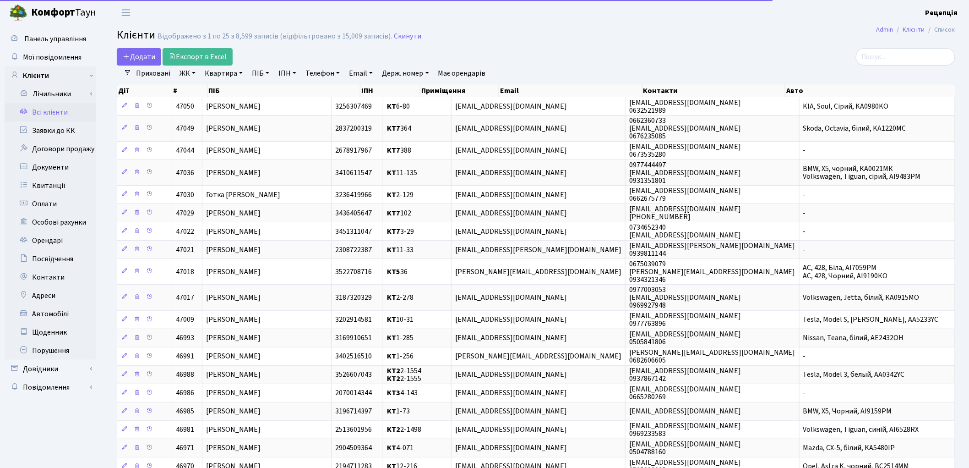
click at [577, 56] on div "Додати Експорт в Excel" at bounding box center [394, 56] width 555 height 17
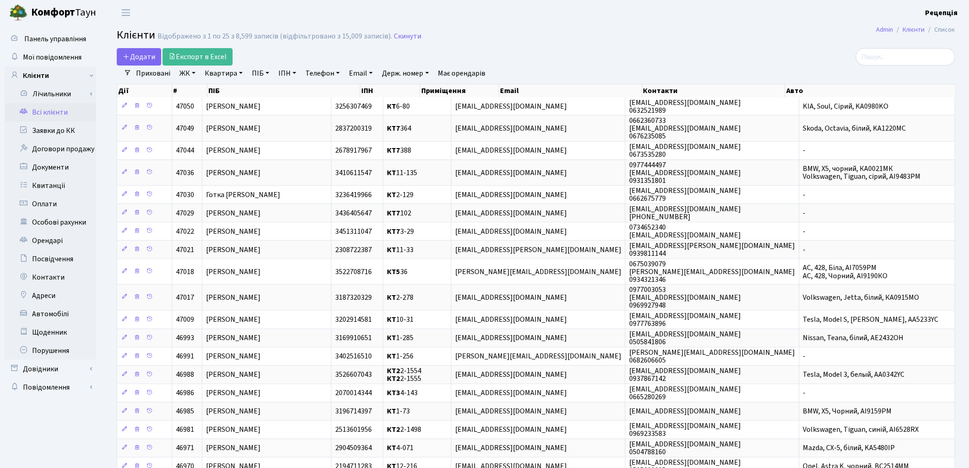
click at [606, 21] on header "Комфорт Таун Рецепція Мій обліковий запис Вийти" at bounding box center [484, 12] width 969 height 25
click at [60, 131] on link "Заявки до КК" at bounding box center [51, 130] width 92 height 18
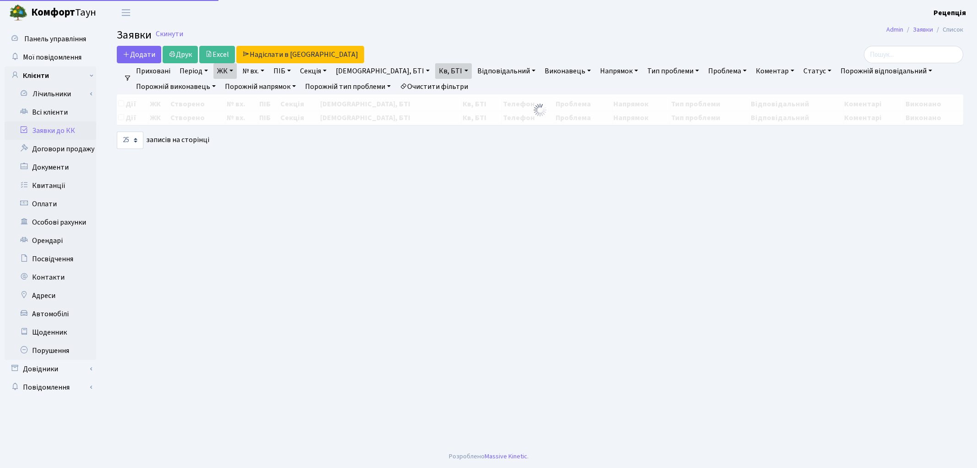
select select "25"
click at [443, 86] on link "Очистити фільтри" at bounding box center [434, 87] width 76 height 16
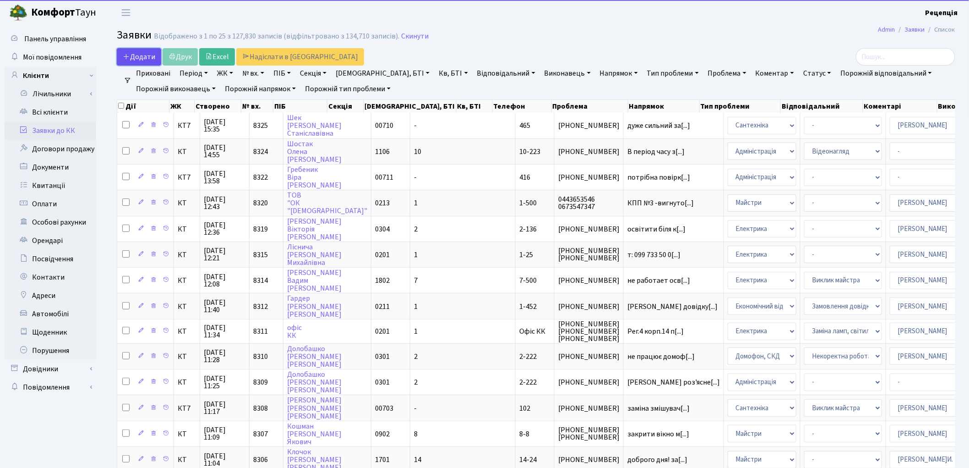
click at [141, 54] on span "Додати" at bounding box center [139, 57] width 33 height 10
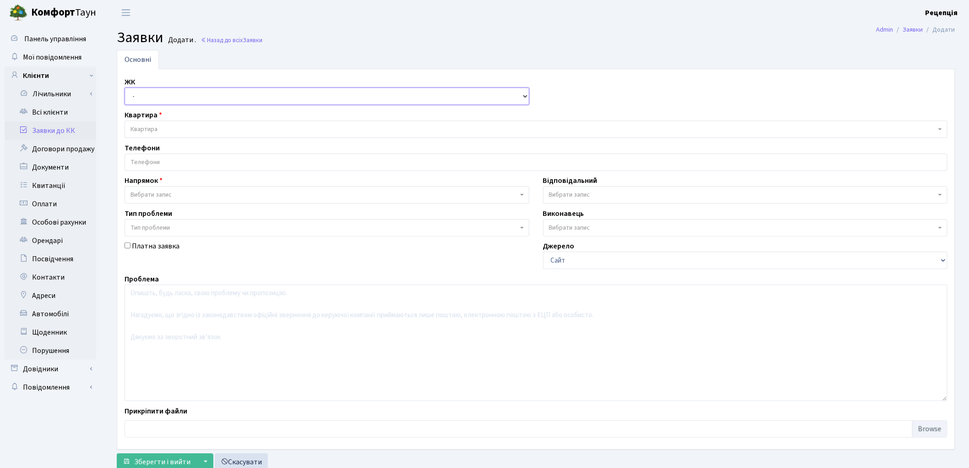
click at [150, 94] on select "- КТ, вул. Регенераторна, 4 КТ2, просп. Соборності, 17 КТ3, вул. Березнева, 16 …" at bounding box center [327, 95] width 405 height 17
select select "271"
click at [125, 87] on select "- КТ, вул. Регенераторна, 4 КТ2, просп. Соборності, 17 КТ3, вул. Березнева, 16 …" at bounding box center [327, 95] width 405 height 17
select select
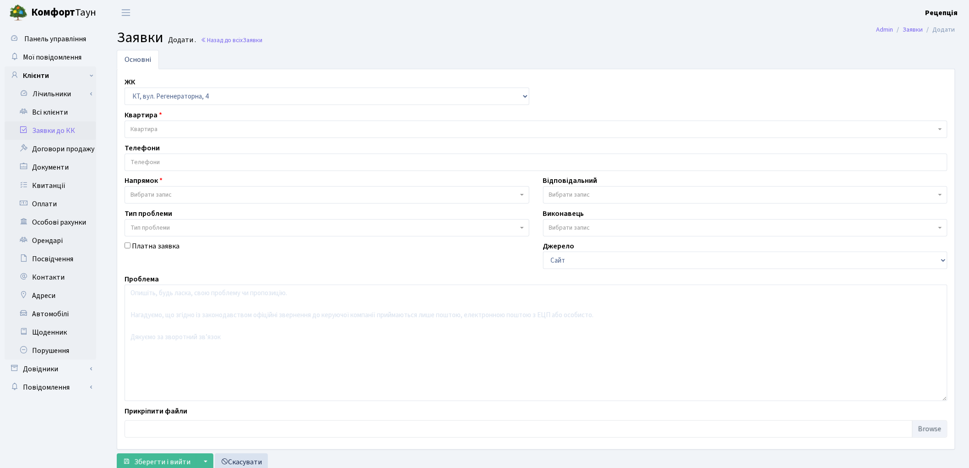
click at [158, 125] on span "Квартира" at bounding box center [534, 129] width 806 height 9
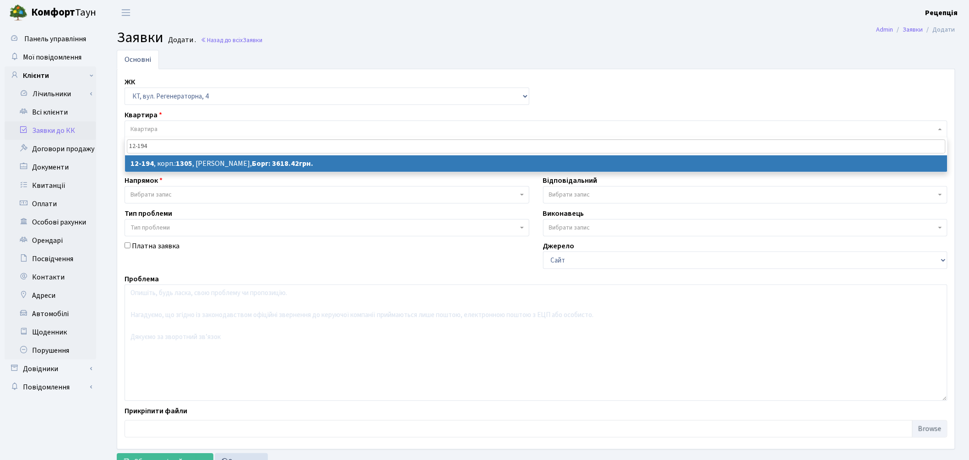
type input "12-194"
select select
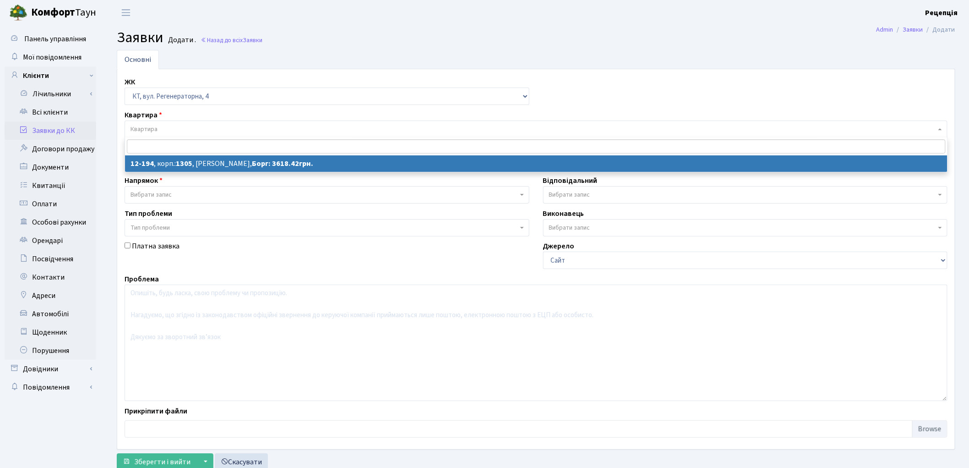
select select "7301"
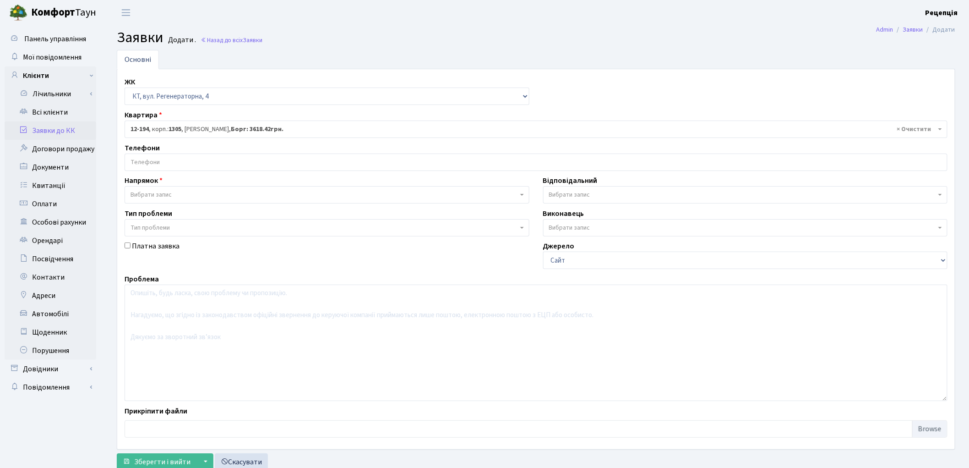
click at [152, 163] on input "search" at bounding box center [536, 162] width 822 height 16
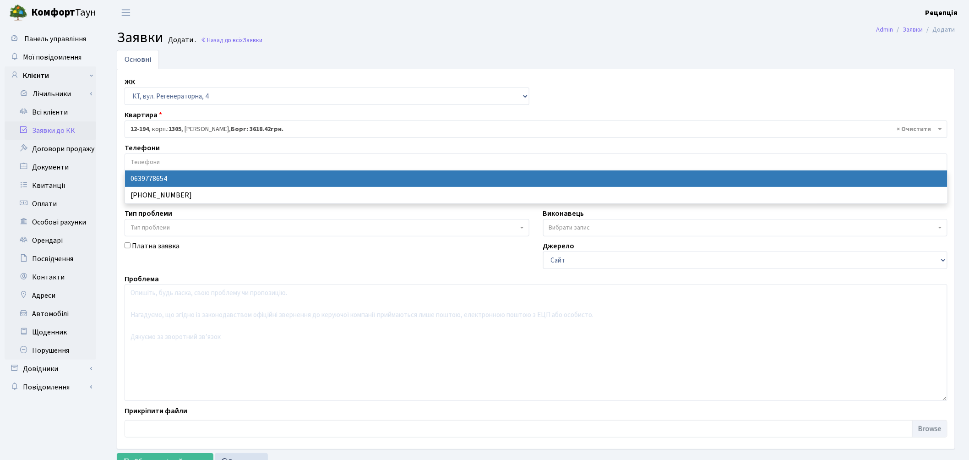
select select "73317"
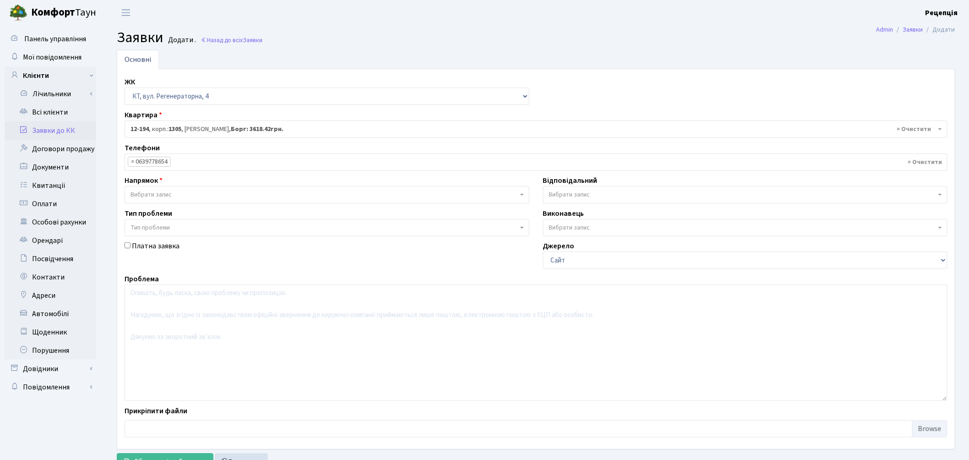
click at [158, 193] on span "Вибрати запис" at bounding box center [151, 194] width 41 height 9
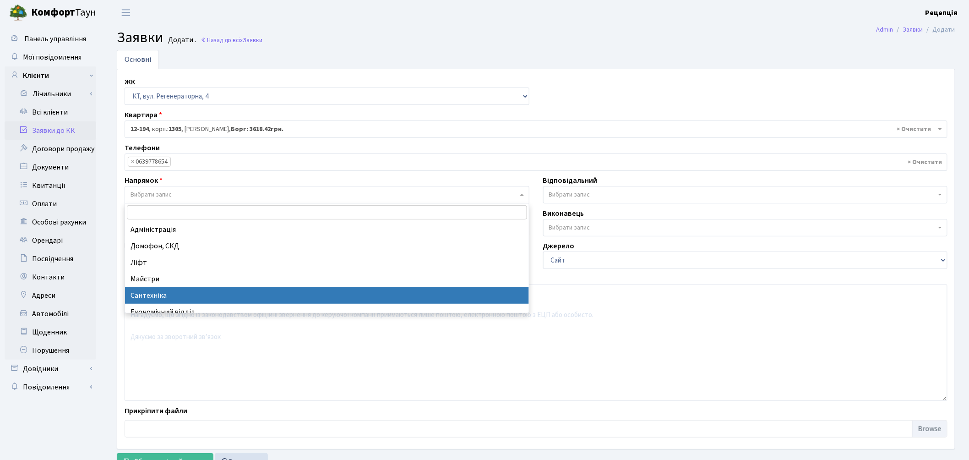
select select "2"
select select
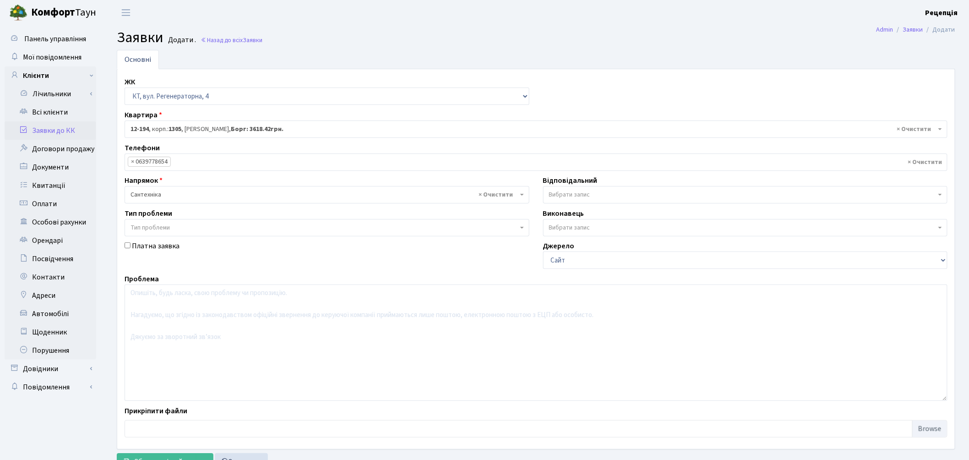
click at [154, 227] on span "Тип проблеми" at bounding box center [150, 227] width 39 height 9
click at [167, 193] on span "× Сантехніка" at bounding box center [324, 194] width 387 height 9
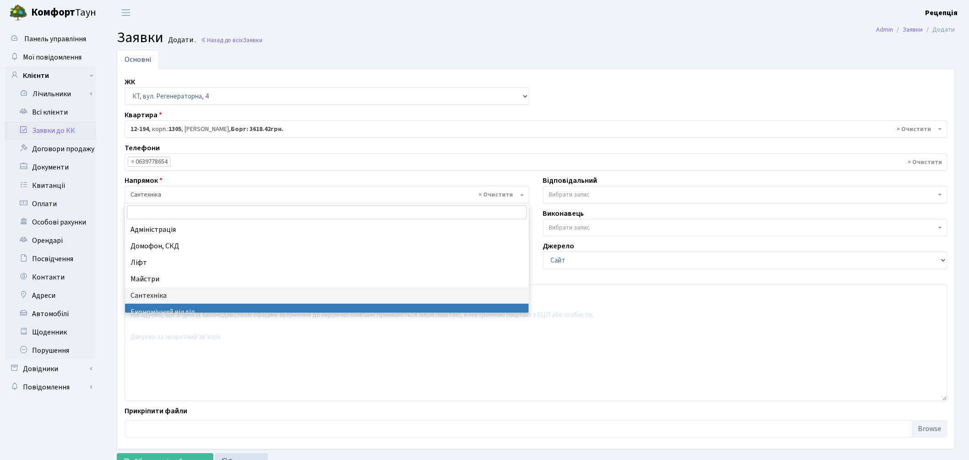
select select "9"
select select
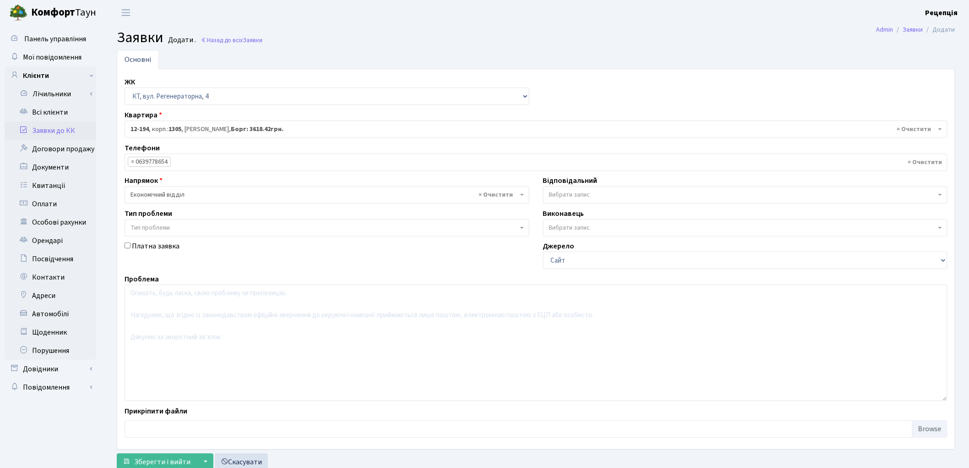
click at [162, 216] on label "Тип проблеми" at bounding box center [149, 213] width 48 height 11
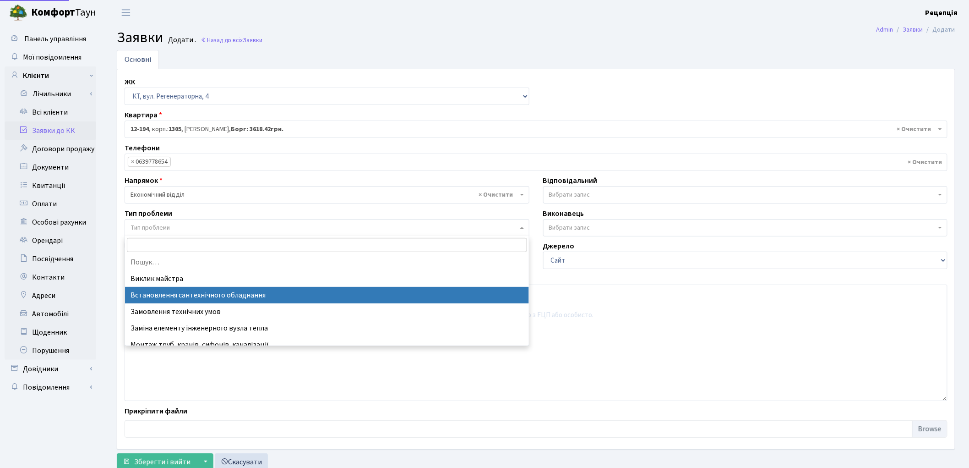
click at [162, 228] on span "Тип проблеми" at bounding box center [150, 227] width 39 height 9
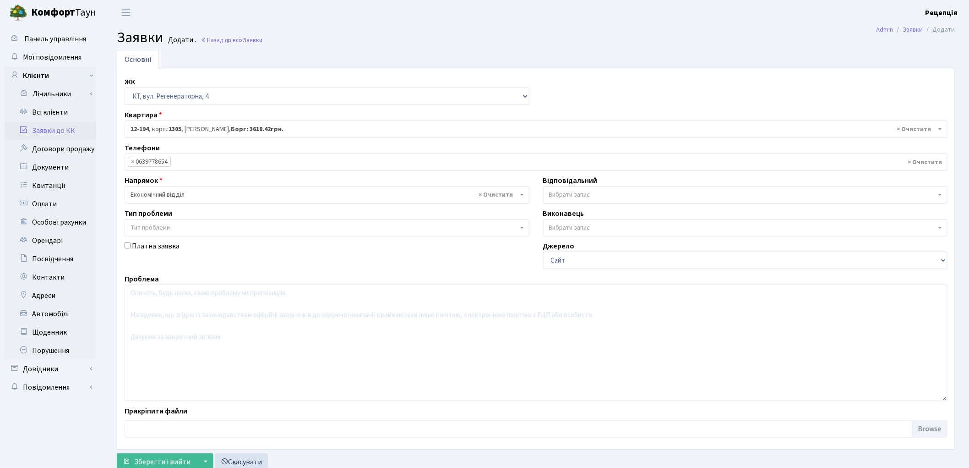
click at [162, 228] on span "Тип проблеми" at bounding box center [150, 227] width 39 height 9
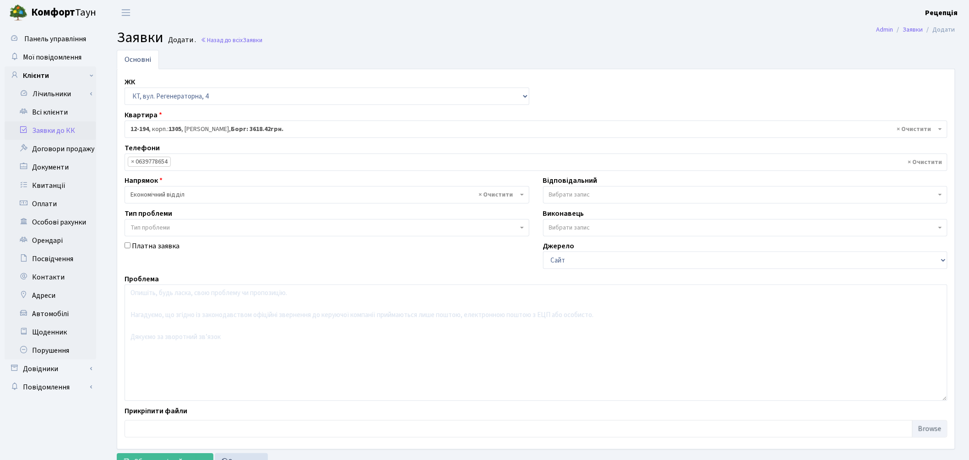
click at [171, 191] on span "× Економічний відділ" at bounding box center [324, 194] width 387 height 9
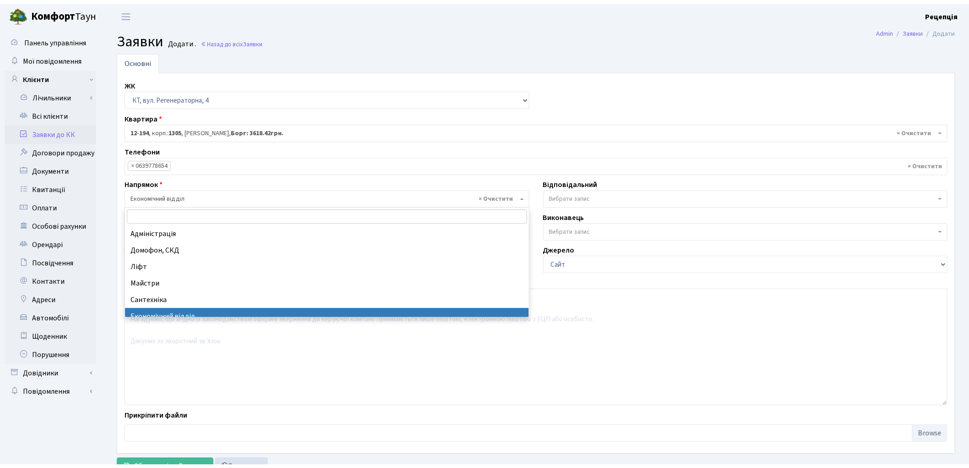
scroll to position [66, 0]
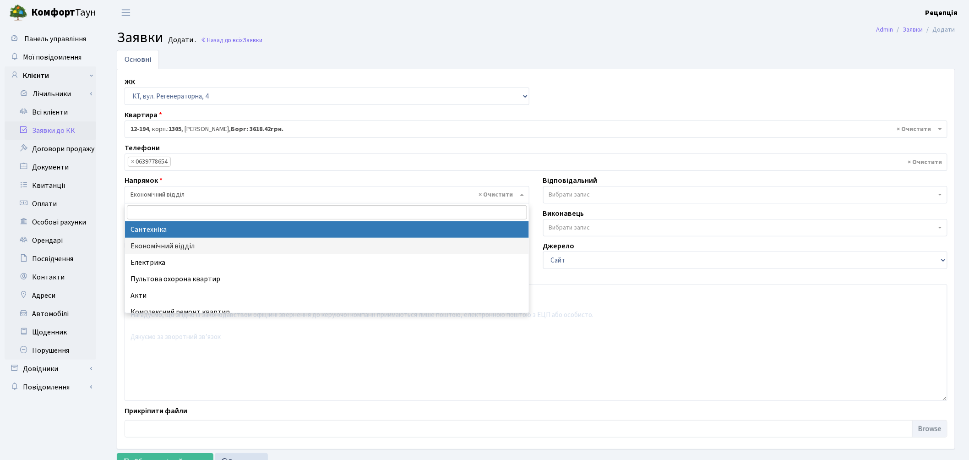
select select "2"
select select
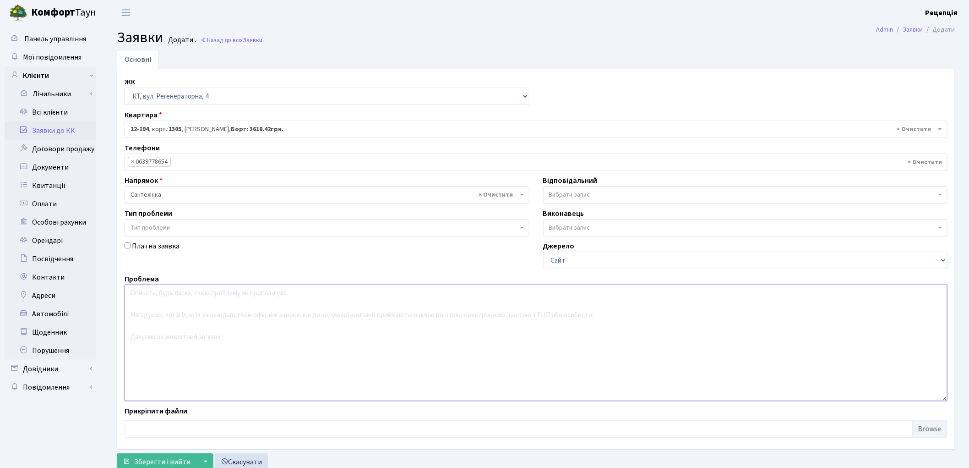
click at [168, 301] on textarea at bounding box center [536, 342] width 823 height 116
type textarea "с"
type textarea "Ч"
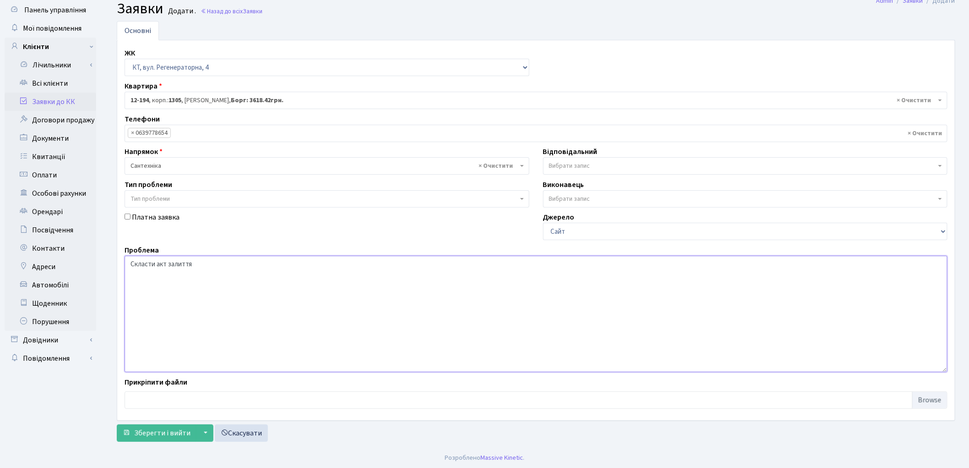
scroll to position [30, 0]
type textarea "Скласти акт залиття"
click at [156, 431] on span "Зберегти і вийти" at bounding box center [162, 431] width 56 height 10
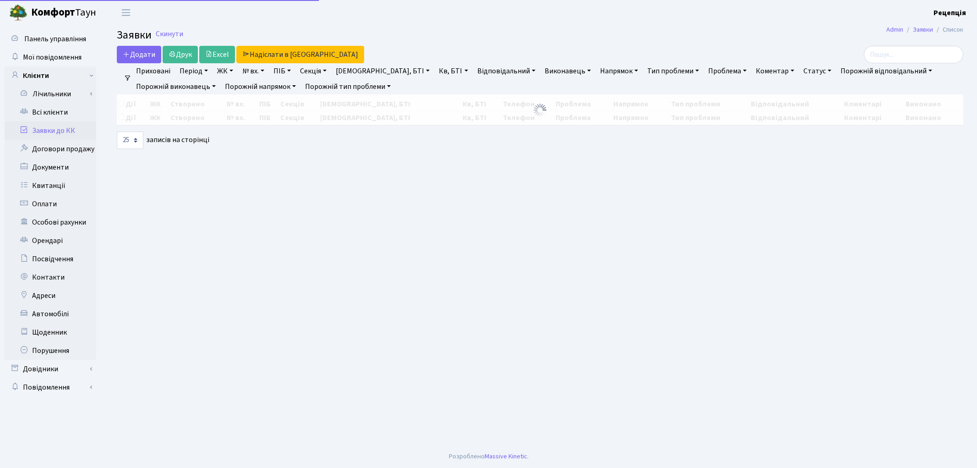
select select "25"
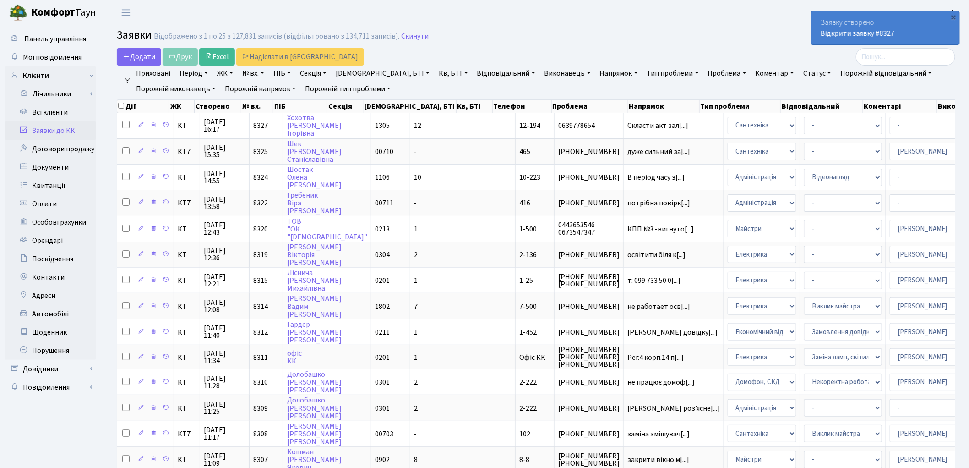
click at [48, 127] on link "Заявки до КК" at bounding box center [51, 130] width 92 height 18
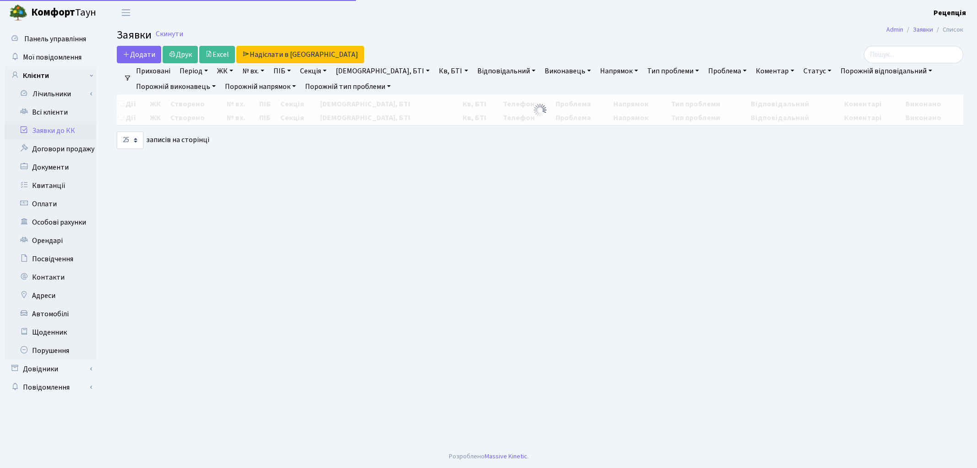
select select "25"
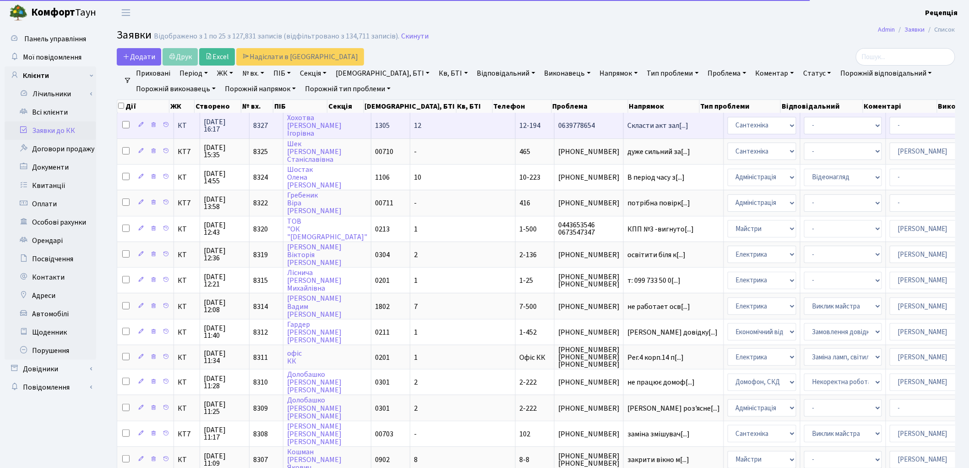
click at [516, 120] on td "12-194" at bounding box center [535, 125] width 39 height 25
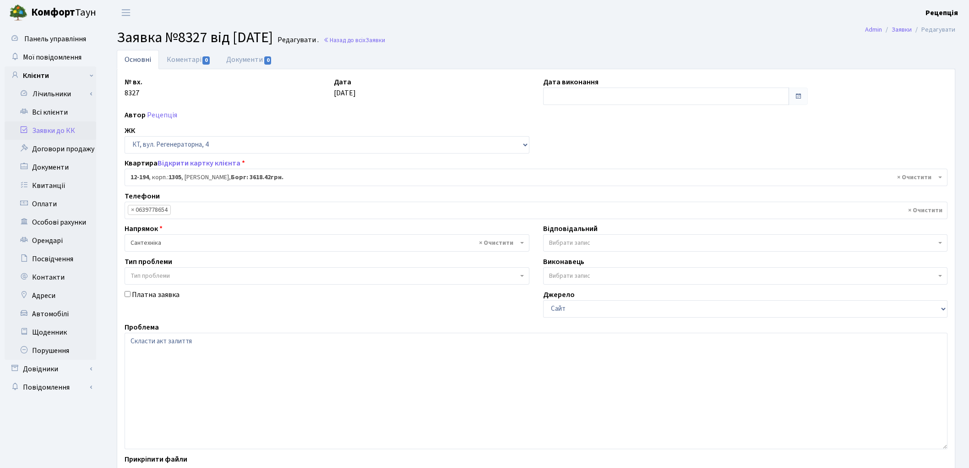
select select "7301"
click at [198, 341] on textarea "Скласти акт залиття" at bounding box center [536, 391] width 823 height 116
click at [195, 340] on textarea "Скласти акт залиття" at bounding box center [536, 391] width 823 height 116
click at [203, 343] on textarea "Скласти акт залиття" at bounding box center [536, 391] width 823 height 116
click at [323, 341] on textarea "Скласти акт залиття" at bounding box center [536, 391] width 823 height 116
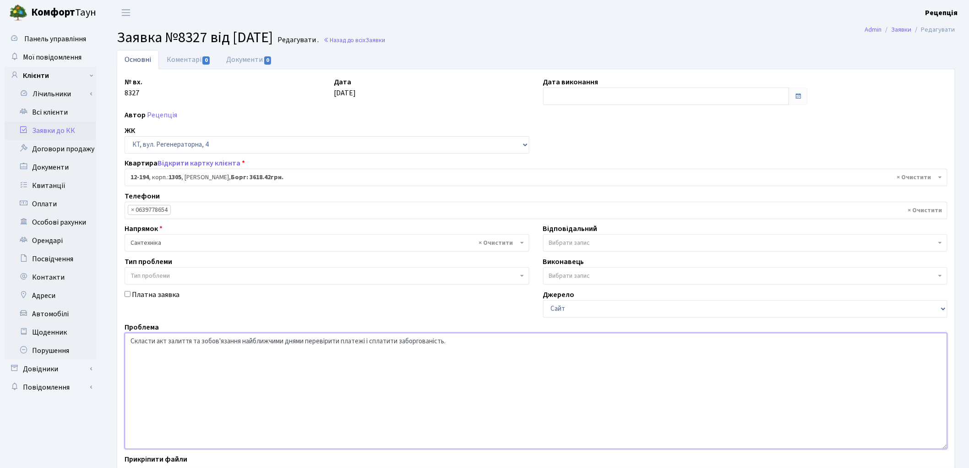
click at [324, 342] on textarea "Скласти акт залиття" at bounding box center [536, 391] width 823 height 116
click at [335, 341] on textarea "Скласти акт залиття" at bounding box center [536, 391] width 823 height 116
click at [353, 342] on textarea "Скласти акт залиття" at bounding box center [536, 391] width 823 height 116
drag, startPoint x: 244, startPoint y: 339, endPoint x: 305, endPoint y: 344, distance: 60.6
click at [305, 344] on textarea "Скласти акт залиття" at bounding box center [536, 391] width 823 height 116
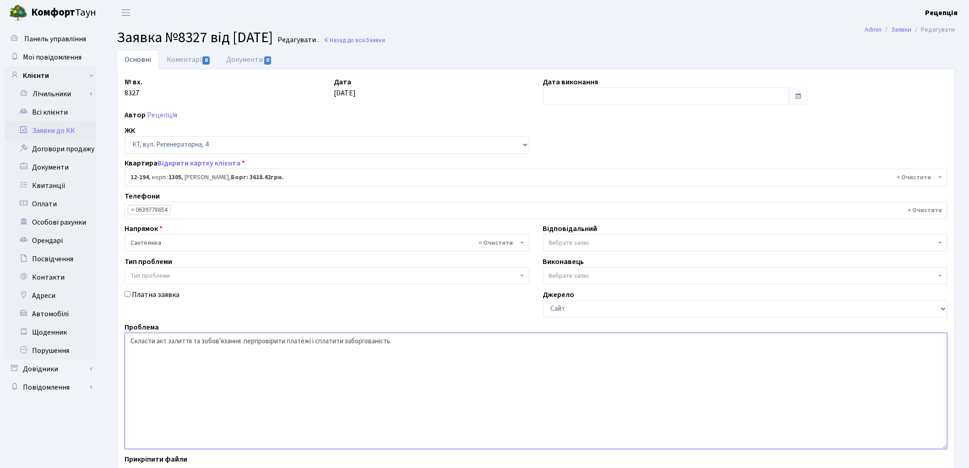
click at [243, 341] on textarea "Скласти акт залиття" at bounding box center [536, 391] width 823 height 116
click at [244, 340] on textarea "Скласти акт залиття" at bounding box center [536, 391] width 823 height 116
drag, startPoint x: 344, startPoint y: 341, endPoint x: 372, endPoint y: 342, distance: 27.5
click at [372, 342] on textarea "Скласти акт залиття" at bounding box center [536, 391] width 823 height 116
drag, startPoint x: 340, startPoint y: 341, endPoint x: 272, endPoint y: 338, distance: 68.3
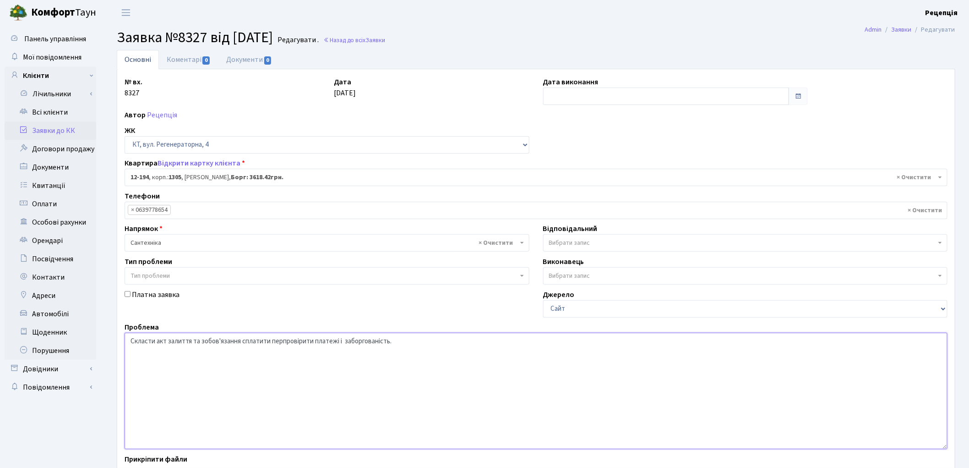
click at [272, 338] on textarea "Скласти акт залиття" at bounding box center [536, 391] width 823 height 116
click at [278, 342] on textarea "Скласти акт залиття" at bounding box center [536, 391] width 823 height 116
click at [243, 342] on textarea "Скласти акт залиття" at bounding box center [536, 391] width 823 height 116
click at [358, 342] on textarea "Скласти акт залиття" at bounding box center [536, 391] width 823 height 116
click at [278, 341] on textarea "Скласти акт залиття" at bounding box center [536, 391] width 823 height 116
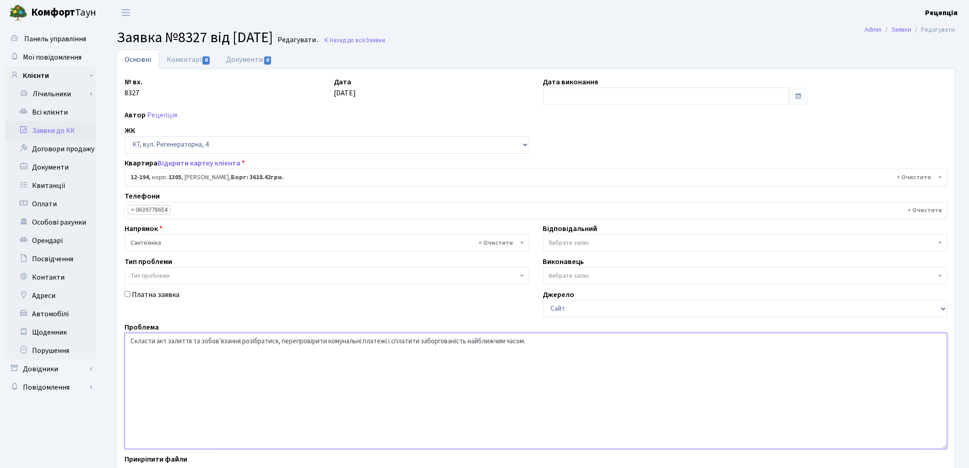
click at [390, 340] on textarea "Скласти акт залиття" at bounding box center [536, 391] width 823 height 116
drag, startPoint x: 471, startPoint y: 343, endPoint x: 528, endPoint y: 343, distance: 57.3
click at [528, 343] on textarea "Скласти акт залиття" at bounding box center [536, 391] width 823 height 116
drag, startPoint x: 425, startPoint y: 341, endPoint x: 469, endPoint y: 342, distance: 44.0
click at [469, 342] on textarea "Скласти акт залиття" at bounding box center [536, 391] width 823 height 116
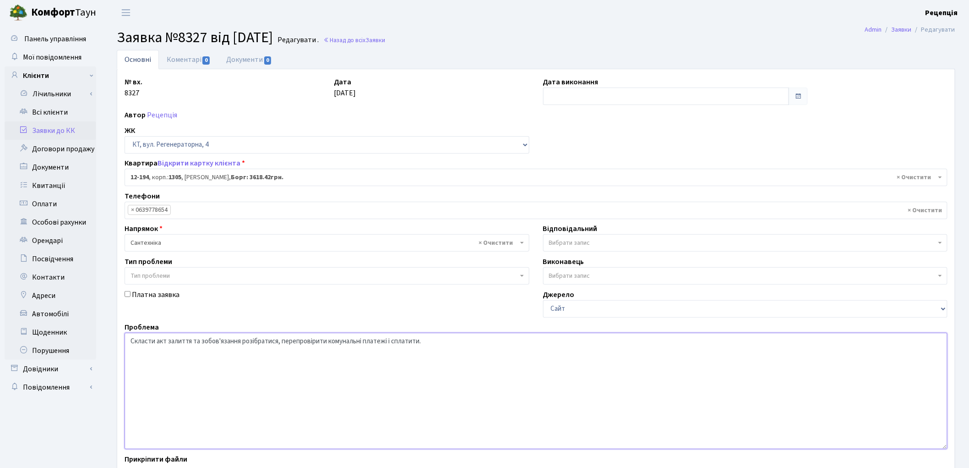
click at [393, 341] on textarea "Скласти акт залиття" at bounding box center [536, 391] width 823 height 116
click at [422, 342] on textarea "Скласти акт залиття" at bounding box center [536, 391] width 823 height 116
click at [202, 341] on textarea "Скласти акт залиття" at bounding box center [536, 391] width 823 height 116
click at [197, 341] on textarea "Скласти акт залиття" at bounding box center [536, 391] width 823 height 116
click at [196, 343] on textarea "Скласти акт залиття" at bounding box center [536, 391] width 823 height 116
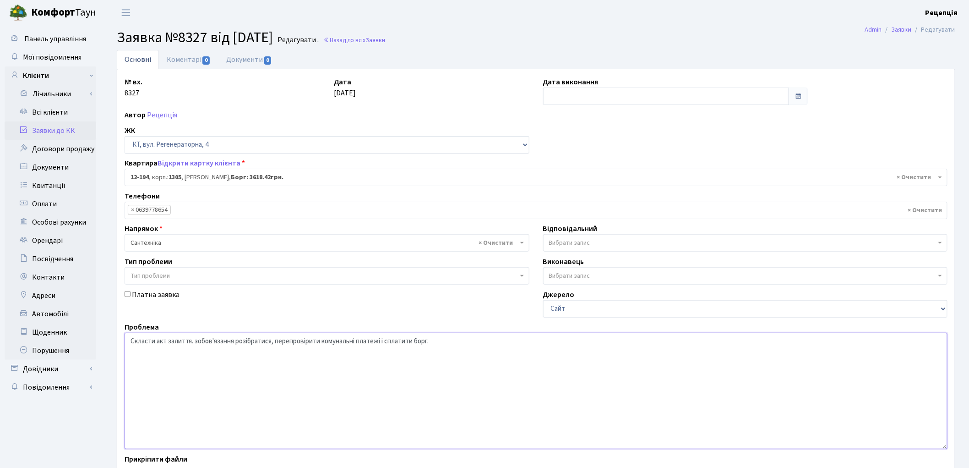
click at [198, 343] on textarea "Скласти акт залиття" at bounding box center [536, 391] width 823 height 116
click at [237, 341] on textarea "Скласти акт залиття" at bounding box center [536, 391] width 823 height 116
click at [431, 344] on textarea "Скласти акт залиття" at bounding box center [536, 391] width 823 height 116
click at [194, 340] on textarea "Скласти акт залиття" at bounding box center [536, 391] width 823 height 116
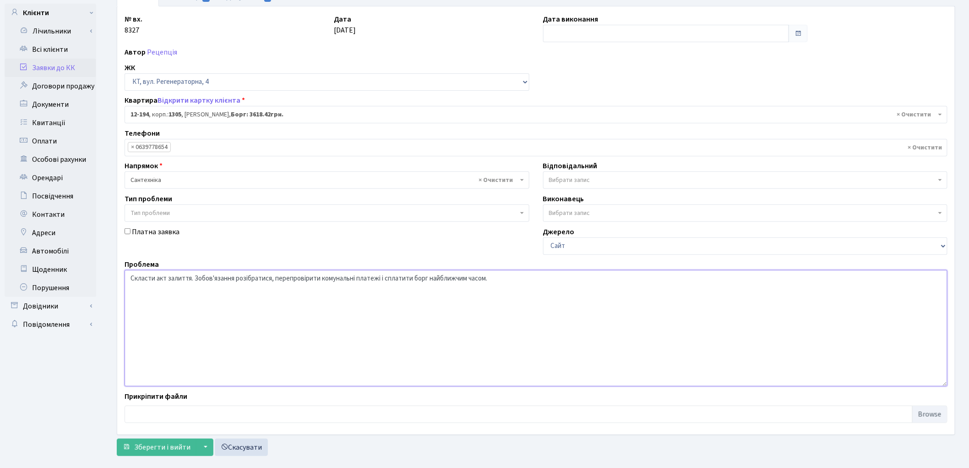
scroll to position [79, 0]
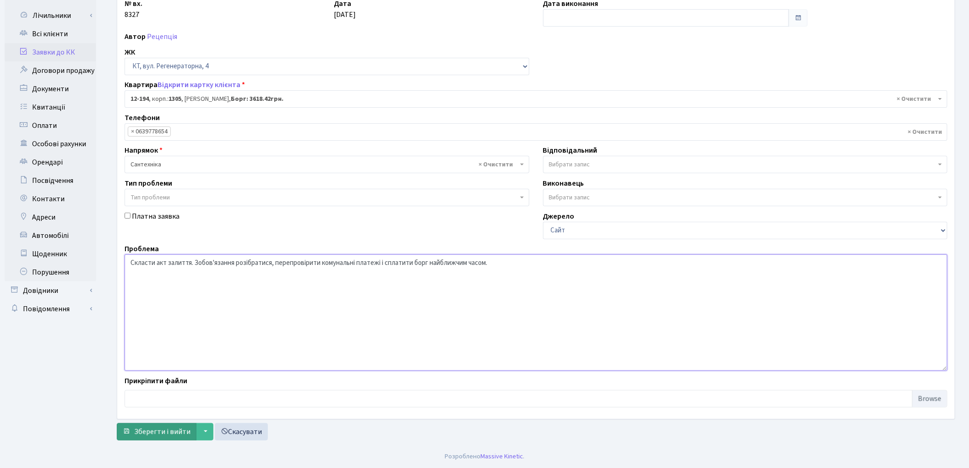
type textarea "Скласти акт залиття. Зобов'язання розібратися, перепровірити комунальні платежі…"
click at [151, 435] on span "Зберегти і вийти" at bounding box center [162, 431] width 56 height 10
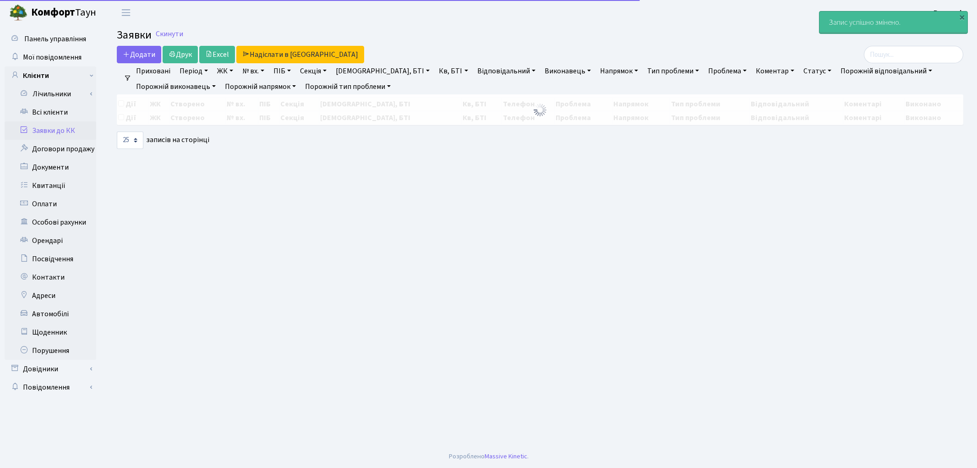
select select "25"
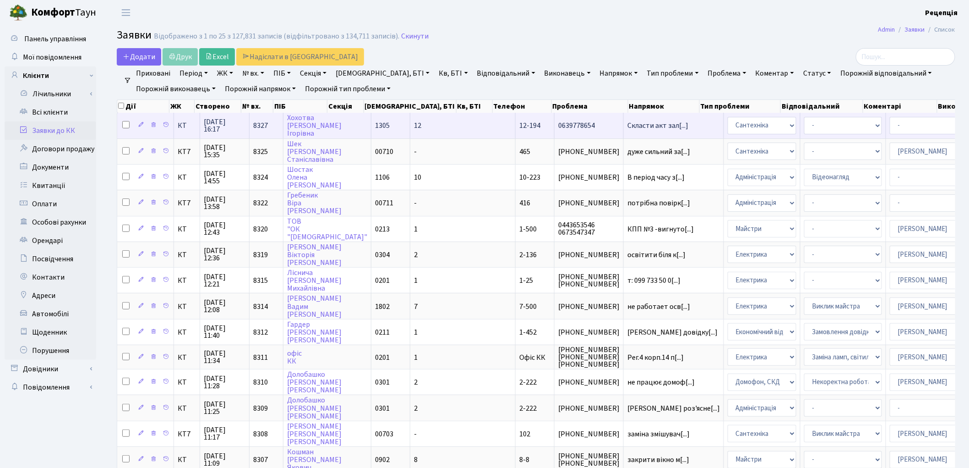
click at [420, 131] on td "12" at bounding box center [462, 125] width 105 height 25
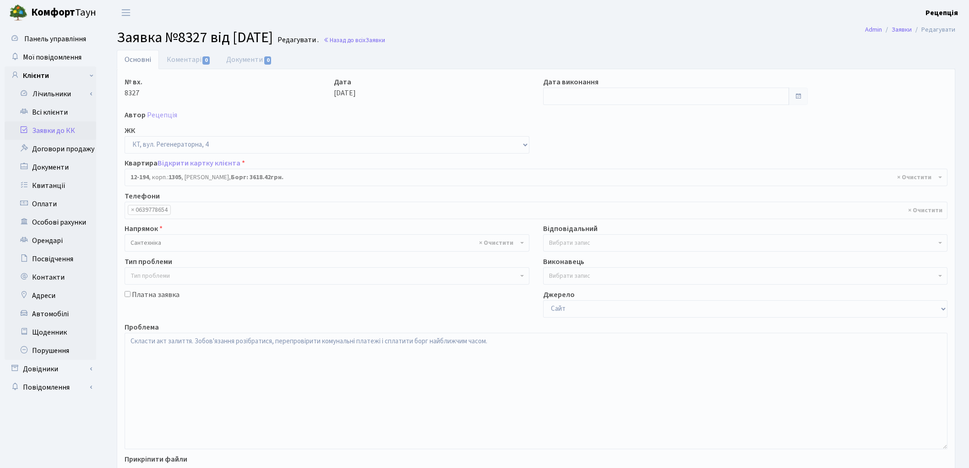
select select "7301"
click at [241, 60] on link "Документи 0" at bounding box center [248, 59] width 61 height 19
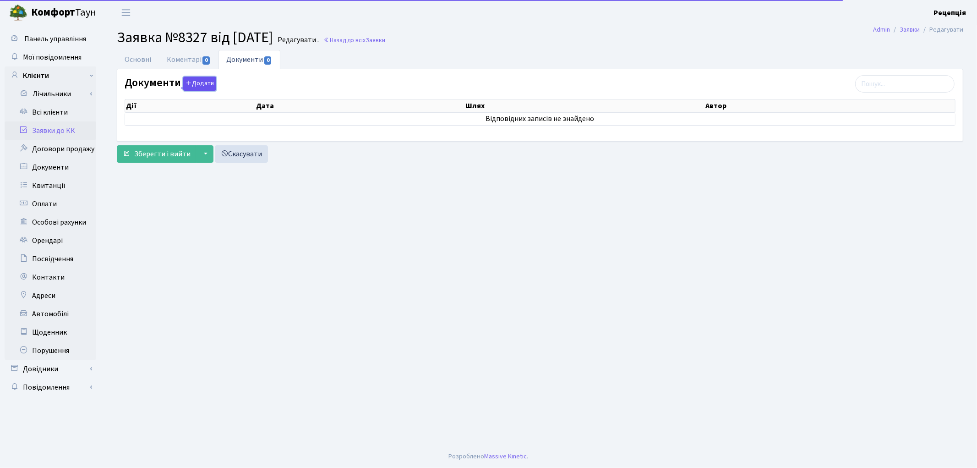
click at [206, 88] on button "Додати" at bounding box center [199, 83] width 33 height 14
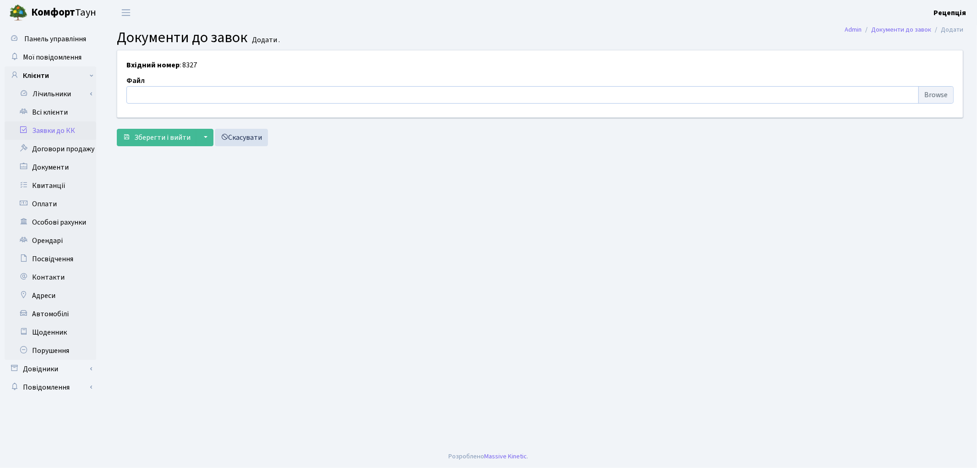
click at [929, 92] on input "file" at bounding box center [539, 94] width 827 height 17
type input "C:\fakepath\сканирование0701.pdf"
click at [161, 141] on span "Зберегти і вийти" at bounding box center [162, 137] width 56 height 10
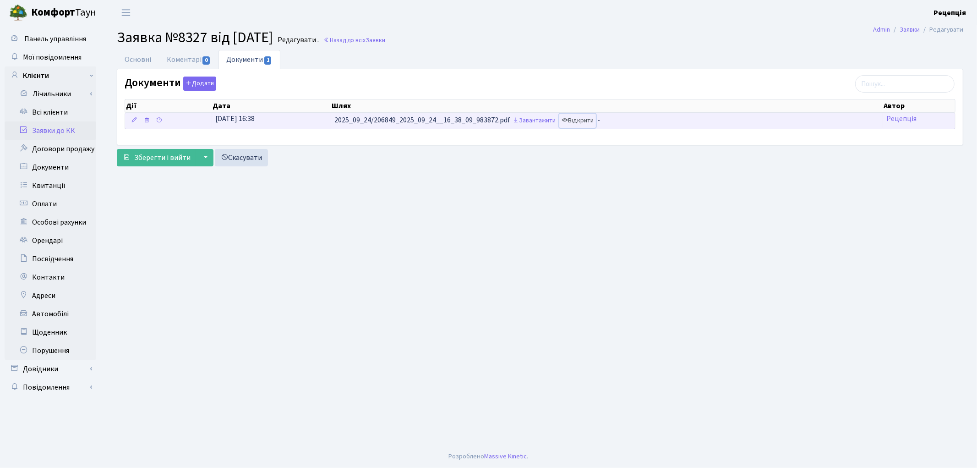
click at [589, 121] on link "Відкрити" at bounding box center [577, 121] width 37 height 14
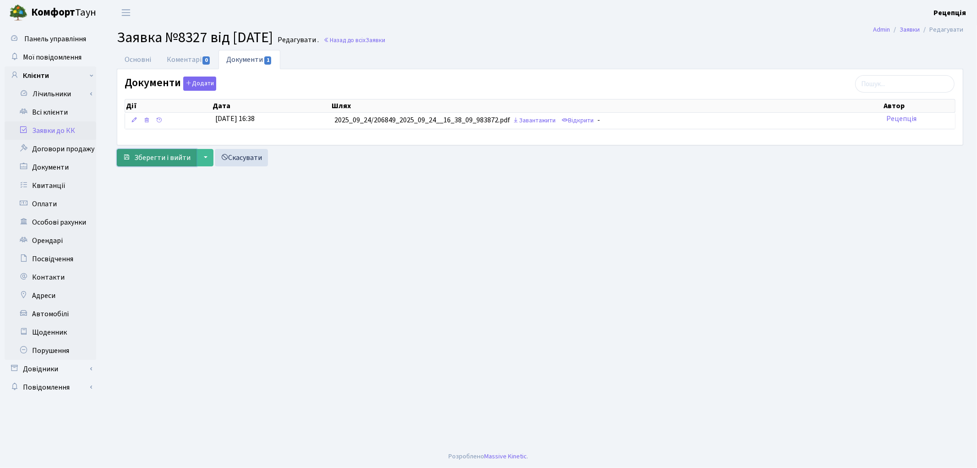
click at [175, 158] on span "Зберегти і вийти" at bounding box center [162, 158] width 56 height 10
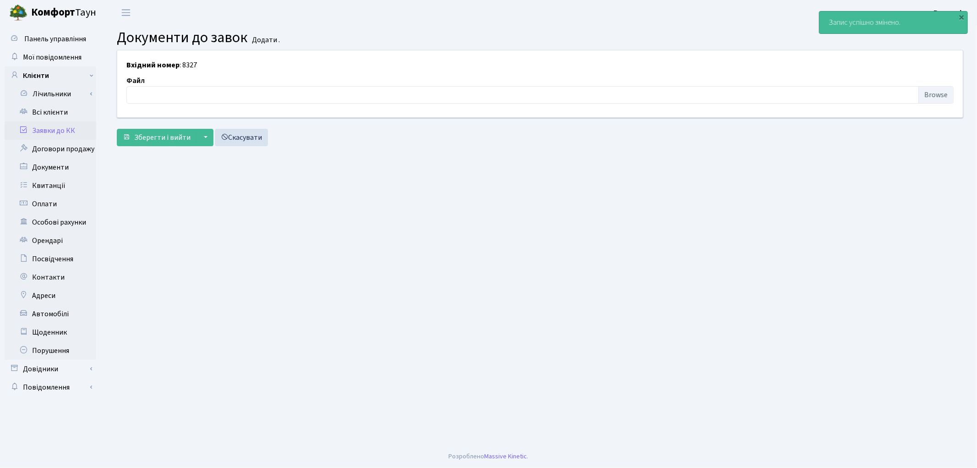
click at [76, 129] on link "Заявки до КК" at bounding box center [51, 130] width 92 height 18
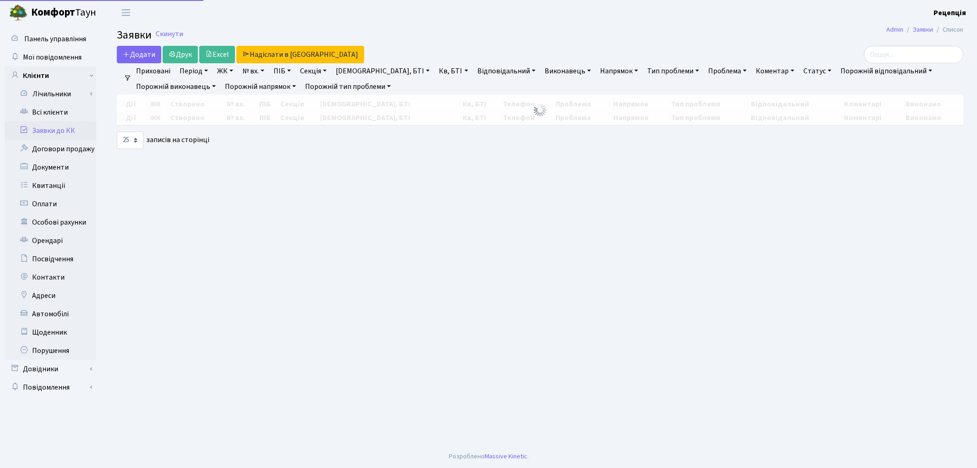
select select "25"
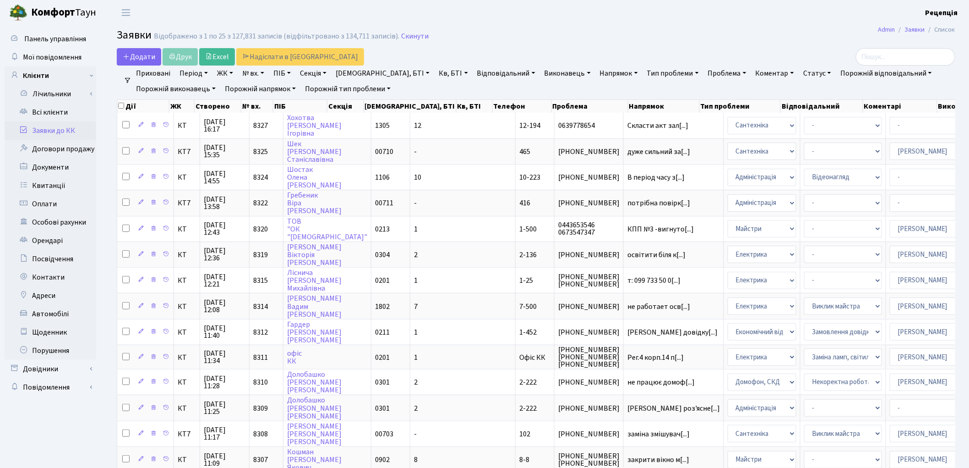
click at [704, 71] on link "Проблема" at bounding box center [727, 73] width 46 height 16
type input "акт залиття"
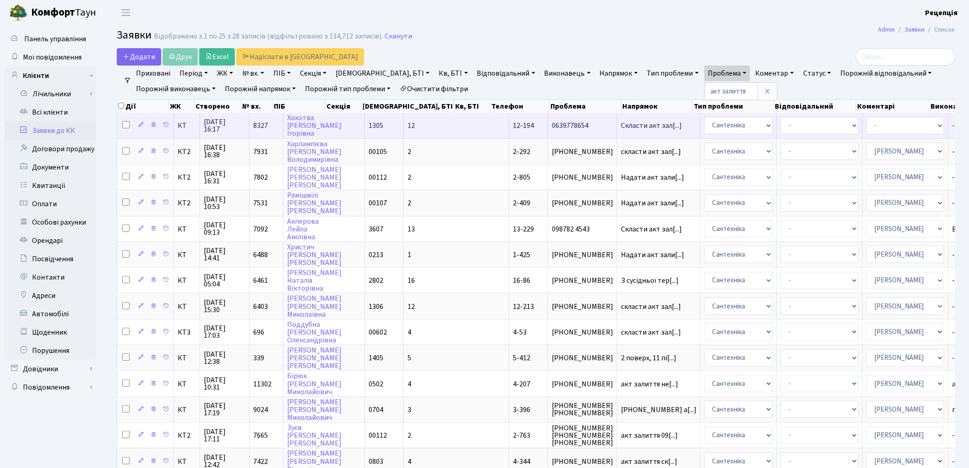
click at [617, 129] on td "Скласти акт зал[...]" at bounding box center [658, 125] width 83 height 25
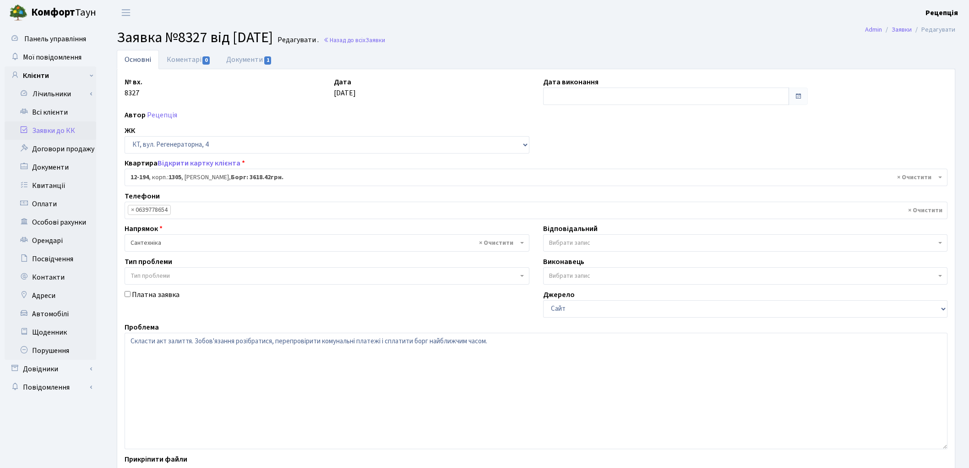
select select "7301"
click at [155, 341] on textarea "Скласти акт залиття. Зобов'язання розібратися, перепровірити комунальні платежі…" at bounding box center [536, 391] width 823 height 116
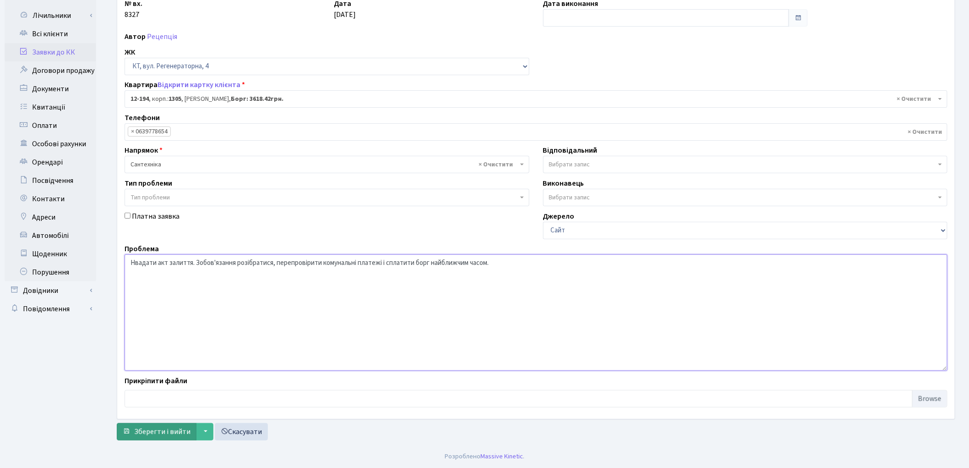
type textarea "Нвадати акт залиття. Зобов'язання розібратися, перепровірити комунальні платежі…"
click at [155, 425] on button "Зберегти і вийти" at bounding box center [157, 431] width 80 height 17
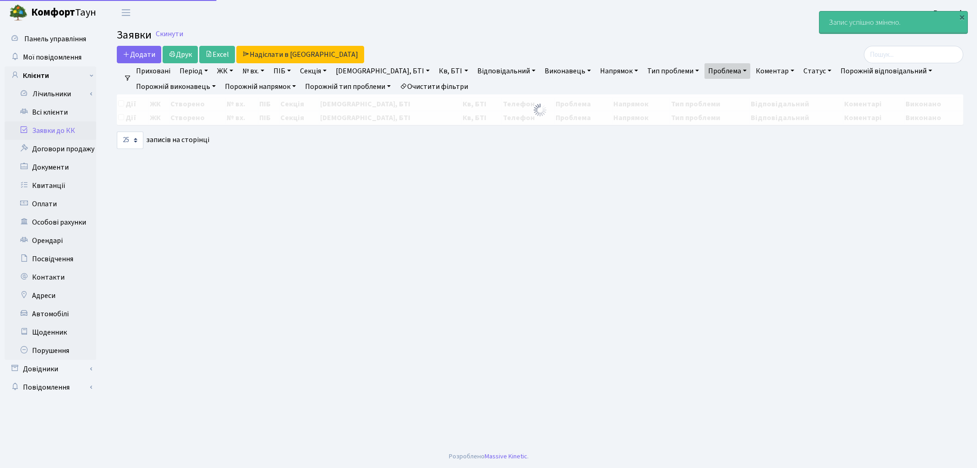
select select "25"
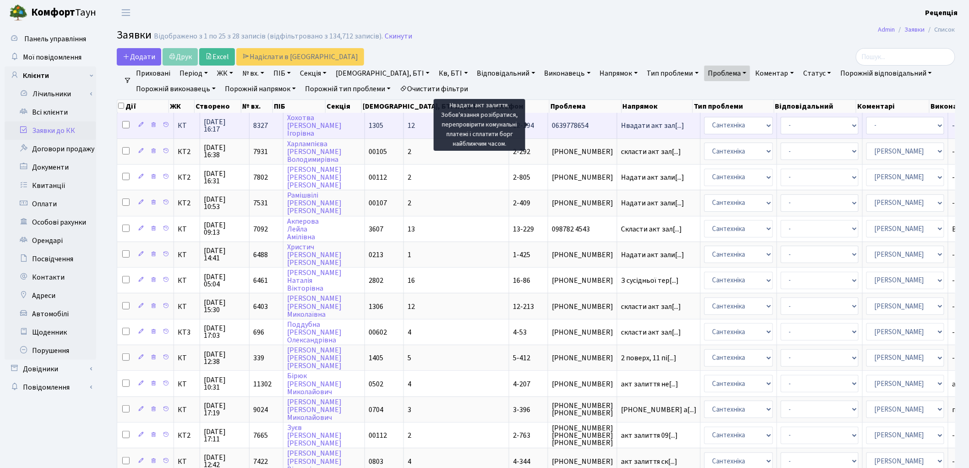
click at [621, 126] on span "Нвадати акт зал[...]" at bounding box center [652, 125] width 63 height 10
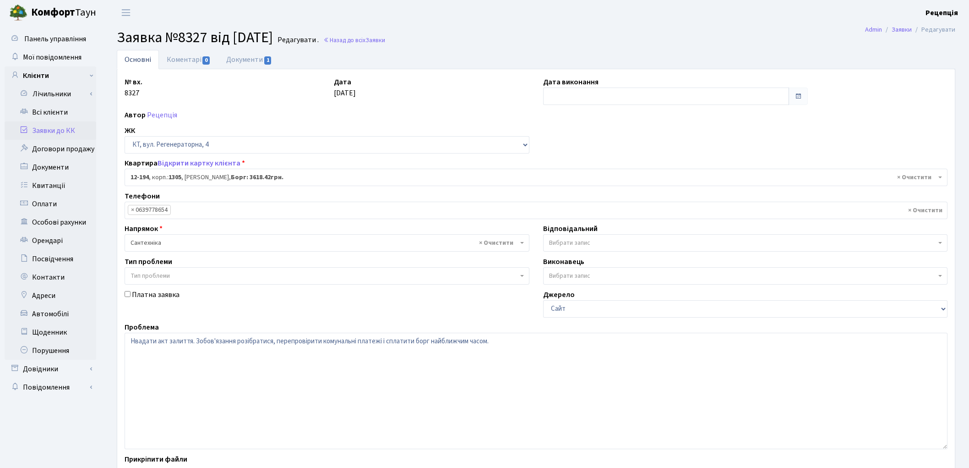
select select "7301"
click at [136, 343] on textarea "Нвадати акт залиття. Зобов'язання розібратися, перепровірити комунальні платежі…" at bounding box center [536, 391] width 823 height 116
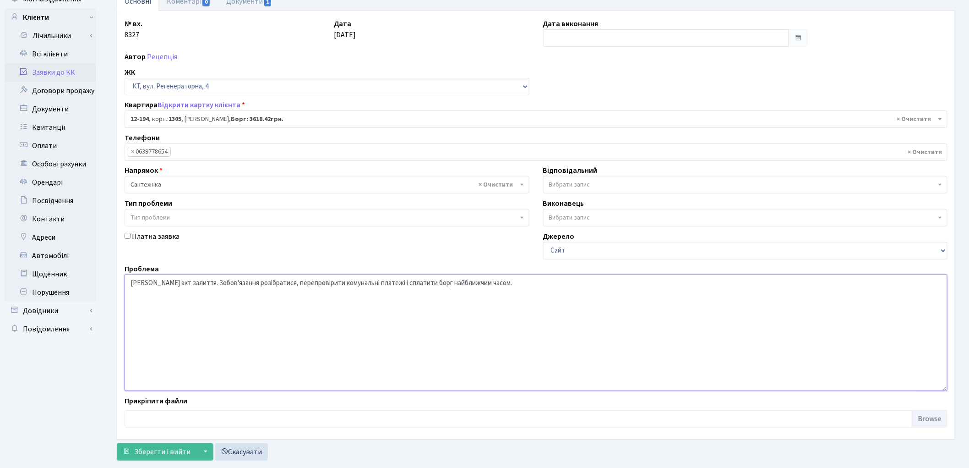
scroll to position [79, 0]
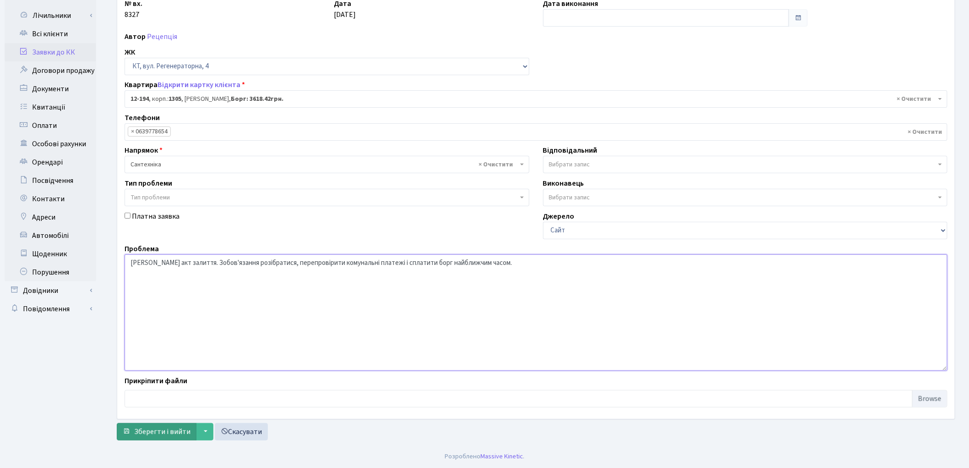
type textarea "[PERSON_NAME] акт залиття. Зобов'язання розібратися, перепровірити комунальні п…"
click at [150, 427] on span "Зберегти і вийти" at bounding box center [162, 431] width 56 height 10
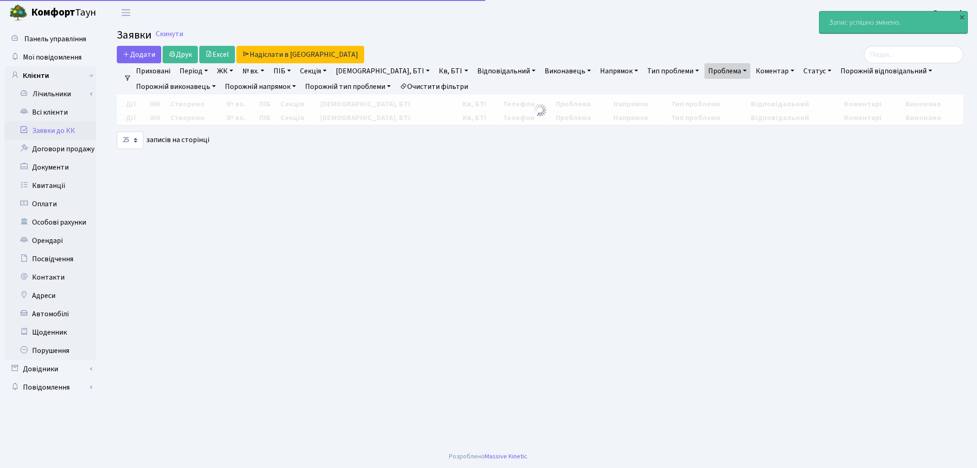
select select "25"
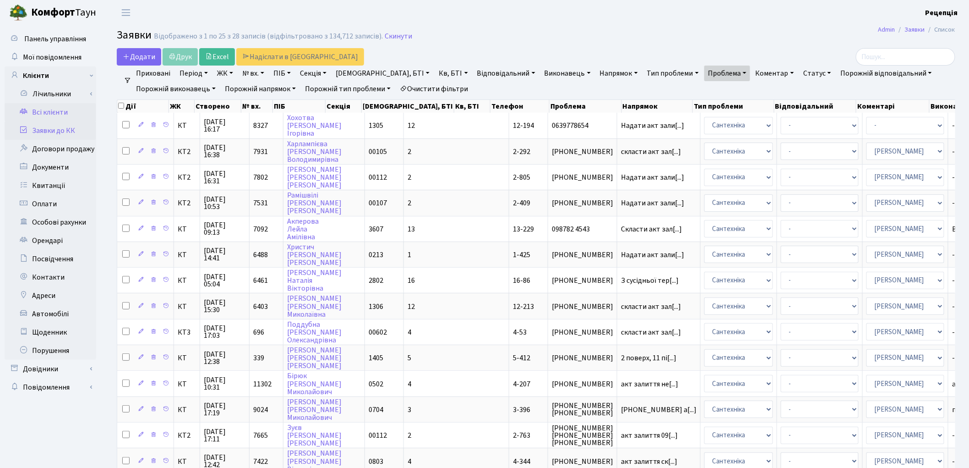
click at [60, 109] on link "Всі клієнти" at bounding box center [51, 112] width 92 height 18
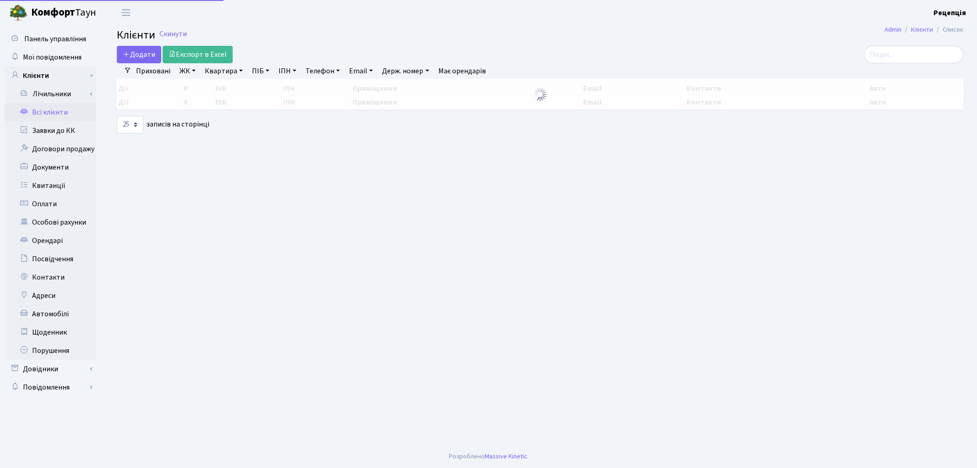
select select "25"
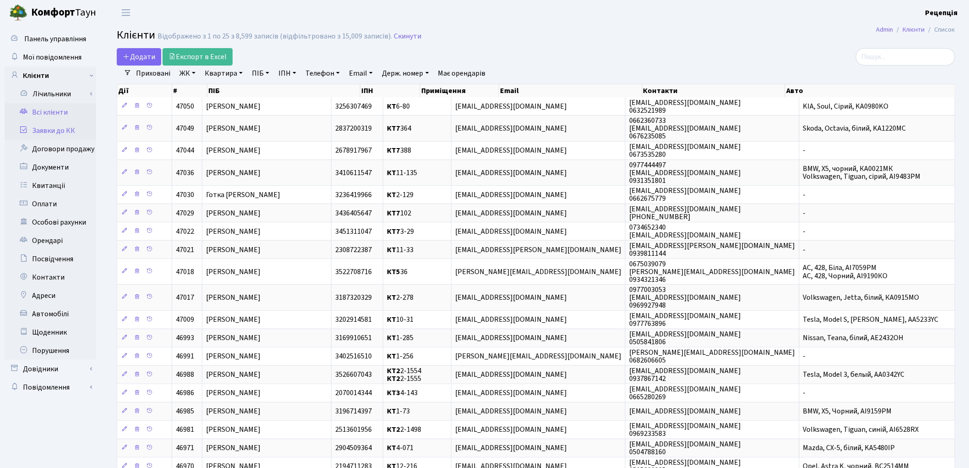
click at [45, 134] on link "Заявки до КК" at bounding box center [51, 130] width 92 height 18
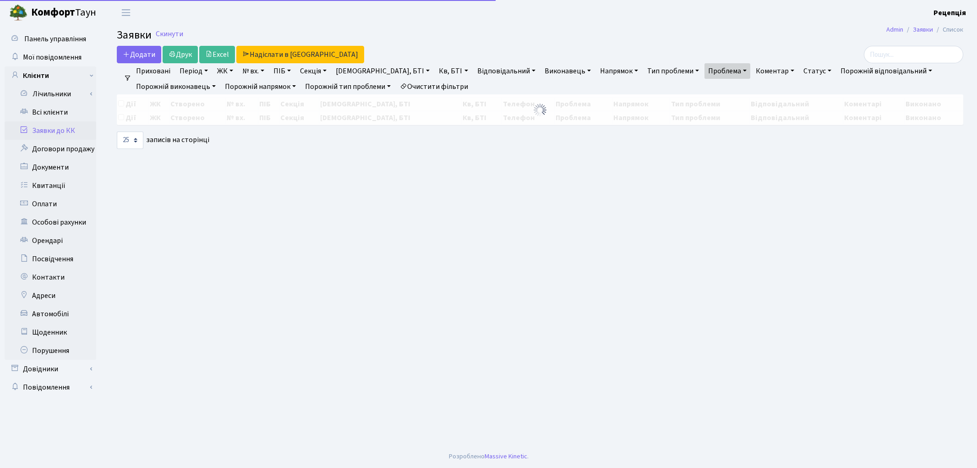
select select "25"
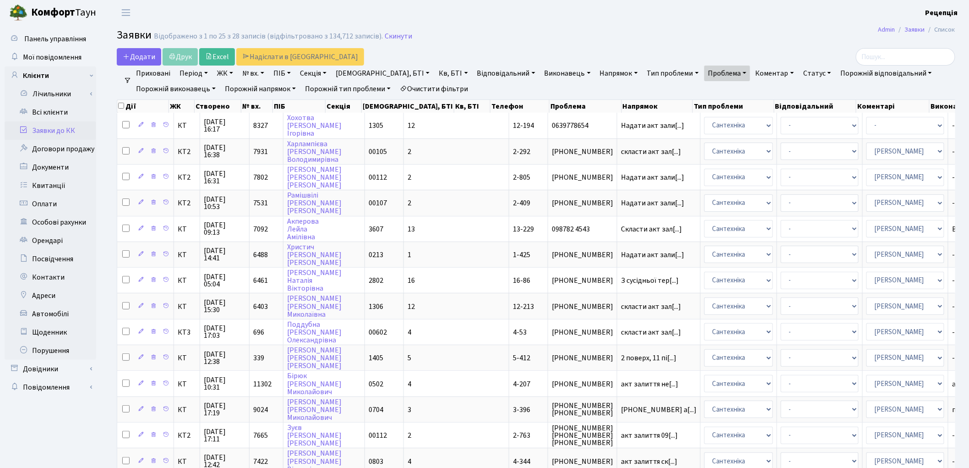
click at [464, 86] on link "Очистити фільтри" at bounding box center [434, 89] width 76 height 16
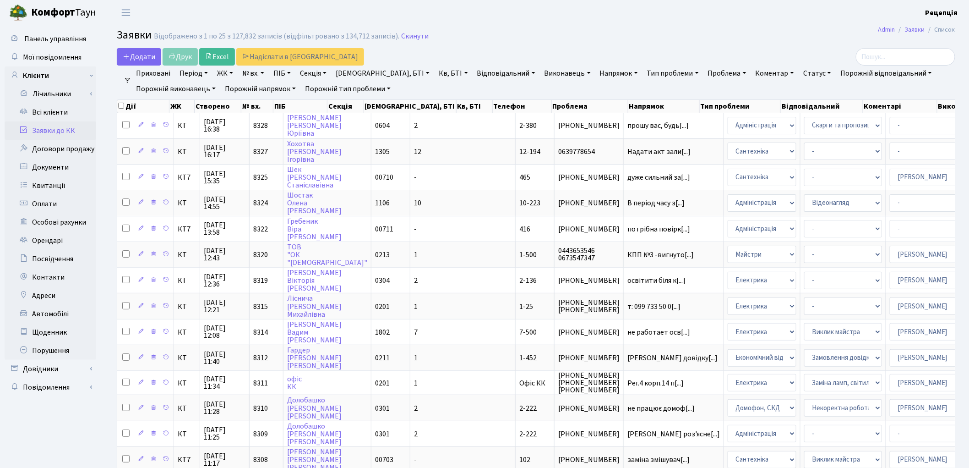
click at [229, 74] on link "ЖК" at bounding box center [224, 73] width 23 height 16
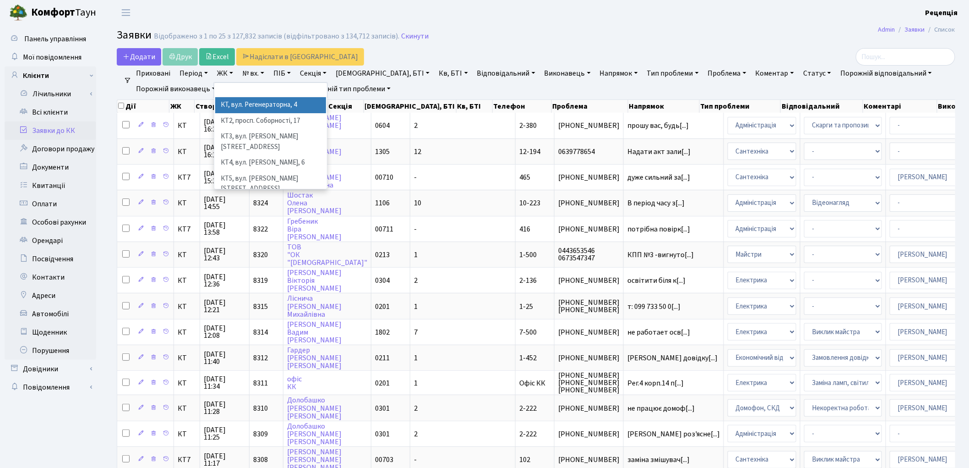
click at [252, 104] on li "КТ, вул. Регенераторна, 4" at bounding box center [270, 105] width 111 height 16
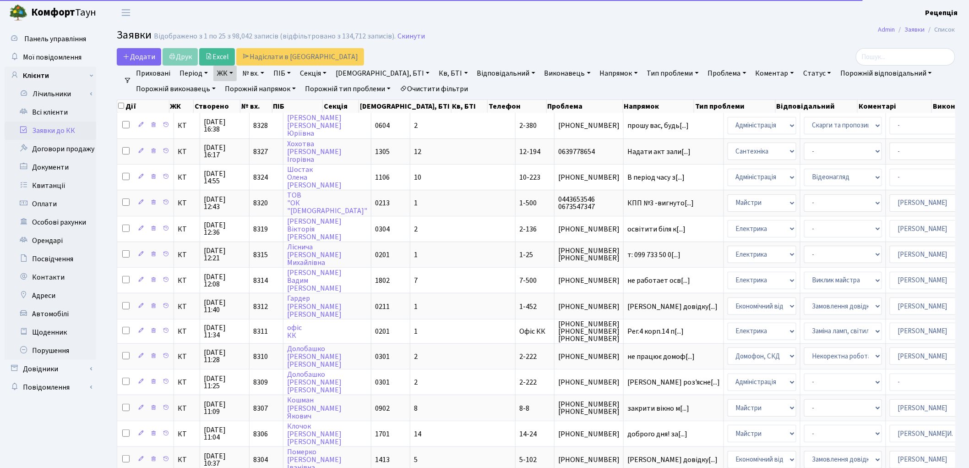
click at [435, 67] on link "Кв, БТІ" at bounding box center [453, 73] width 36 height 16
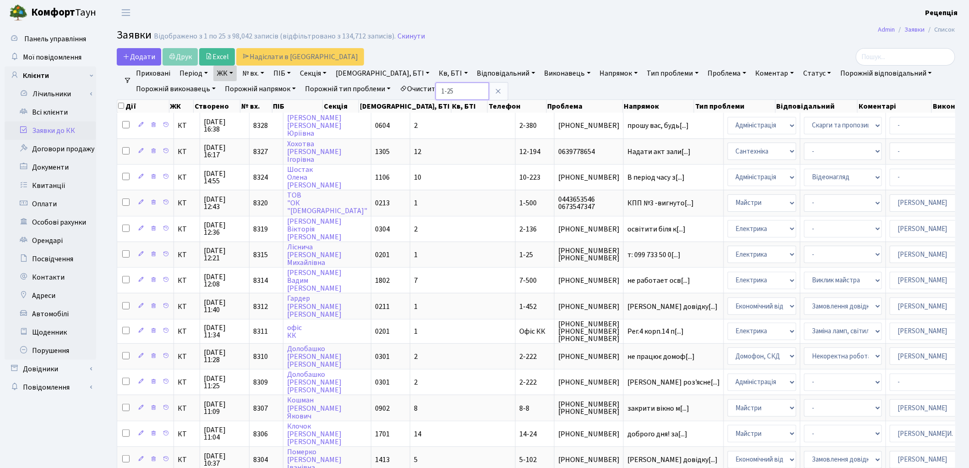
type input "1-25"
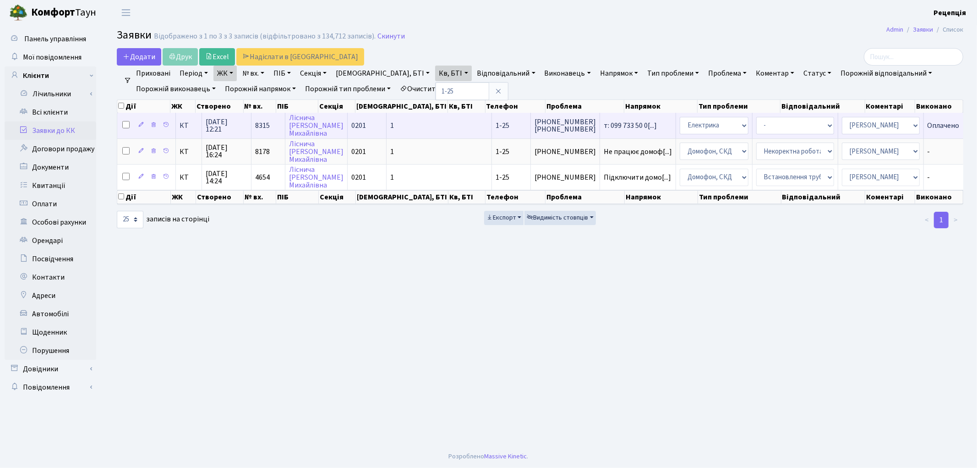
click at [387, 120] on td "1" at bounding box center [439, 125] width 105 height 25
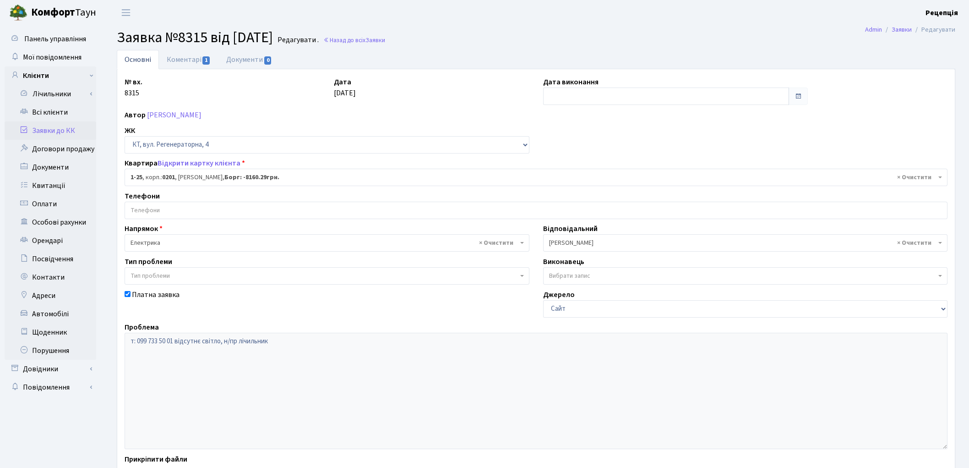
select select "25"
click at [195, 61] on link "Коментарі 1" at bounding box center [189, 59] width 60 height 19
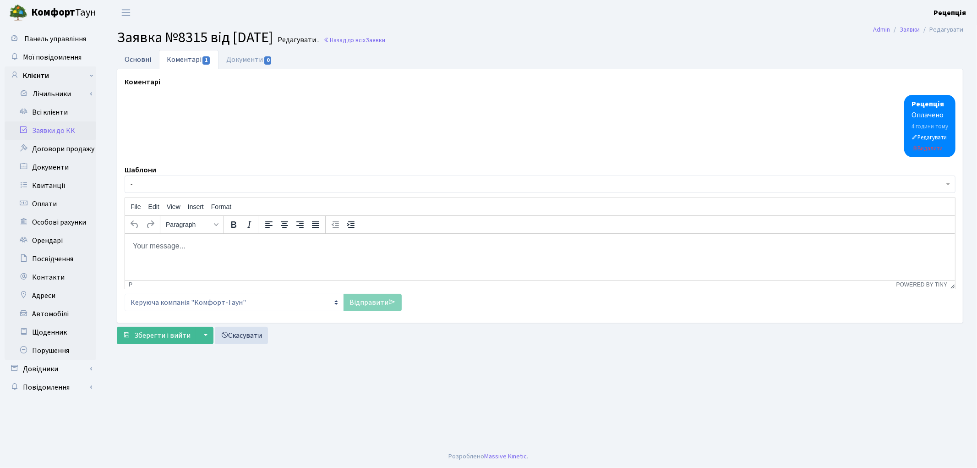
click at [136, 63] on link "Основні" at bounding box center [138, 59] width 42 height 19
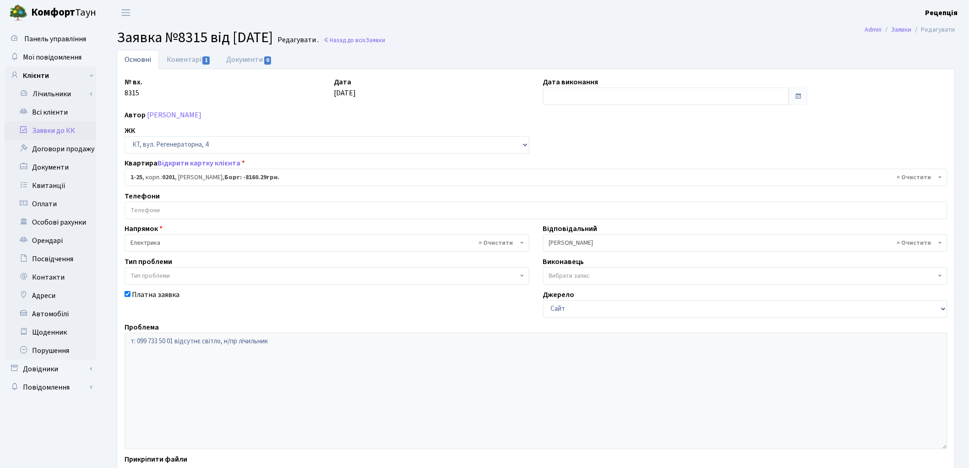
click at [62, 127] on link "Заявки до КК" at bounding box center [51, 130] width 92 height 18
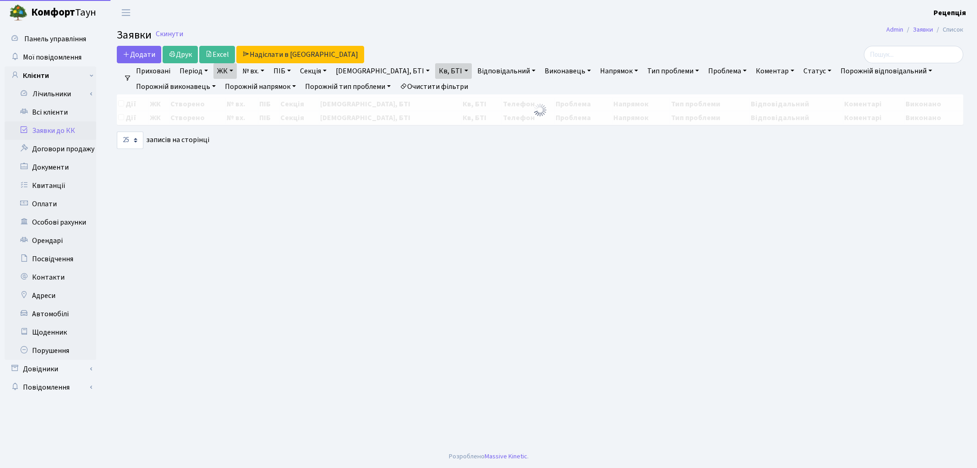
select select "25"
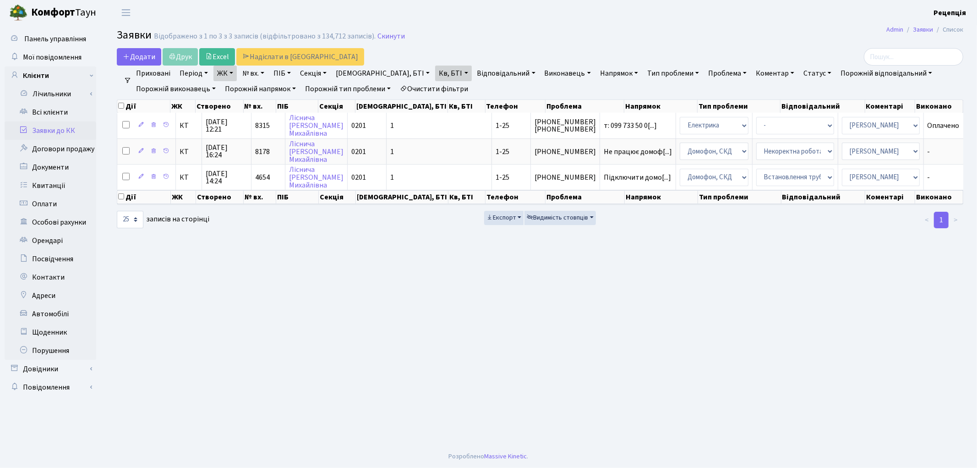
click at [451, 88] on link "Очистити фільтри" at bounding box center [434, 89] width 76 height 16
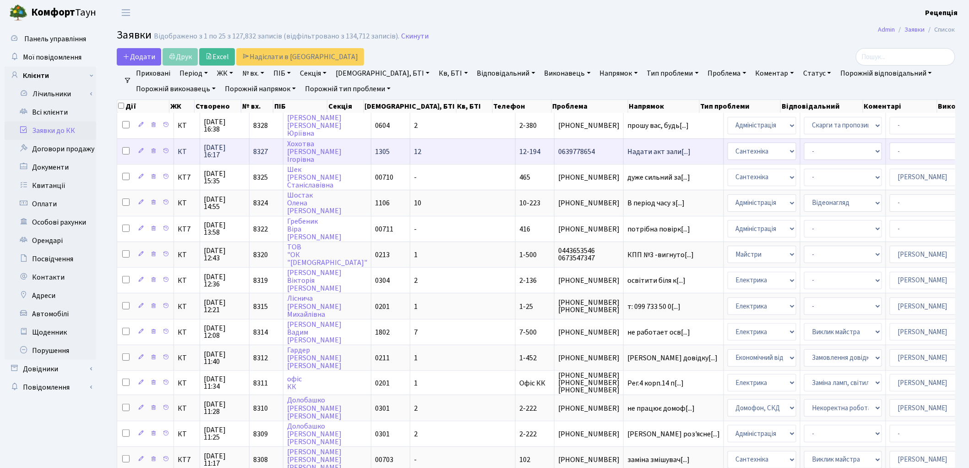
click at [516, 152] on td "12-194" at bounding box center [535, 151] width 39 height 26
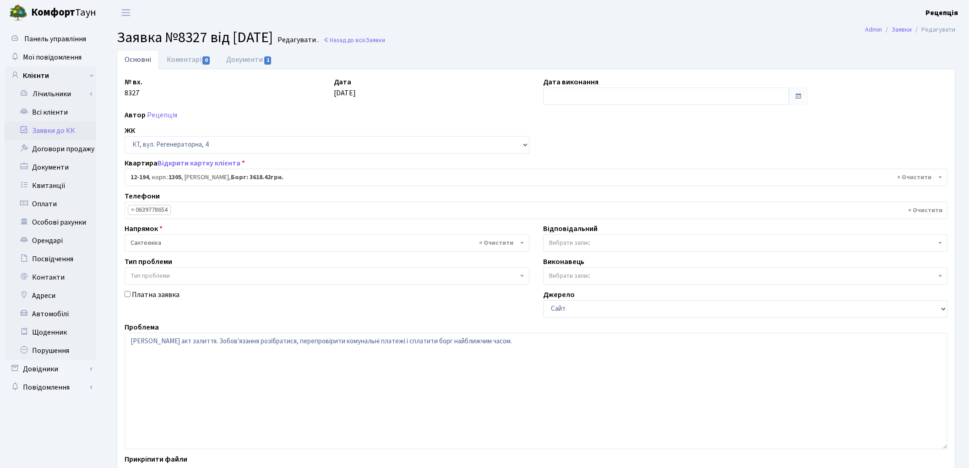
select select "7301"
click at [256, 65] on link "Документи 1" at bounding box center [248, 59] width 61 height 19
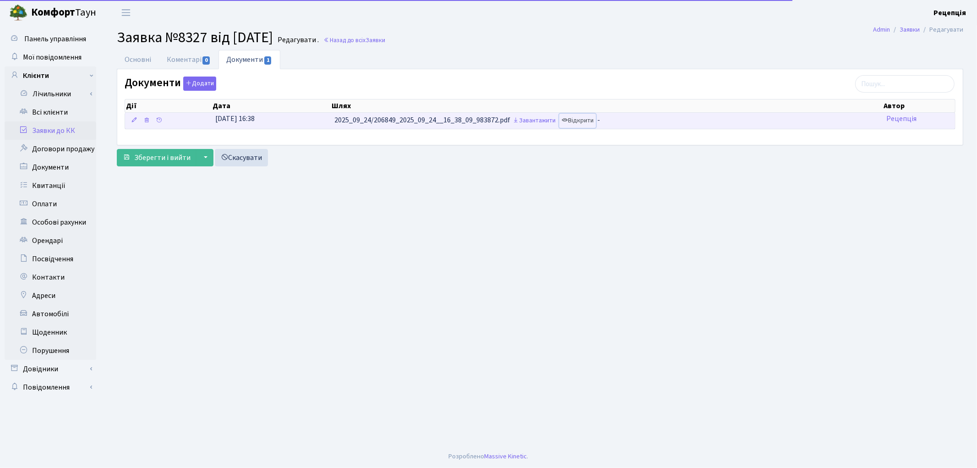
click at [588, 121] on link "Відкрити" at bounding box center [577, 121] width 37 height 14
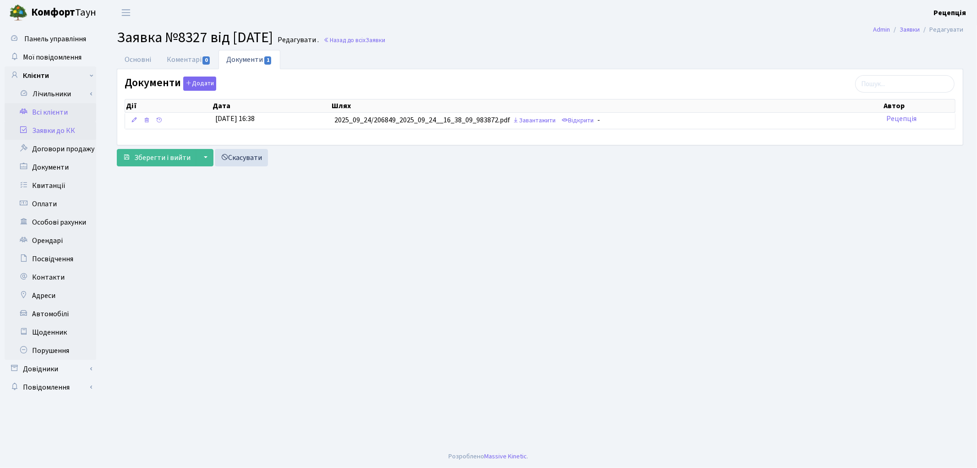
click at [54, 116] on link "Всі клієнти" at bounding box center [51, 112] width 92 height 18
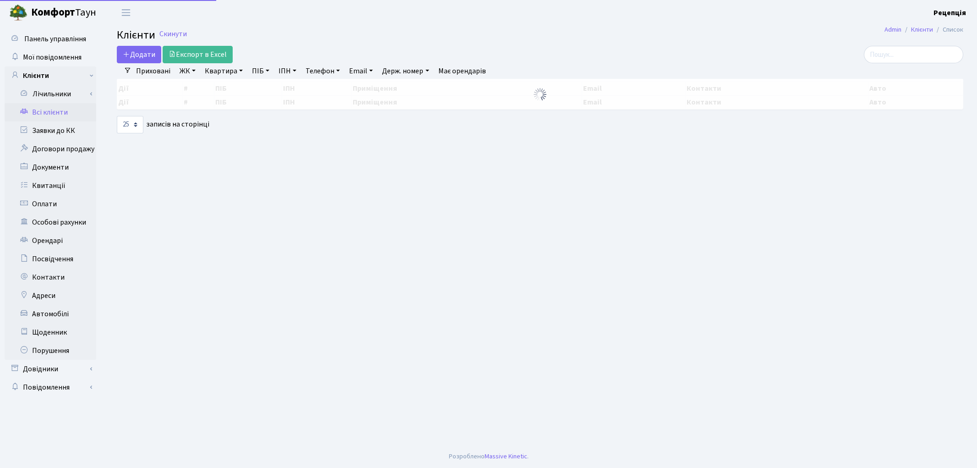
select select "25"
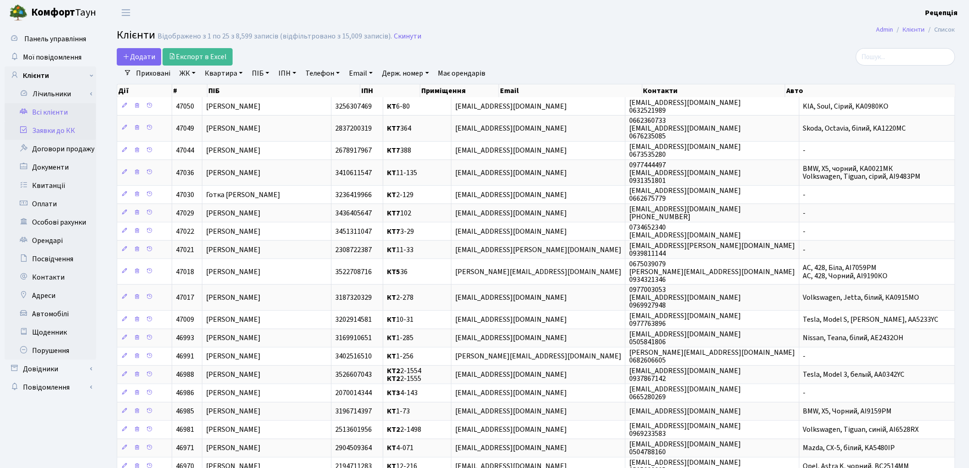
click at [81, 136] on link "Заявки до КК" at bounding box center [51, 130] width 92 height 18
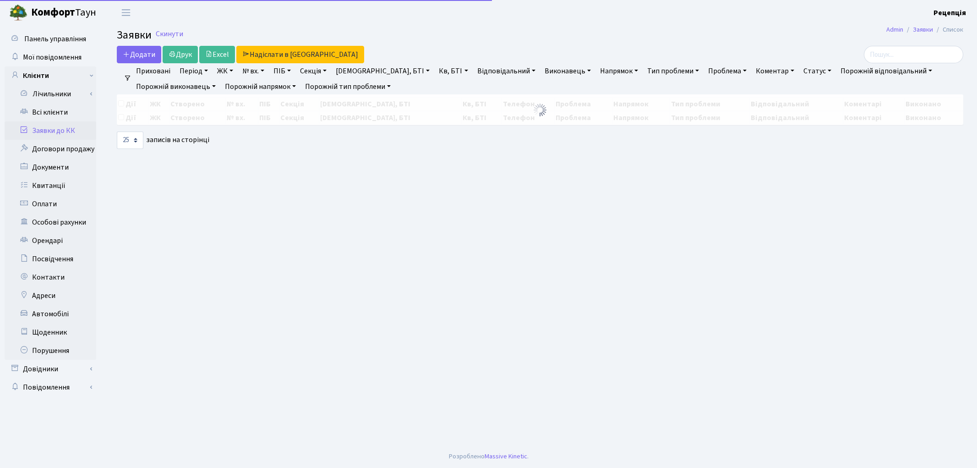
select select "25"
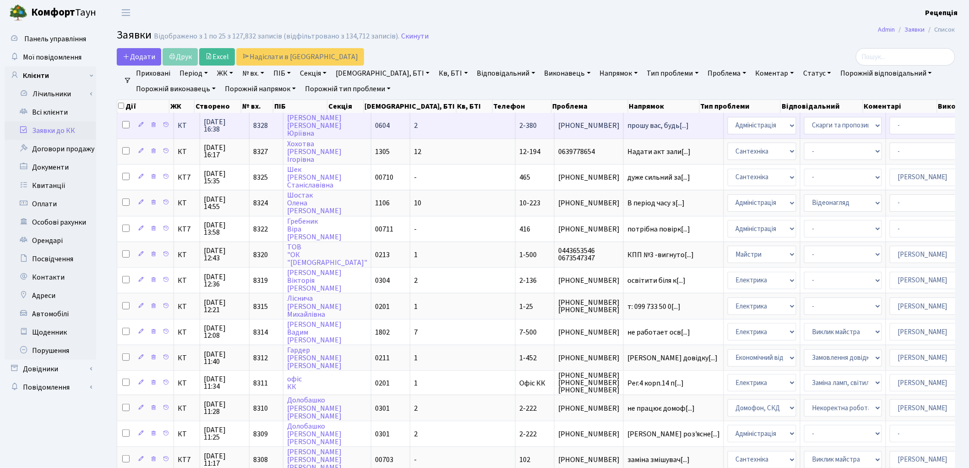
click at [519, 130] on span "2-380" at bounding box center [527, 125] width 17 height 10
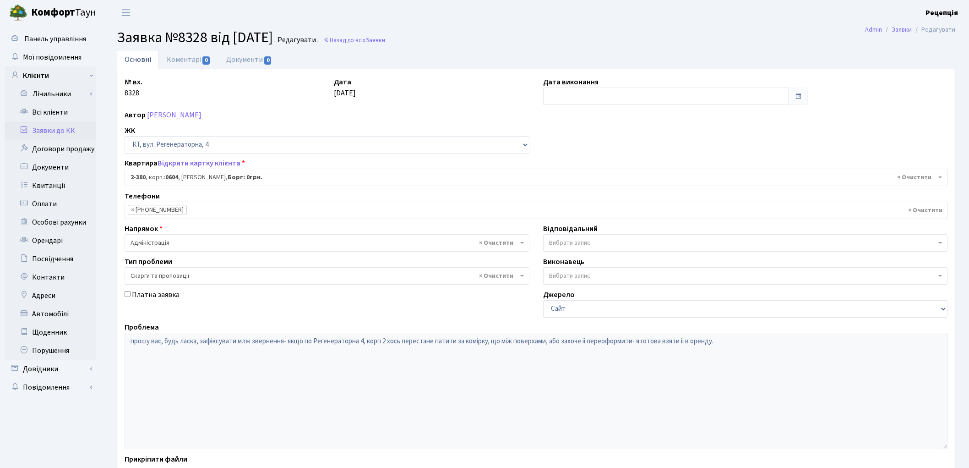
select select "1394"
select select "55"
click at [64, 131] on link "Заявки до КК" at bounding box center [51, 130] width 92 height 18
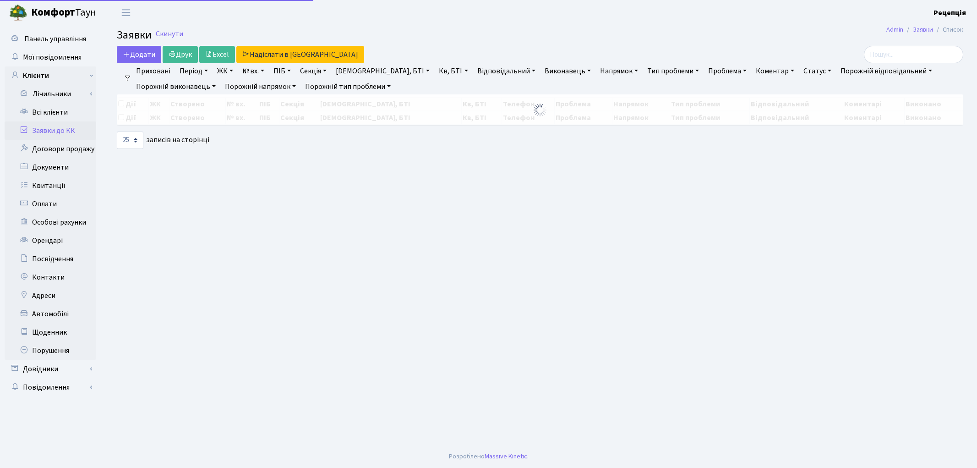
select select "25"
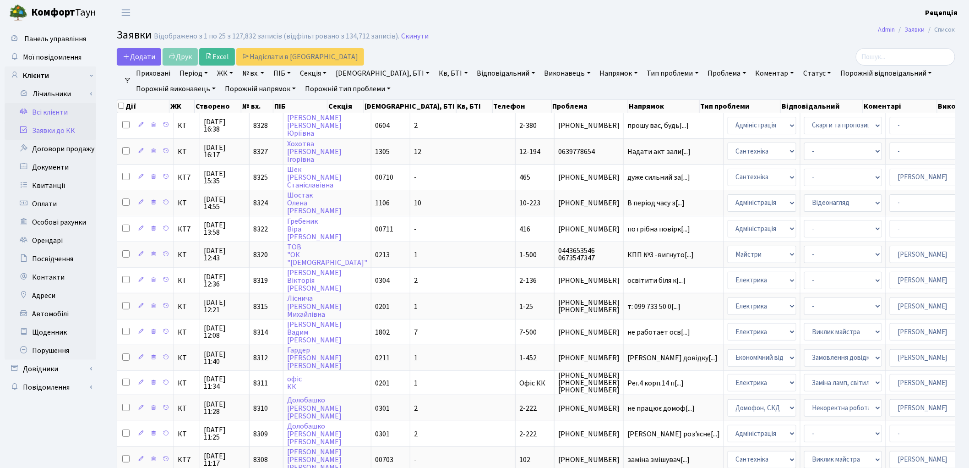
click at [69, 111] on link "Всі клієнти" at bounding box center [51, 112] width 92 height 18
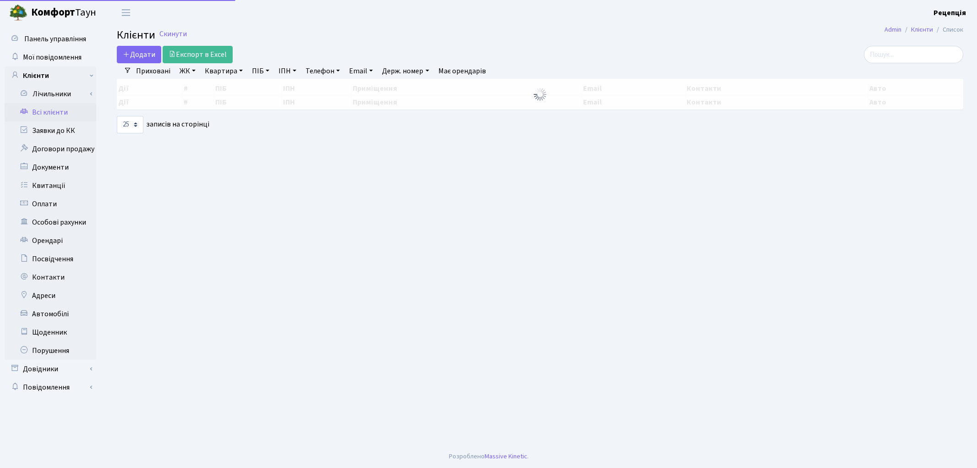
select select "25"
